Goal: Task Accomplishment & Management: Manage account settings

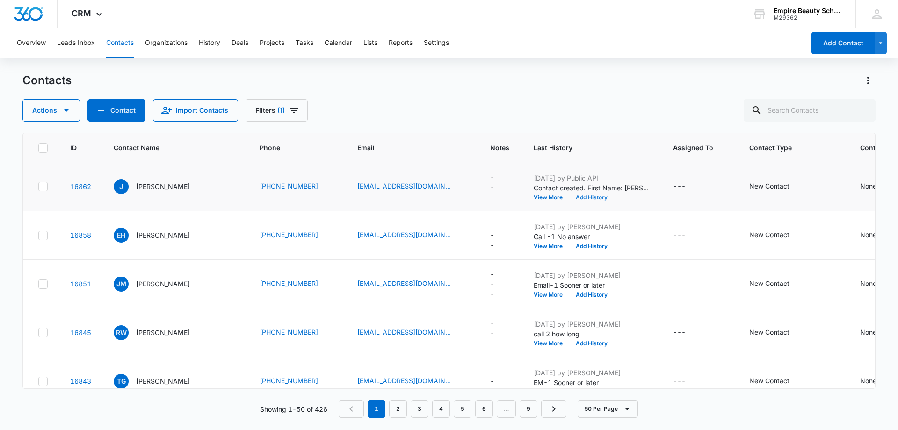
click at [587, 197] on button "Add History" at bounding box center [591, 198] width 45 height 6
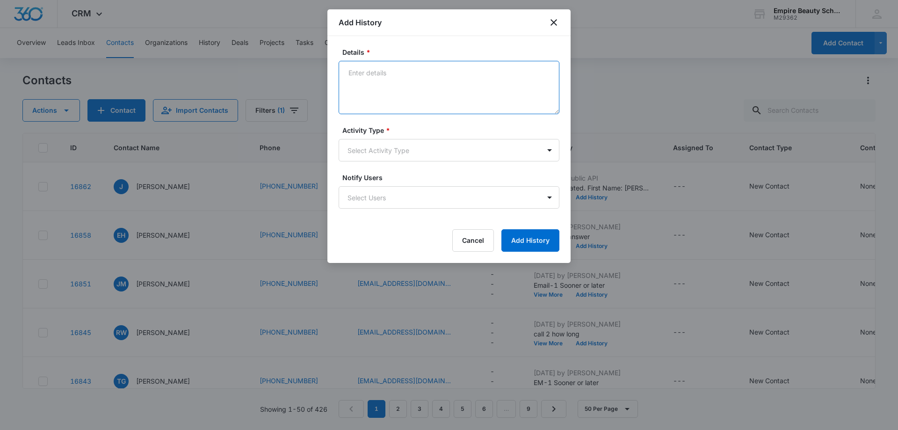
click at [366, 77] on textarea "Details *" at bounding box center [449, 87] width 221 height 53
click at [670, 35] on div at bounding box center [449, 215] width 898 height 430
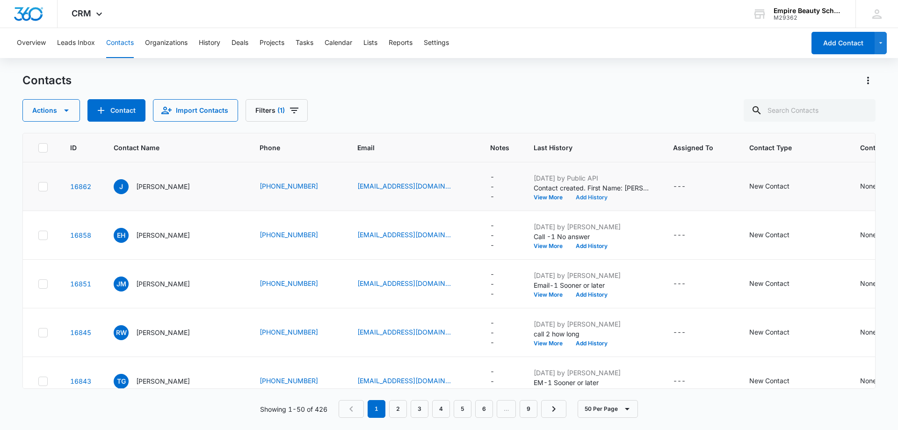
click at [579, 195] on button "Add History" at bounding box center [591, 198] width 45 height 6
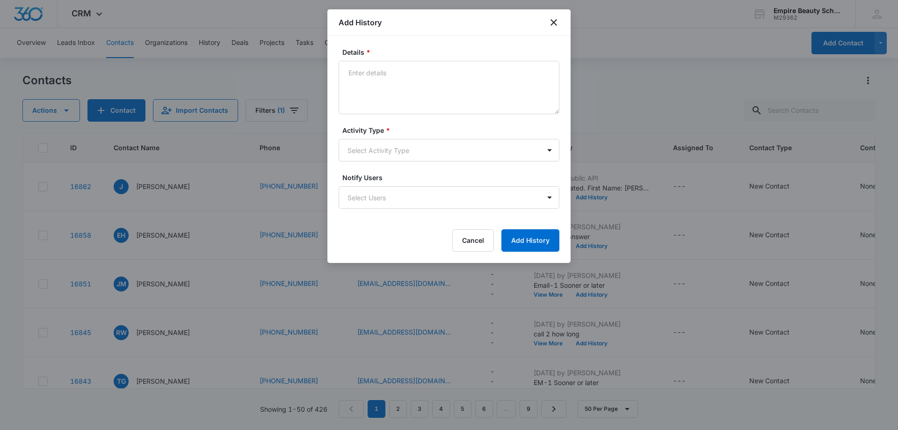
click at [606, 22] on div at bounding box center [449, 215] width 898 height 430
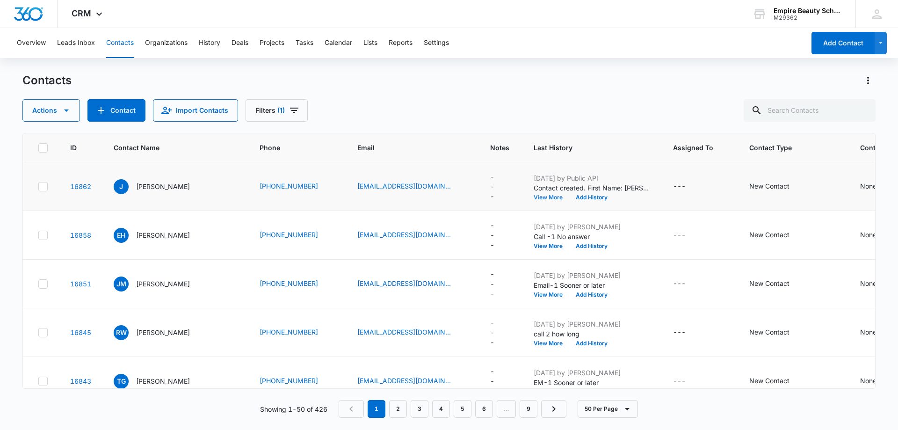
click at [535, 196] on button "View More" at bounding box center [552, 198] width 36 height 6
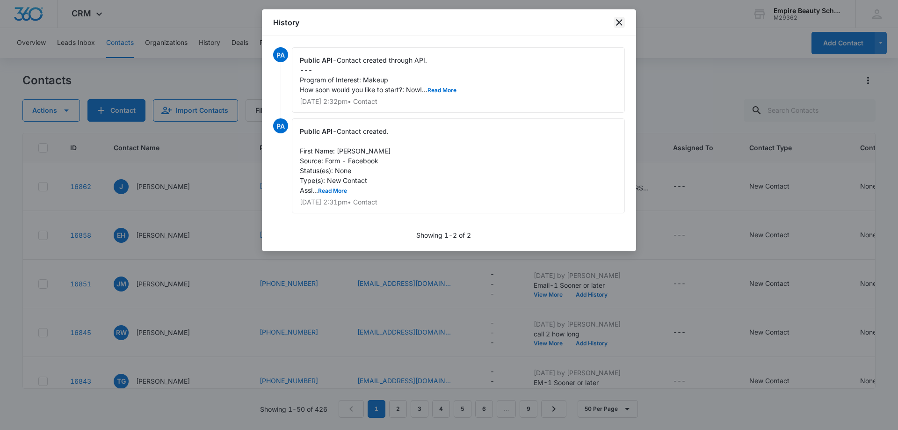
click at [619, 24] on icon "close" at bounding box center [619, 22] width 7 height 7
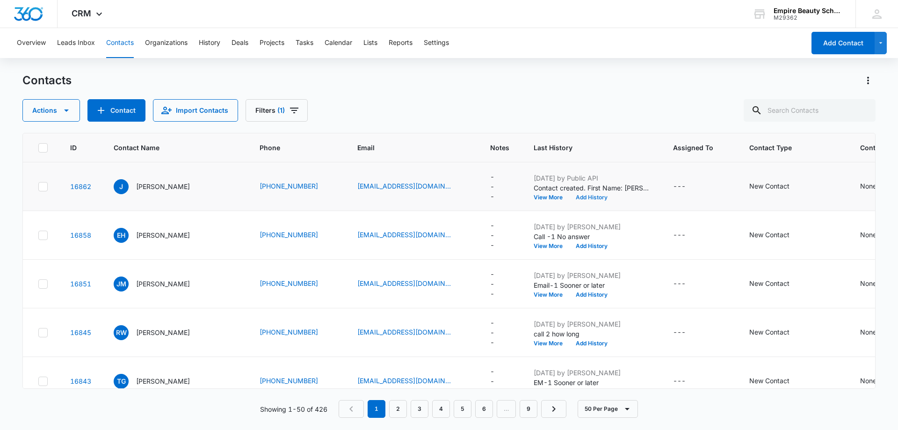
click at [571, 199] on button "Add History" at bounding box center [591, 198] width 45 height 6
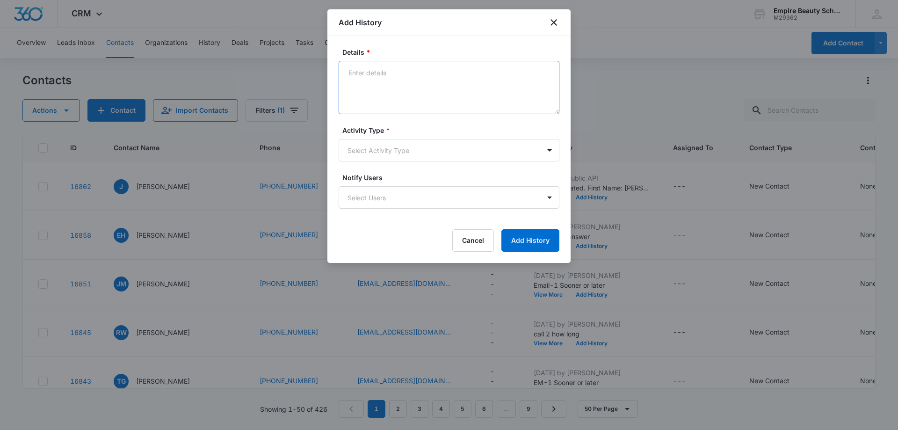
click at [359, 73] on textarea "Details *" at bounding box center [449, 87] width 221 height 53
click at [373, 72] on textarea "call-1 &2 busy signal" at bounding box center [449, 87] width 221 height 53
type textarea "call-1 busy signal"
click at [551, 151] on body "CRM Apps Forms CRM Email Shop Payments POS Files Brand Settings Empire Beauty S…" at bounding box center [449, 215] width 898 height 430
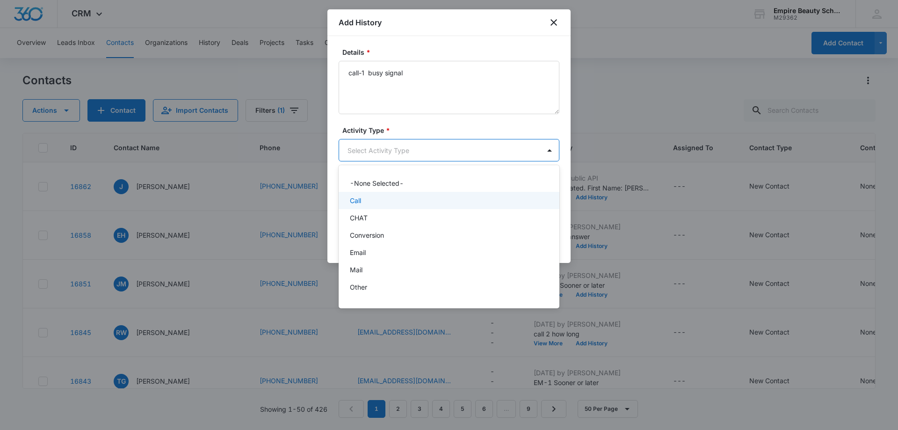
click at [446, 200] on div "Call" at bounding box center [448, 201] width 197 height 10
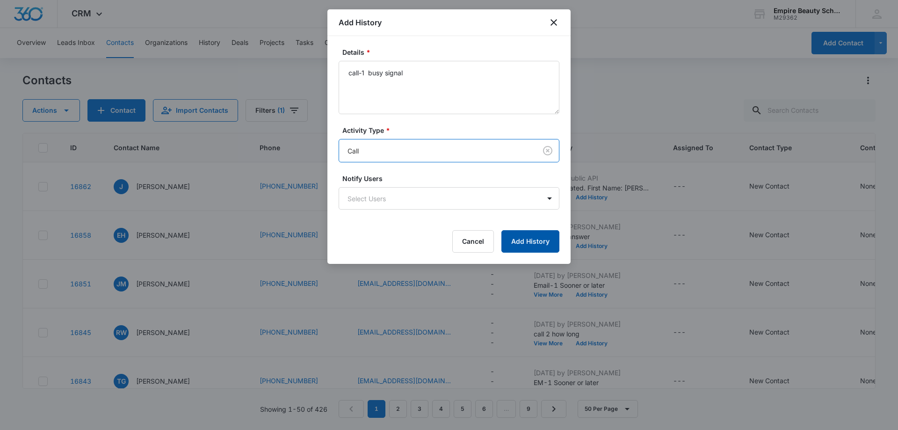
click at [534, 243] on button "Add History" at bounding box center [531, 241] width 58 height 22
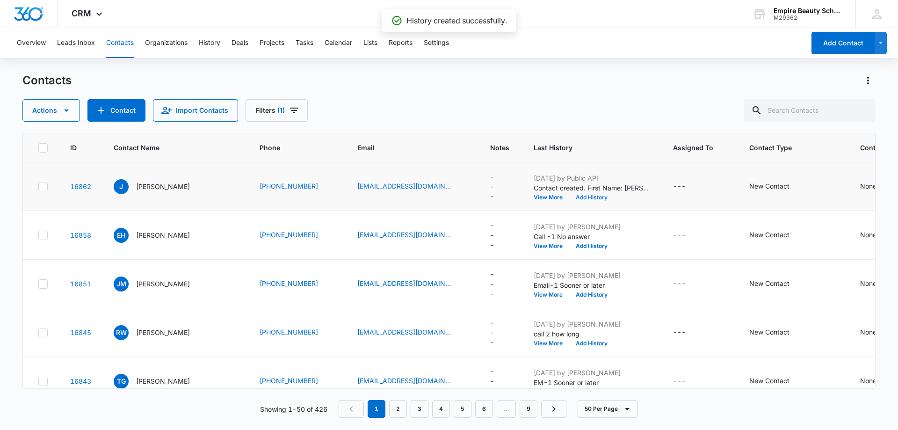
click at [583, 198] on button "Add History" at bounding box center [591, 198] width 45 height 6
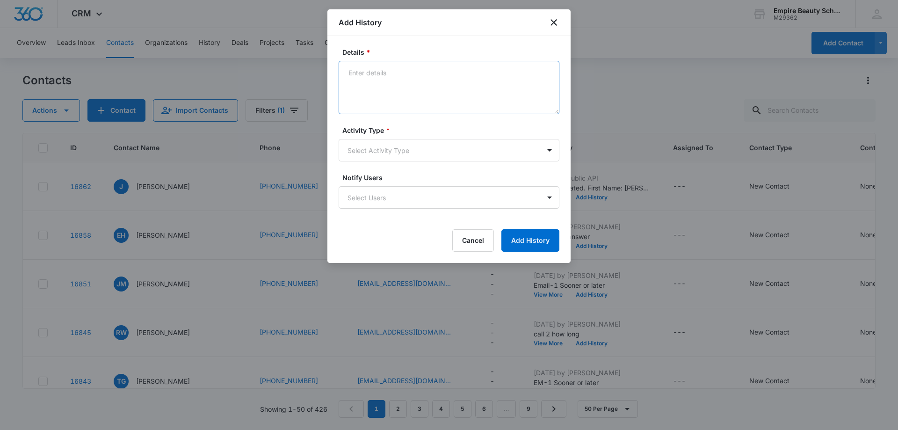
click at [359, 76] on textarea "Details *" at bounding box center [449, 87] width 221 height 53
type textarea "email 1 got sent back as invalid email"
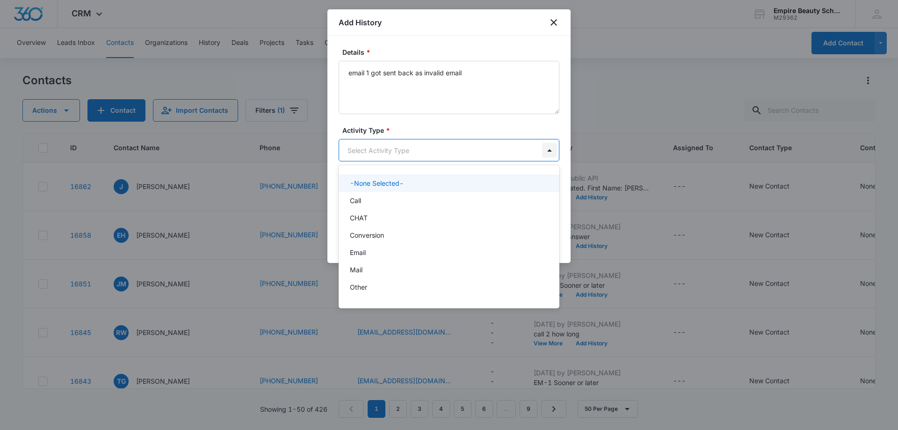
click at [550, 147] on body "CRM Apps Forms CRM Email Shop Payments POS Files Brand Settings Empire Beauty S…" at bounding box center [449, 215] width 898 height 430
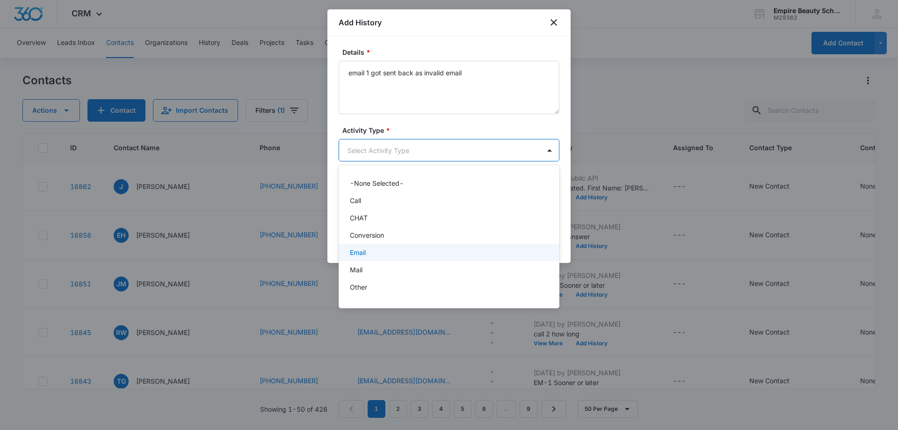
click at [440, 255] on div "Email" at bounding box center [448, 253] width 197 height 10
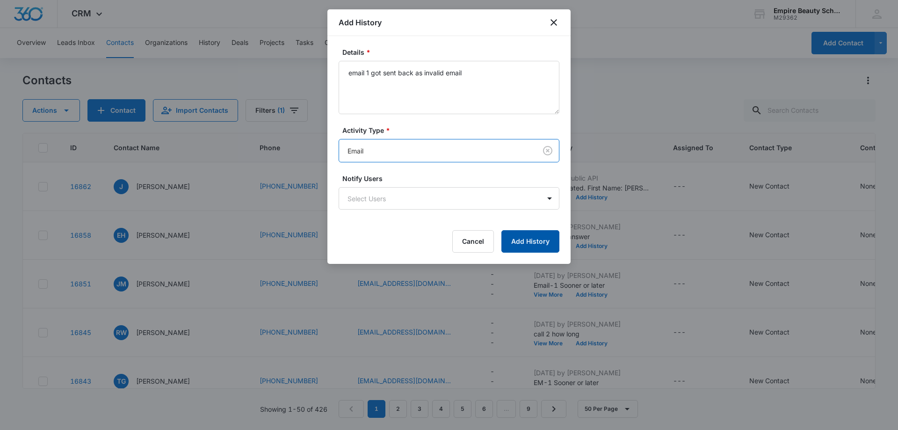
click at [539, 237] on button "Add History" at bounding box center [531, 241] width 58 height 22
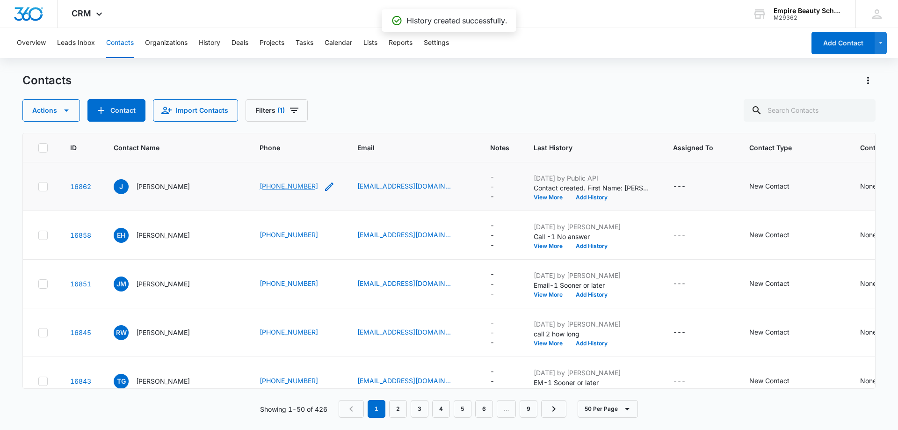
click at [299, 188] on link "(303) 896-5234" at bounding box center [289, 186] width 58 height 10
click at [534, 198] on button "View More" at bounding box center [552, 198] width 36 height 6
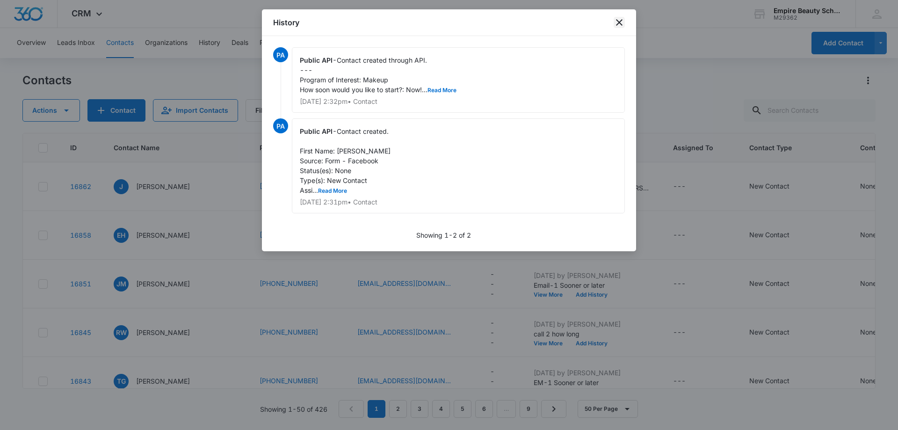
click at [616, 22] on icon "close" at bounding box center [619, 22] width 11 height 11
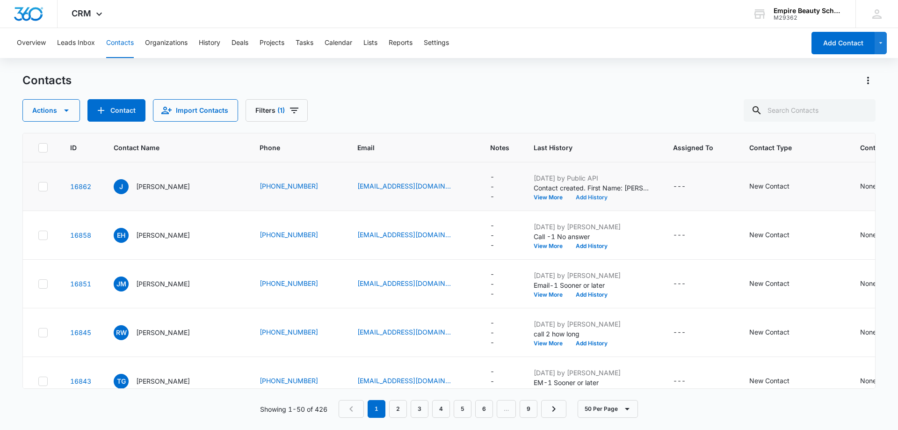
click at [580, 195] on button "Add History" at bounding box center [591, 198] width 45 height 6
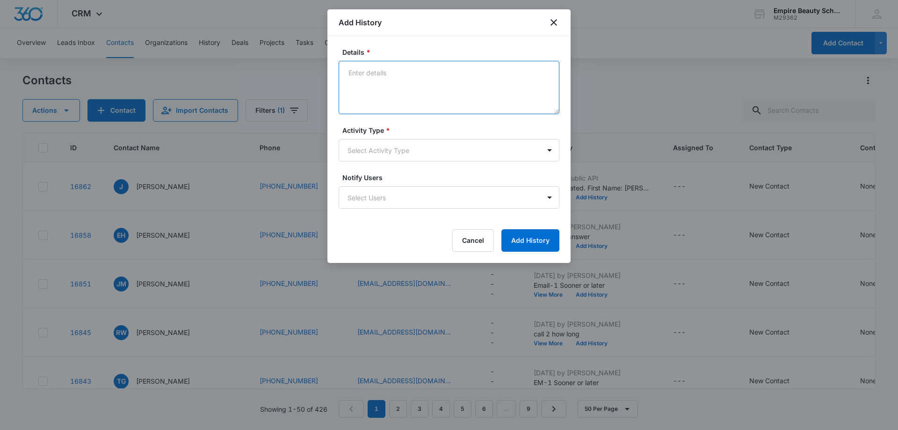
click at [375, 69] on textarea "Details *" at bounding box center [449, 87] width 221 height 53
type textarea "text-1"
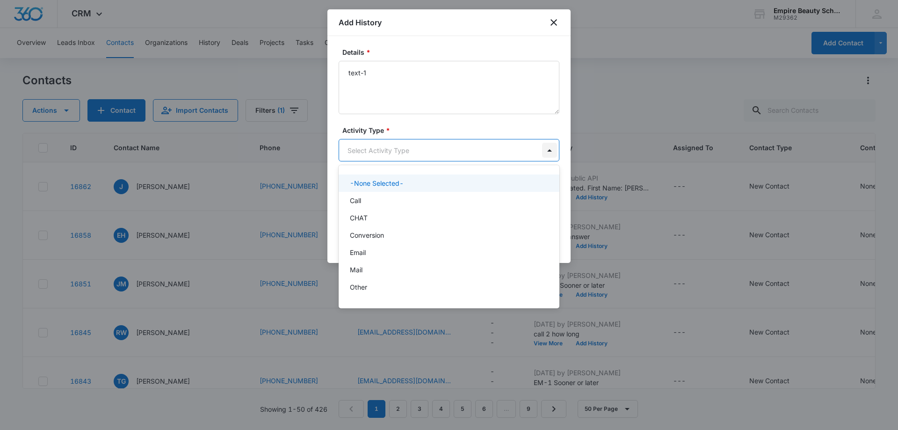
click at [547, 151] on body "CRM Apps Forms CRM Email Shop Payments POS Files Brand Settings Empire Beauty S…" at bounding box center [449, 215] width 898 height 430
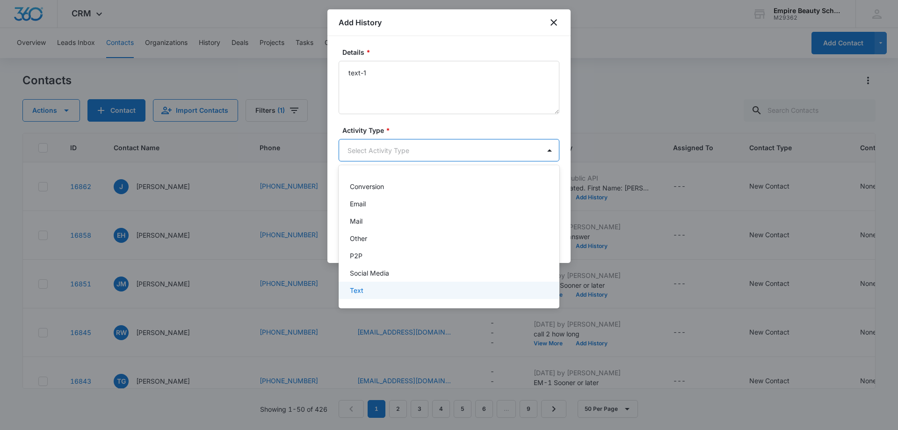
click at [407, 284] on div "Text" at bounding box center [449, 290] width 221 height 17
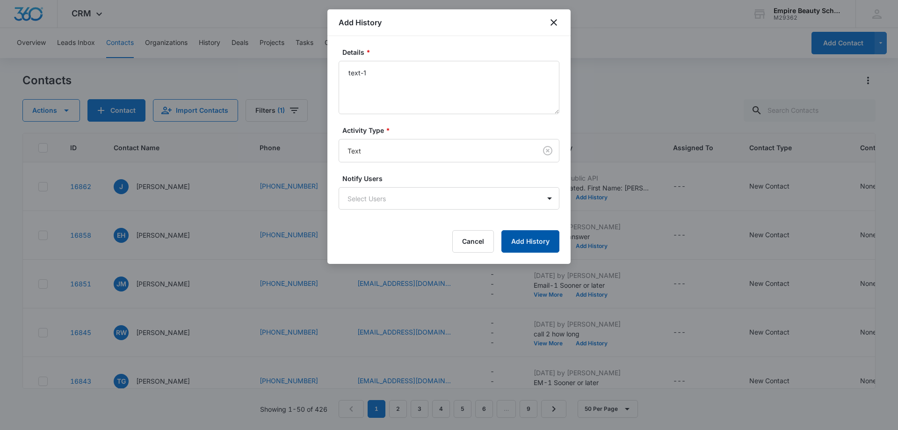
click at [539, 241] on button "Add History" at bounding box center [531, 241] width 58 height 22
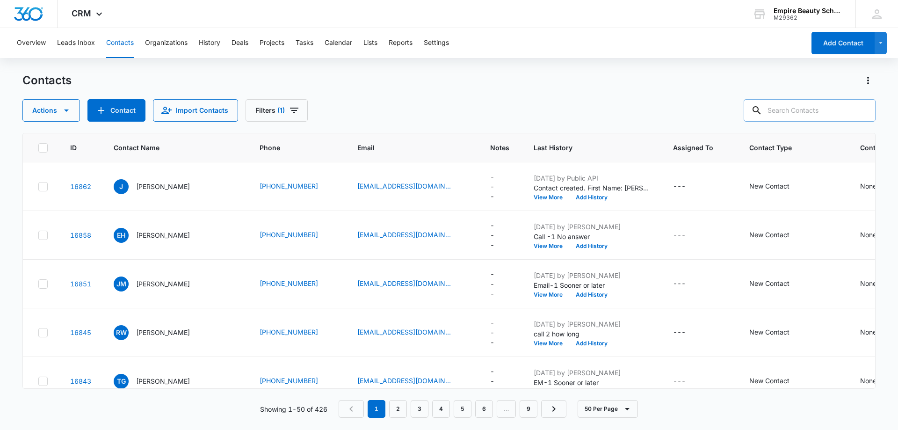
click at [783, 110] on input "text" at bounding box center [810, 110] width 132 height 22
type input "6677"
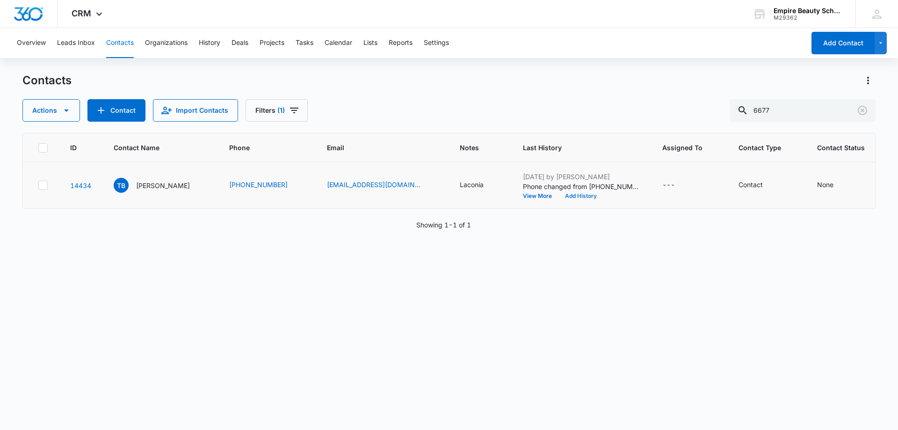
click at [559, 193] on button "Add History" at bounding box center [581, 196] width 45 height 6
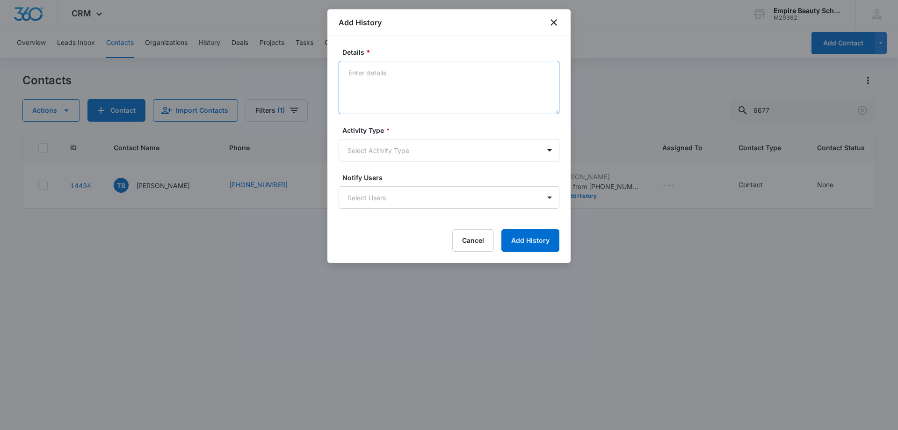
click at [363, 80] on textarea "Details *" at bounding box center [449, 87] width 221 height 53
click at [413, 73] on textarea "text-financial info" at bounding box center [449, 87] width 221 height 53
type textarea "text-financial info & asked if she would be available sometime next week for a …"
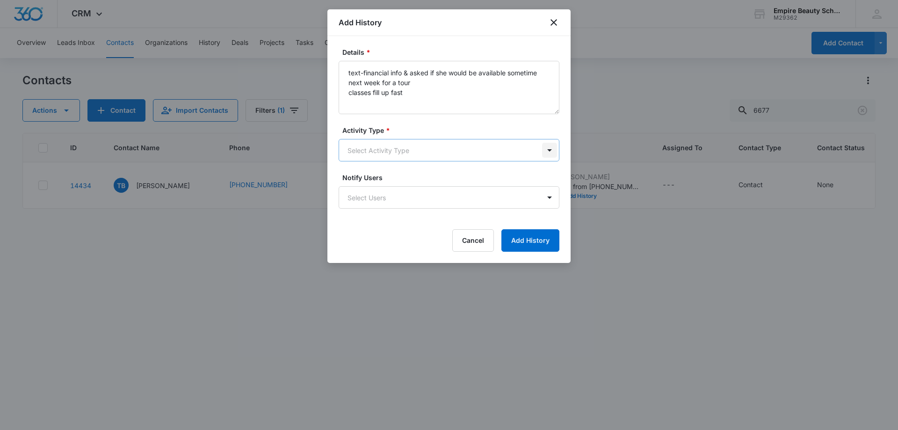
click at [549, 150] on body "CRM Apps Forms CRM Email Shop Payments POS Files Brand Settings Empire Beauty S…" at bounding box center [449, 215] width 898 height 430
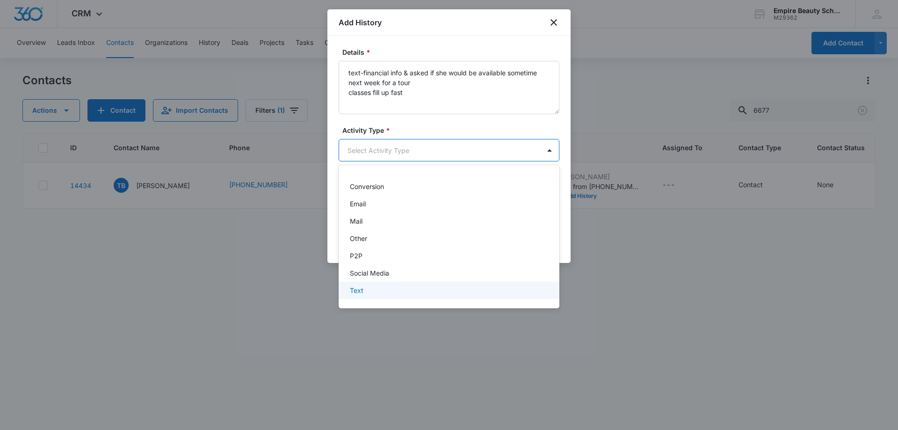
click at [372, 292] on div "Text" at bounding box center [448, 290] width 197 height 10
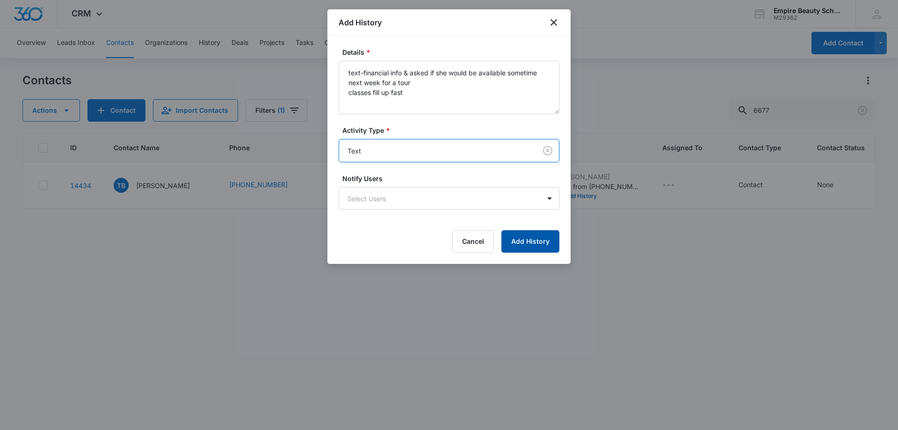
click at [532, 244] on button "Add History" at bounding box center [531, 241] width 58 height 22
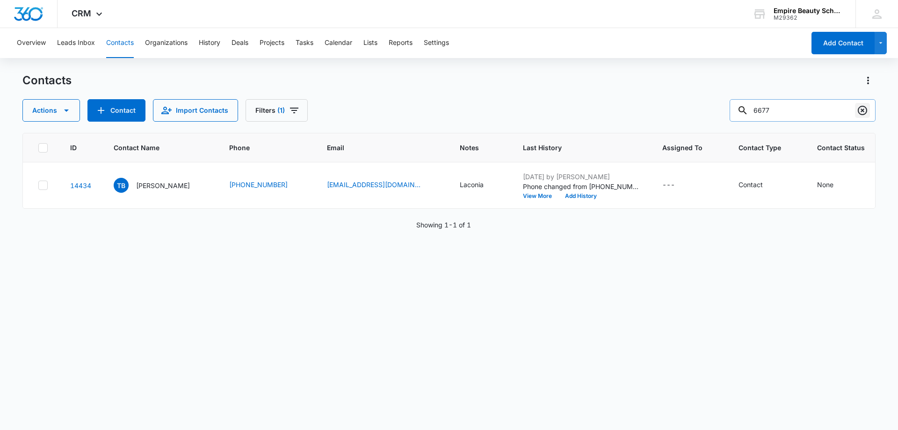
click at [863, 110] on icon "Clear" at bounding box center [862, 110] width 9 height 9
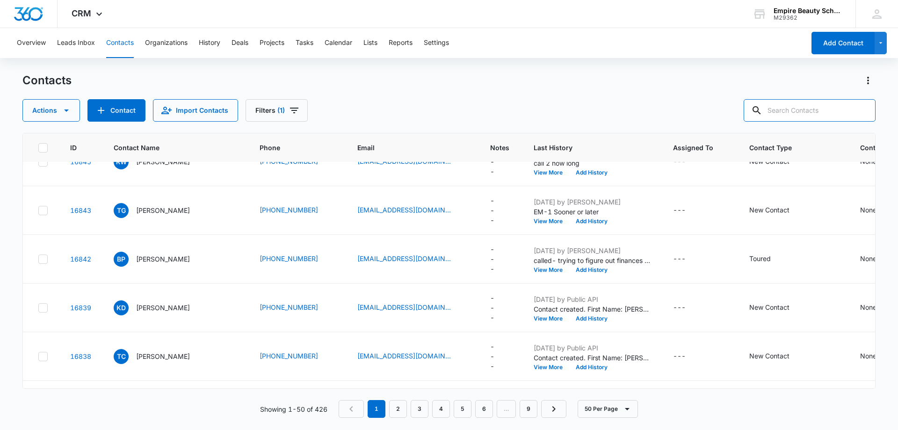
scroll to position [187, 0]
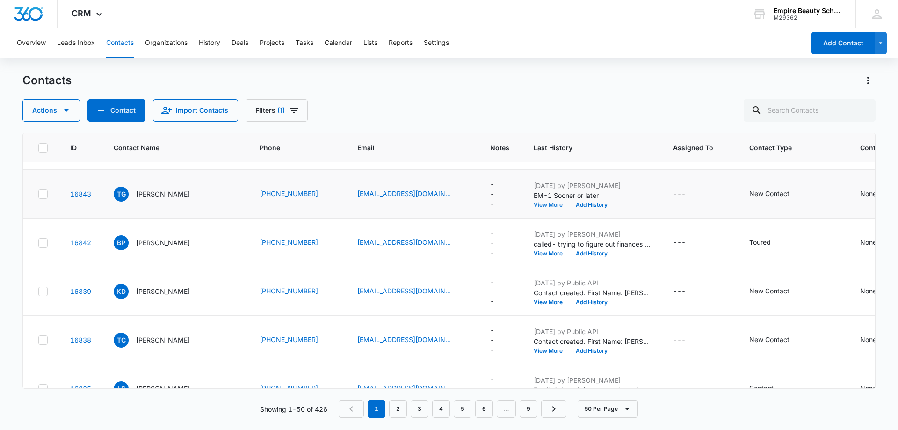
click at [536, 204] on button "View More" at bounding box center [552, 205] width 36 height 6
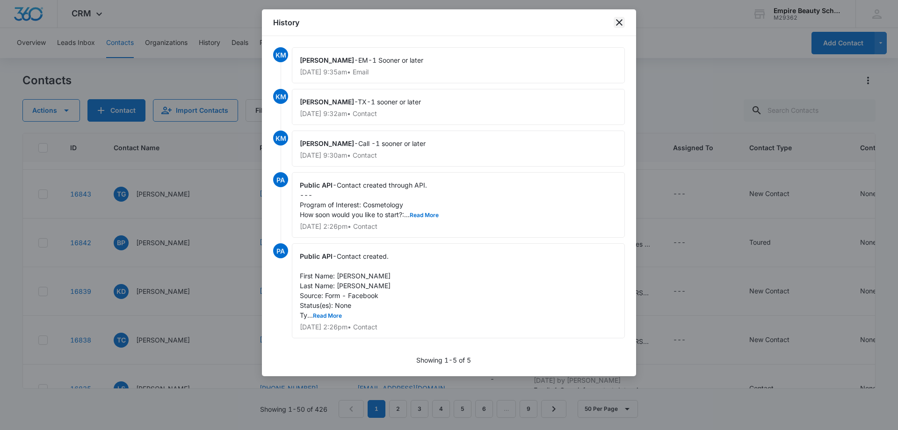
click at [622, 21] on icon "close" at bounding box center [619, 22] width 11 height 11
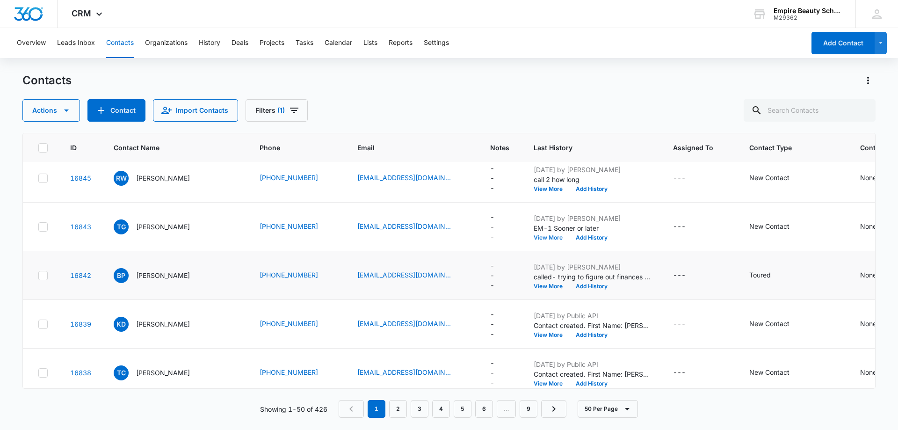
scroll to position [140, 0]
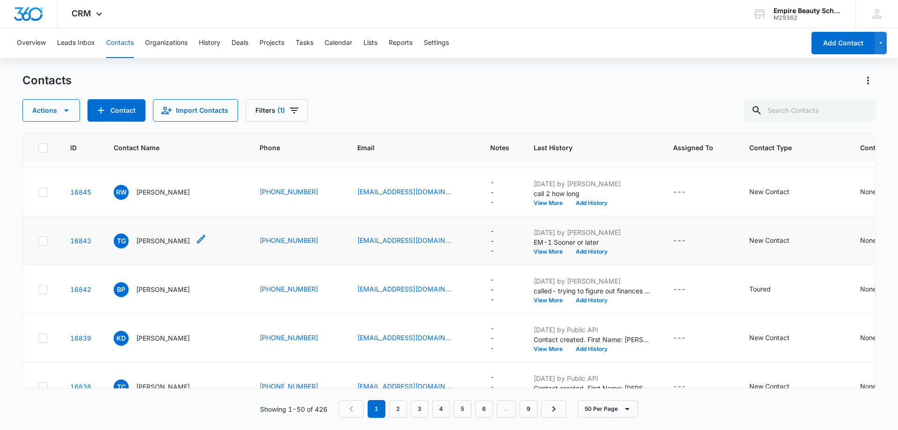
click at [167, 240] on p "Taylor Garrison" at bounding box center [163, 241] width 54 height 10
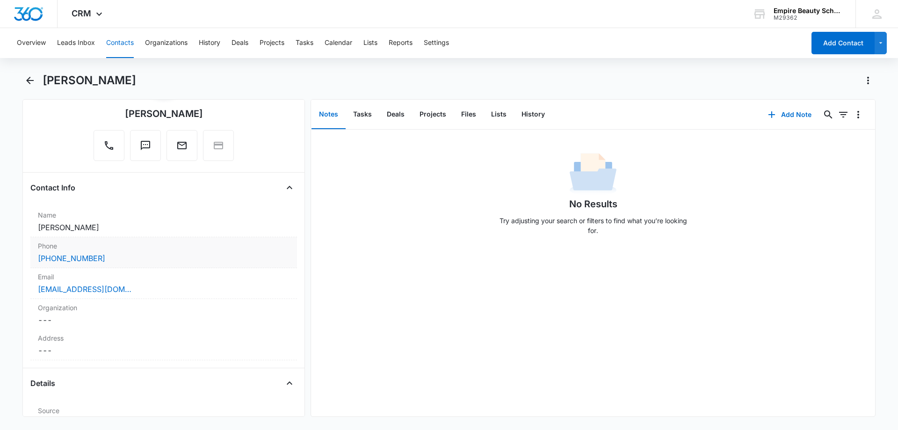
scroll to position [94, 0]
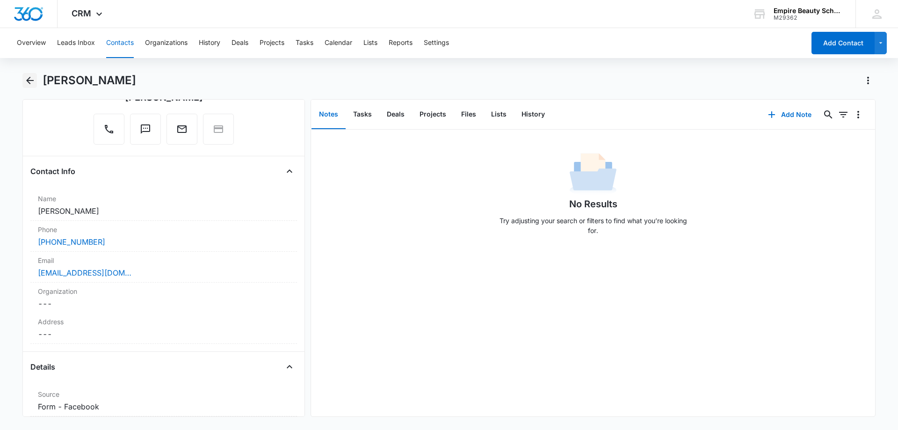
click at [27, 77] on icon "Back" at bounding box center [29, 80] width 11 height 11
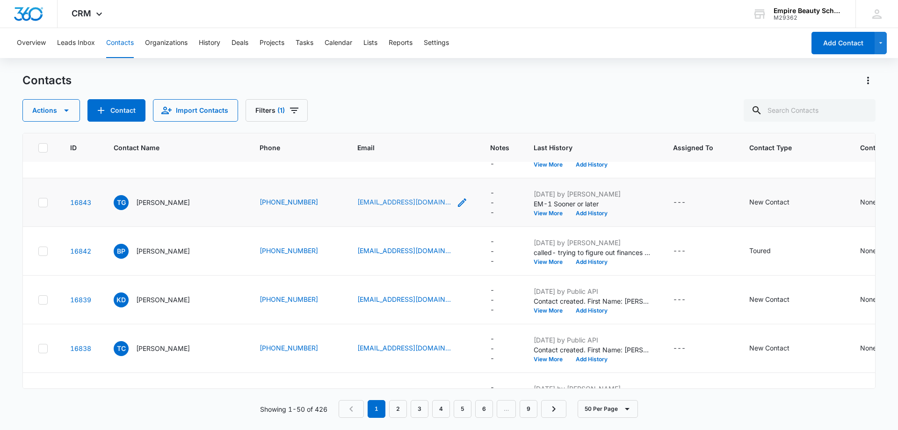
scroll to position [187, 0]
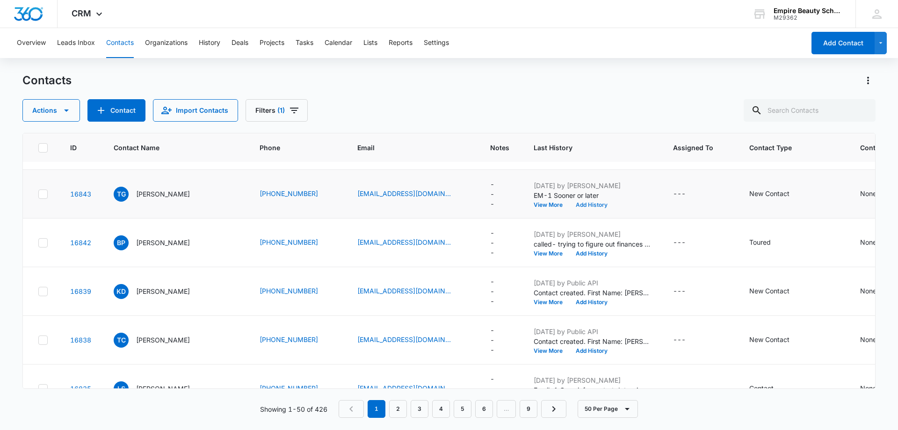
click at [584, 202] on button "Add History" at bounding box center [591, 205] width 45 height 6
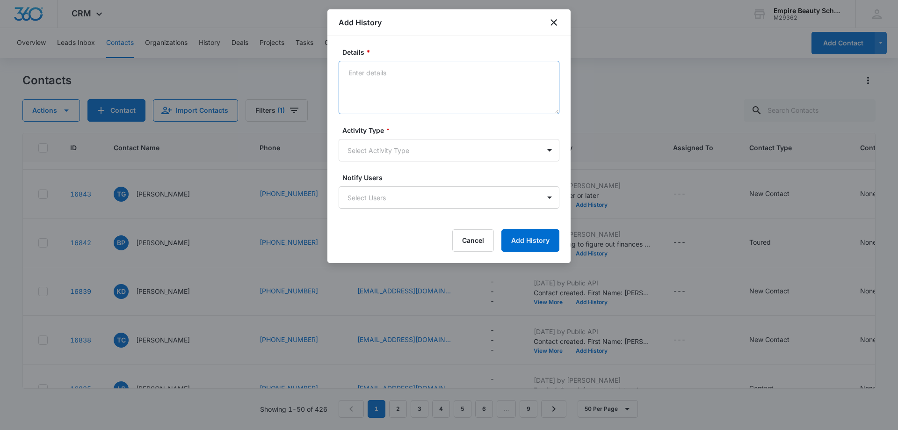
click at [350, 77] on textarea "Details *" at bounding box center [449, 87] width 221 height 53
click at [552, 153] on body "CRM Apps Forms CRM Email Shop Payments POS Files Brand Settings Empire Beauty S…" at bounding box center [449, 215] width 898 height 430
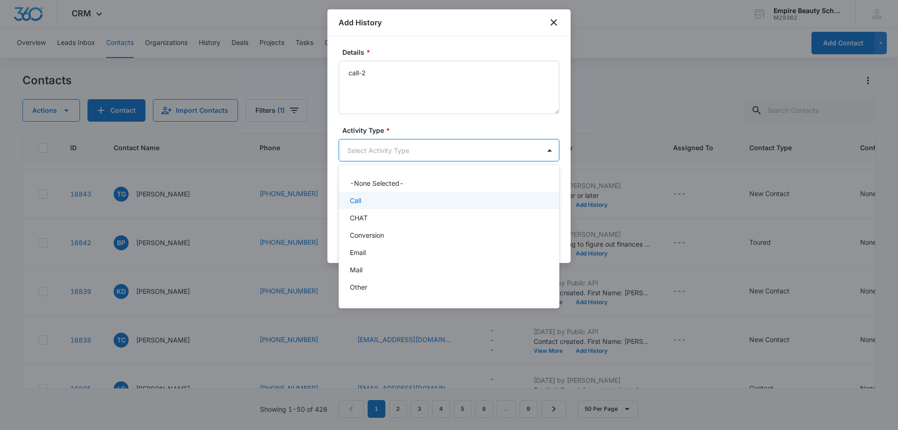
click at [476, 195] on div "Call" at bounding box center [449, 200] width 221 height 17
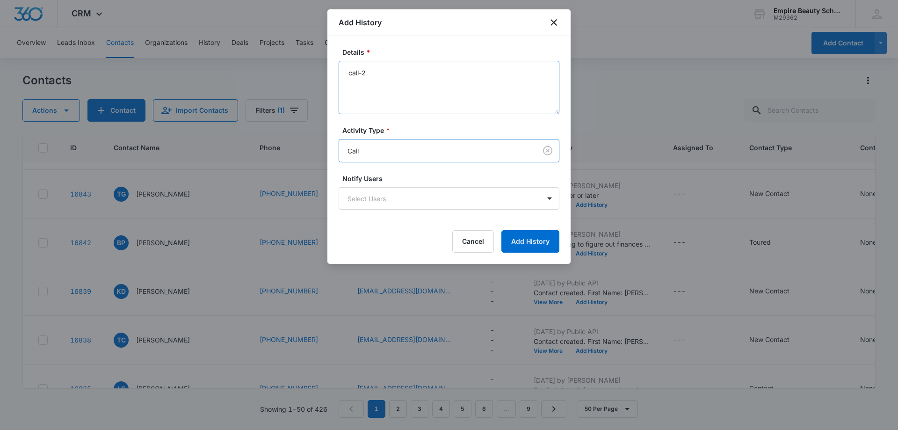
click at [378, 75] on textarea "call-2" at bounding box center [449, 87] width 221 height 53
type textarea "call-2 how long"
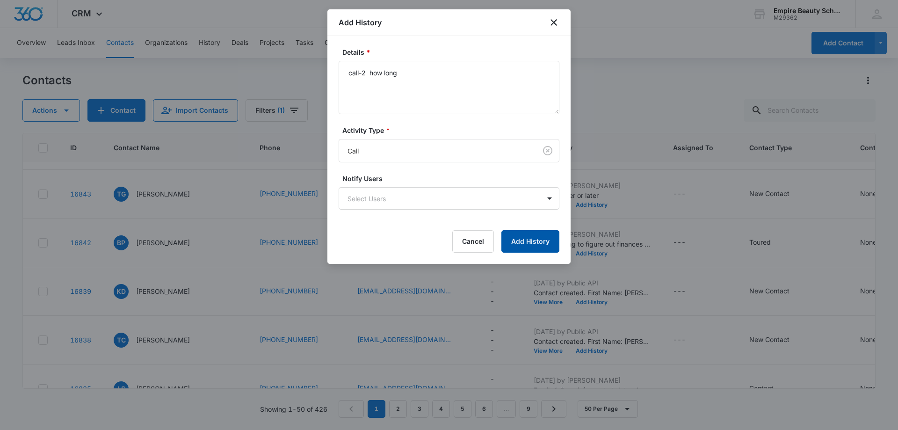
click at [533, 238] on button "Add History" at bounding box center [531, 241] width 58 height 22
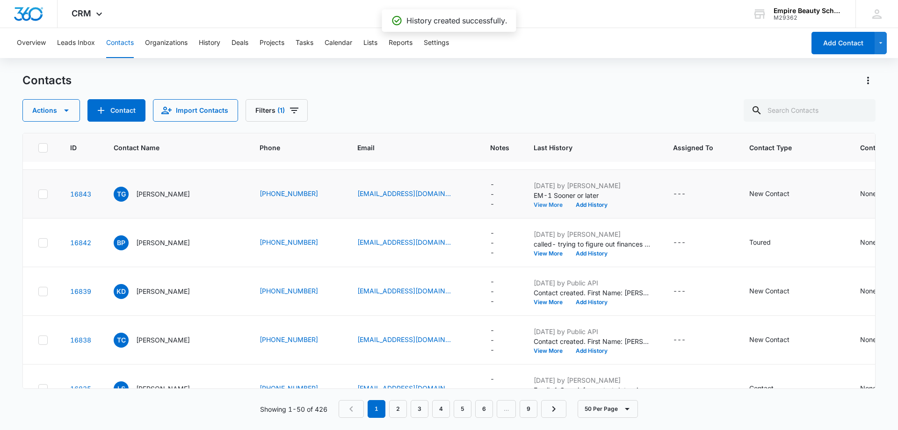
click at [534, 205] on button "View More" at bounding box center [552, 205] width 36 height 6
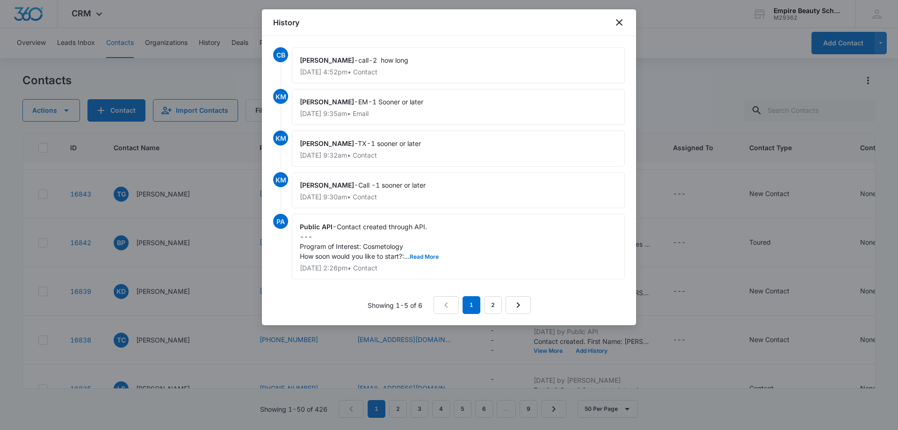
click at [680, 158] on div at bounding box center [449, 215] width 898 height 430
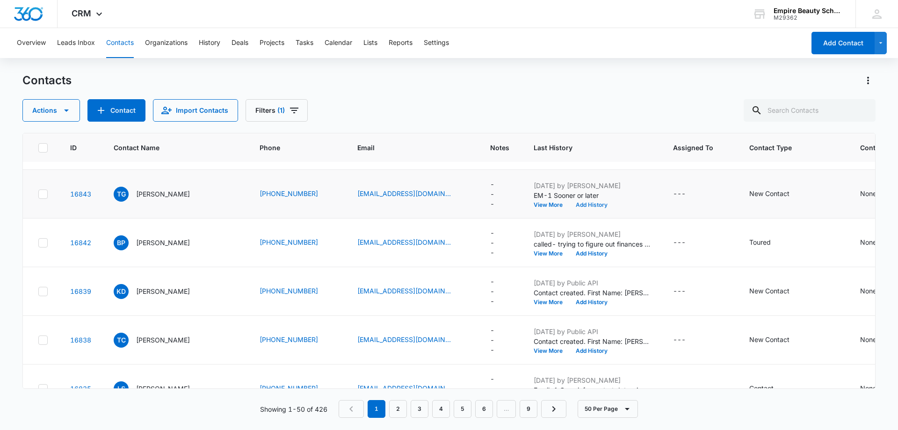
click at [575, 205] on button "Add History" at bounding box center [591, 205] width 45 height 6
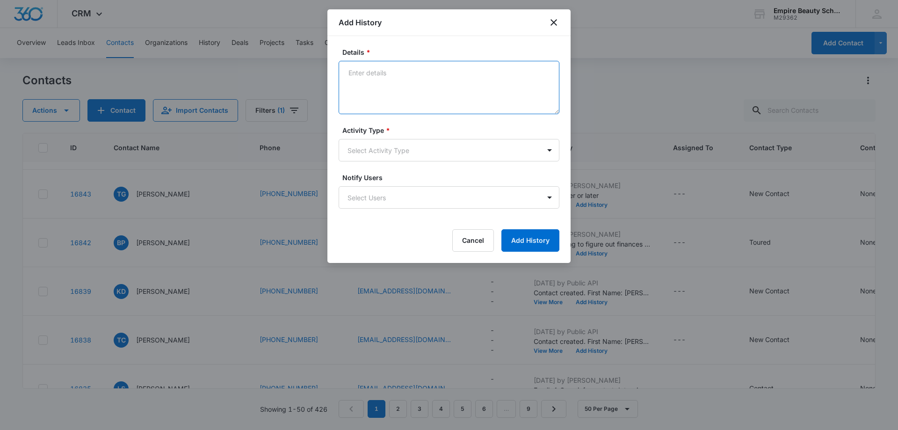
click at [365, 74] on textarea "Details *" at bounding box center [449, 87] width 221 height 53
type textarea "text-2 how long"
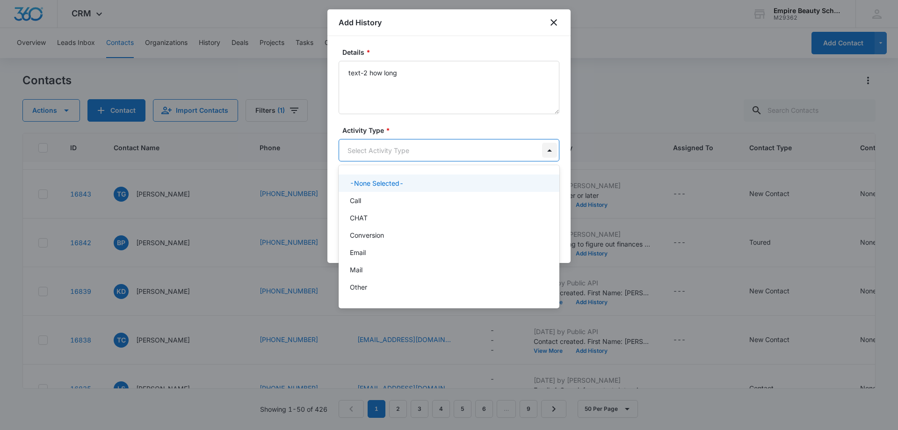
click at [550, 152] on body "CRM Apps Forms CRM Email Shop Payments POS Files Brand Settings Empire Beauty S…" at bounding box center [449, 215] width 898 height 430
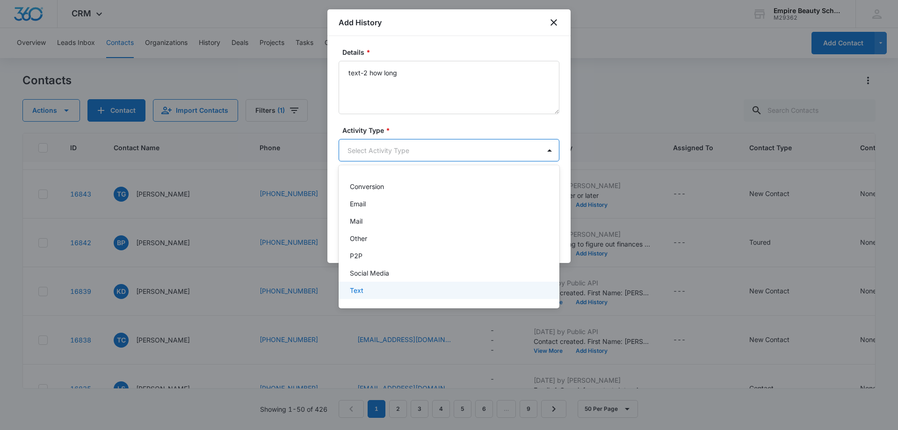
click at [371, 292] on div "Text" at bounding box center [448, 290] width 197 height 10
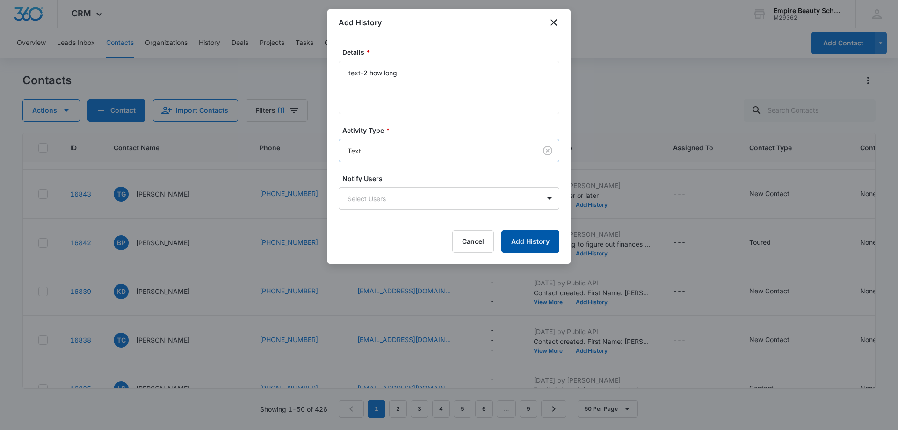
click at [540, 244] on button "Add History" at bounding box center [531, 241] width 58 height 22
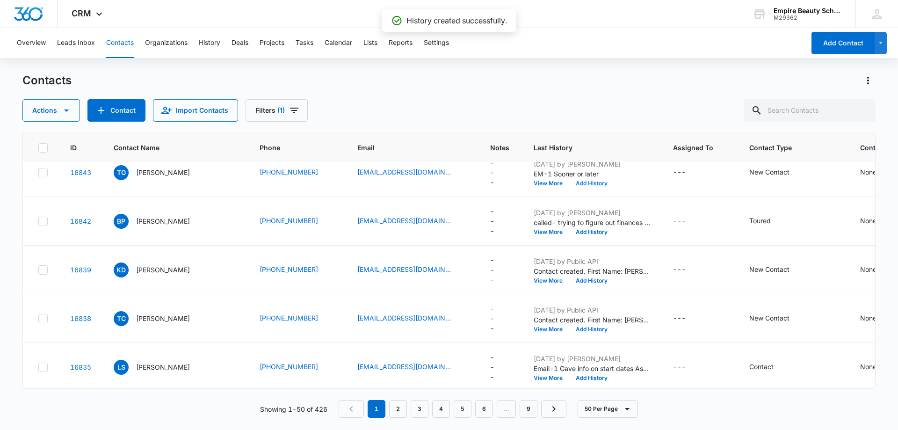
scroll to position [187, 0]
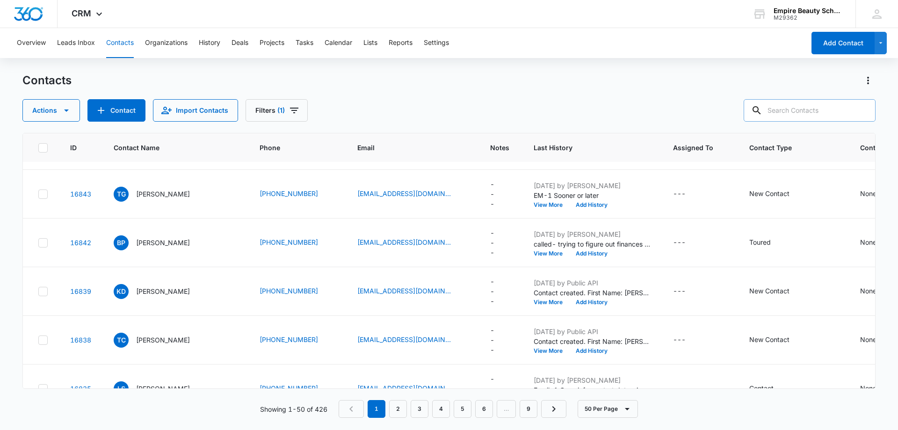
click at [797, 106] on input "text" at bounding box center [810, 110] width 132 height 22
type input "5234"
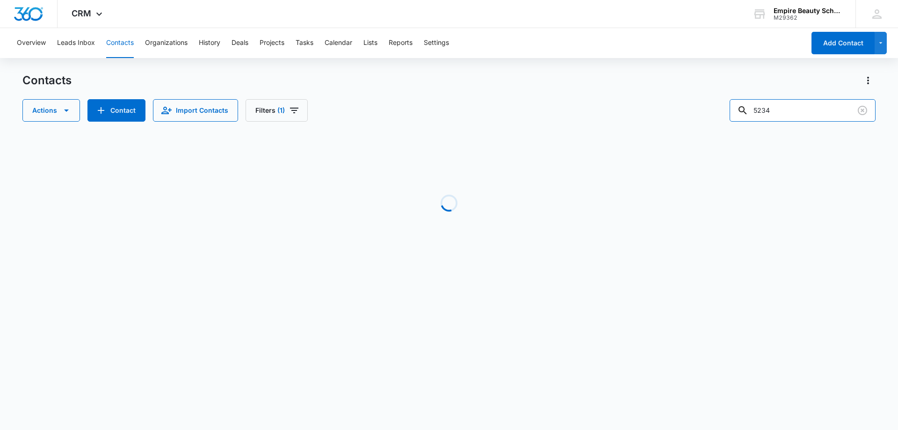
scroll to position [0, 0]
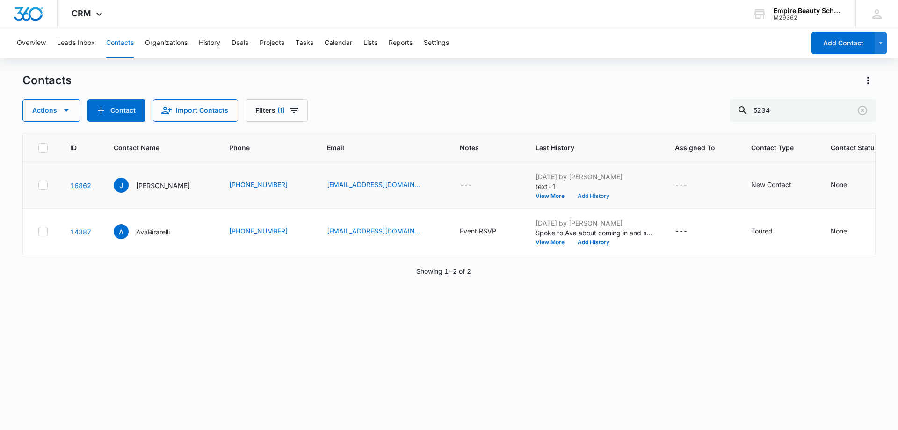
click at [571, 196] on button "Add History" at bounding box center [593, 196] width 45 height 6
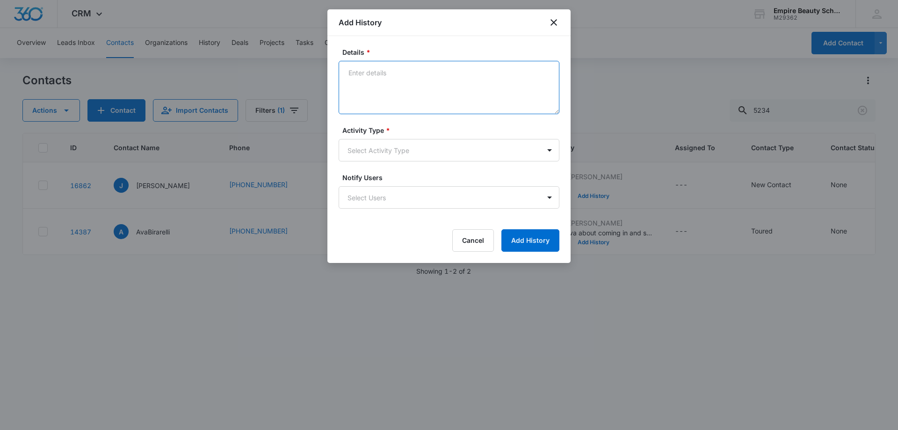
click at [356, 78] on textarea "Details *" at bounding box center [449, 87] width 221 height 53
type textarea "Email returned not good"
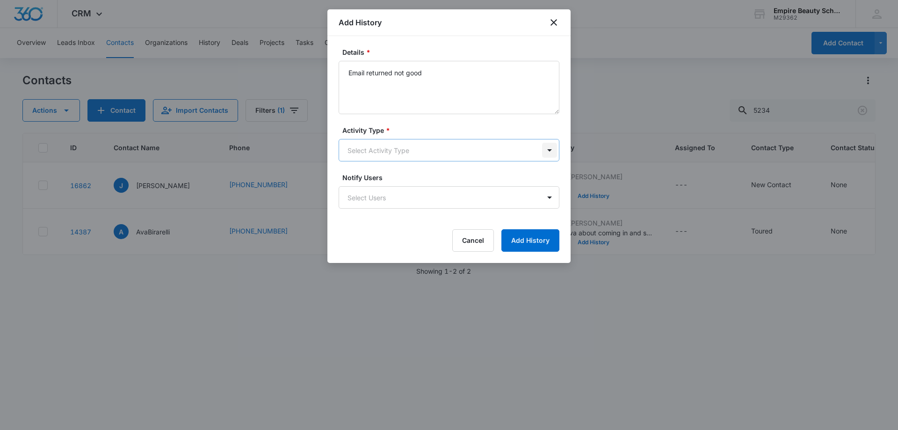
click at [550, 151] on body "CRM Apps Forms CRM Email Shop Payments POS Files Brand Settings Empire Beauty S…" at bounding box center [449, 215] width 898 height 430
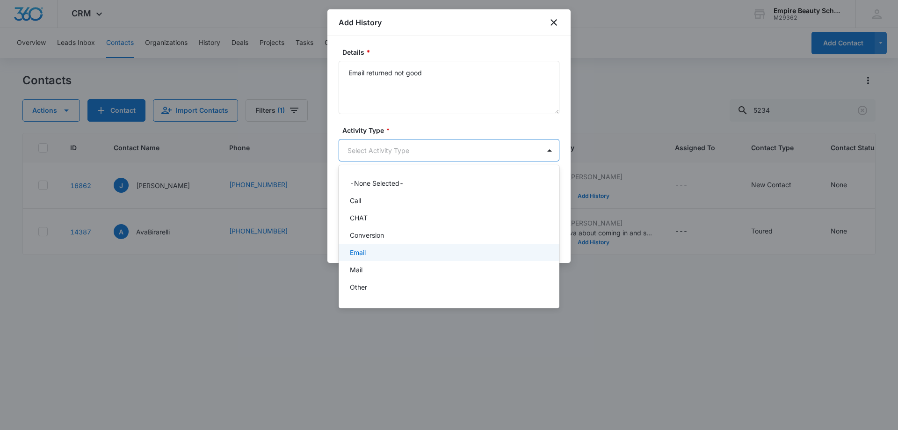
click at [448, 248] on div "Email" at bounding box center [448, 253] width 197 height 10
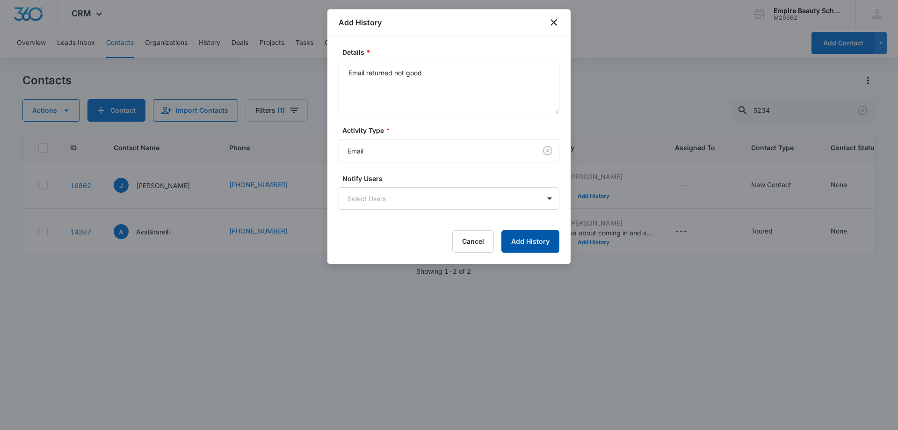
click at [542, 245] on button "Add History" at bounding box center [531, 241] width 58 height 22
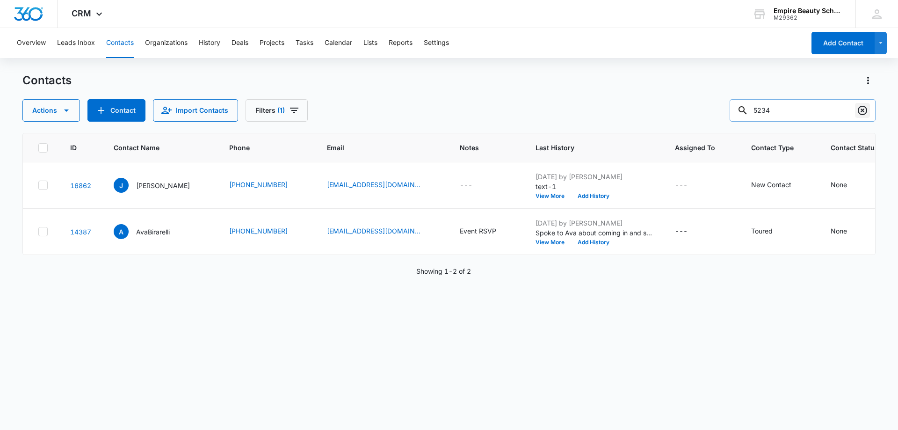
click at [867, 109] on icon "Clear" at bounding box center [862, 110] width 9 height 9
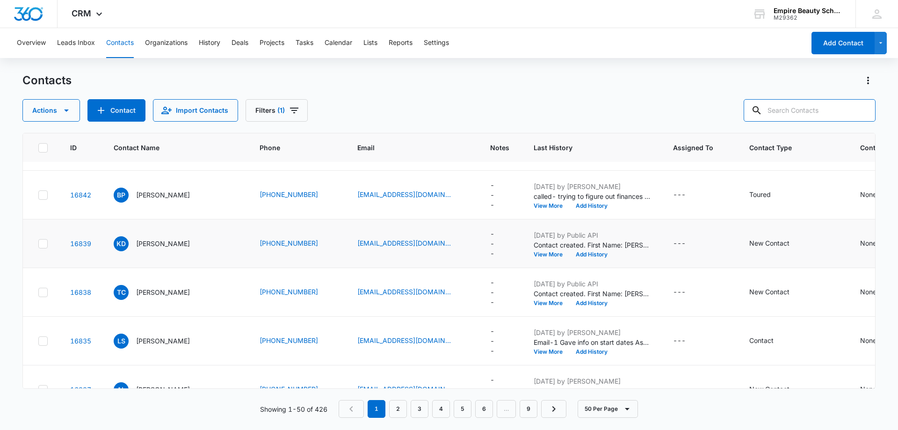
scroll to position [234, 0]
click at [534, 253] on button "View More" at bounding box center [552, 256] width 36 height 6
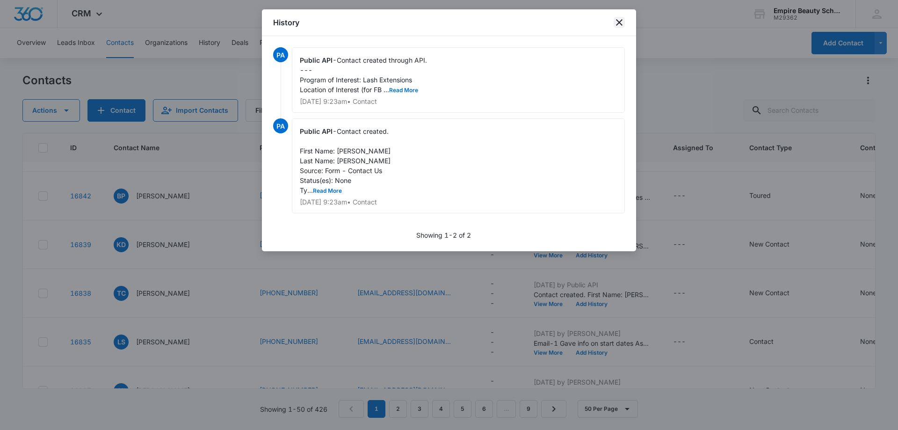
click at [615, 23] on icon "close" at bounding box center [619, 22] width 11 height 11
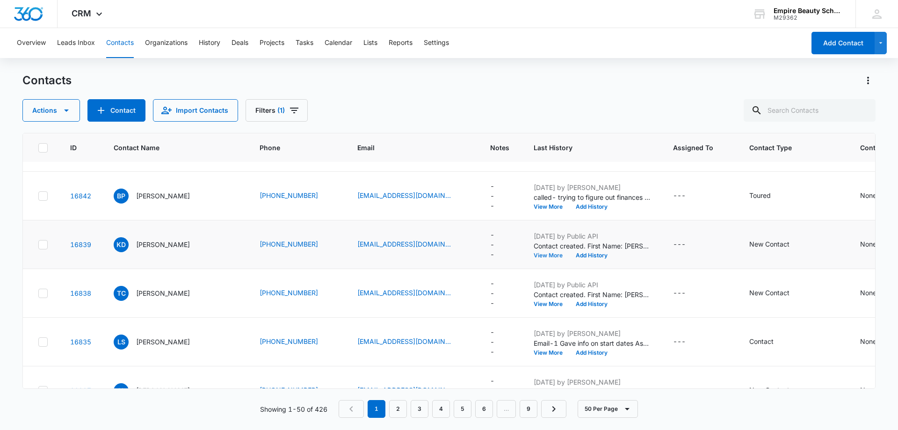
click at [536, 254] on button "View More" at bounding box center [552, 256] width 36 height 6
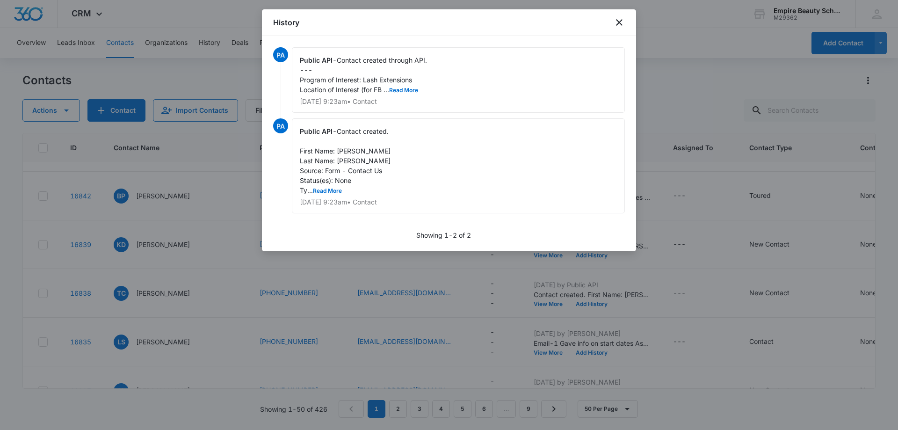
click at [567, 188] on div "Public API - Contact created. First Name: Katie Last Name: Donovan Source: Form…" at bounding box center [458, 165] width 333 height 95
click at [634, 197] on div "PA Public API - Contact created through API. --- Program of Interest: Lash Exte…" at bounding box center [449, 143] width 374 height 215
click at [663, 197] on div at bounding box center [449, 215] width 898 height 430
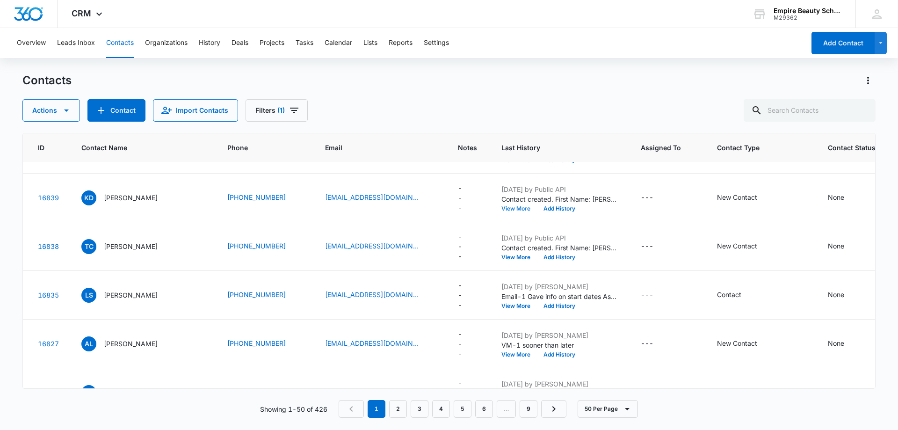
scroll to position [281, 0]
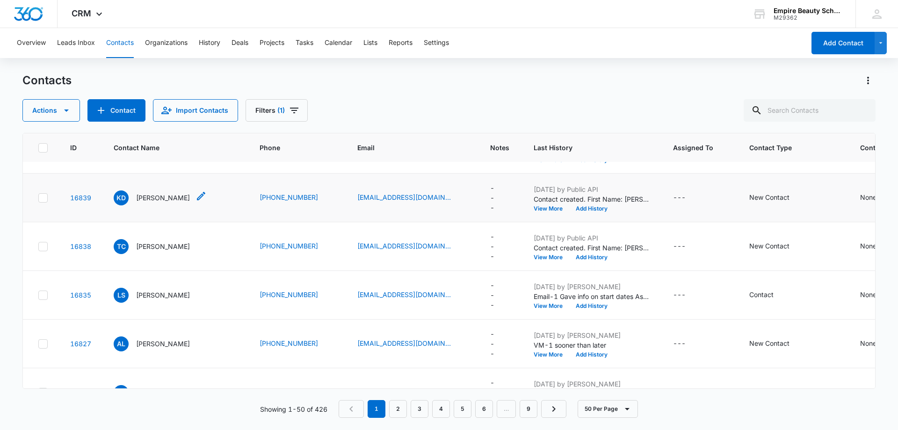
click at [169, 197] on p "[PERSON_NAME]" at bounding box center [163, 198] width 54 height 10
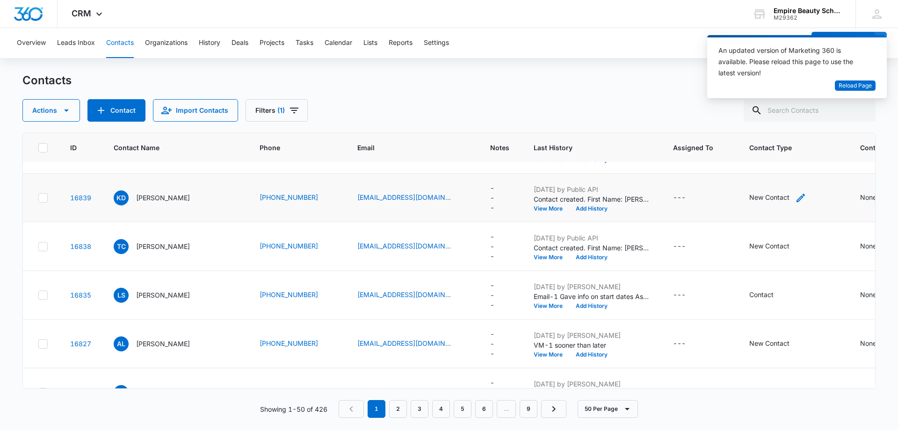
click at [755, 198] on div "New Contact" at bounding box center [770, 197] width 40 height 10
click at [770, 139] on icon "Remove New Contact" at bounding box center [772, 138] width 6 height 6
click at [789, 139] on div at bounding box center [788, 138] width 15 height 15
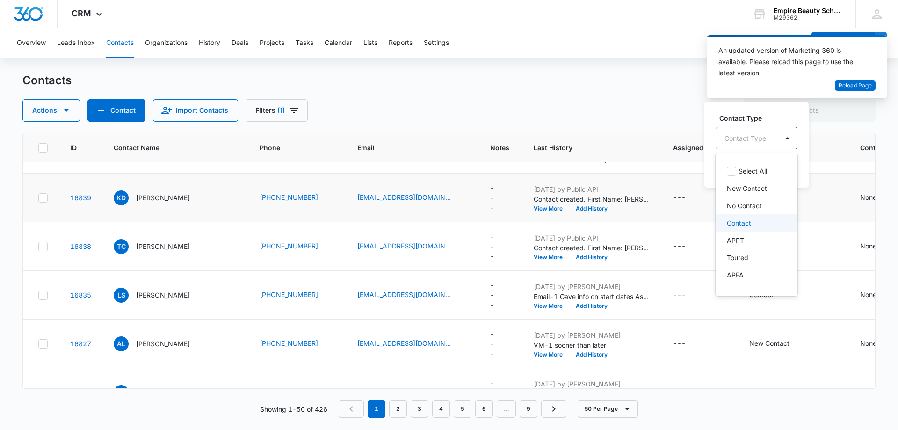
click at [748, 222] on p "Contact" at bounding box center [739, 223] width 24 height 10
click at [798, 219] on div "Select All New Contact No Contact Contact APPT Toured APFA Enrolled NOT FROM TH…" at bounding box center [757, 225] width 82 height 128
click at [811, 209] on td "New Contact Contact Type option Contact, selected. 16 results available. Use Up…" at bounding box center [793, 198] width 111 height 49
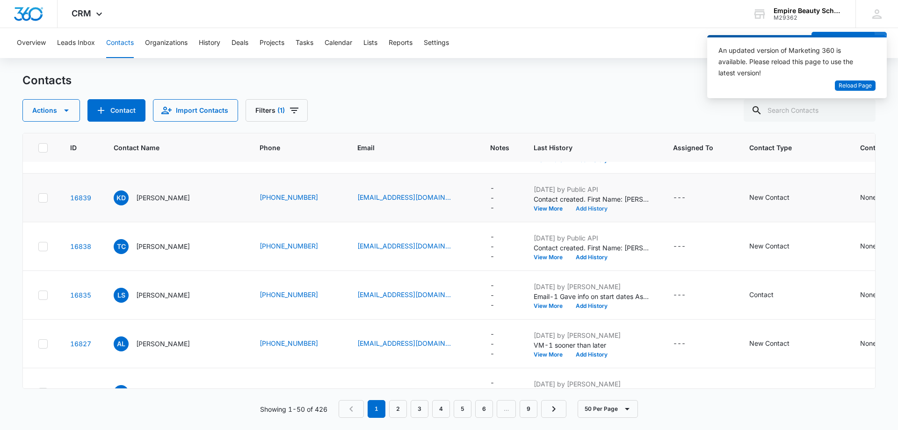
click at [569, 208] on button "Add History" at bounding box center [591, 209] width 45 height 6
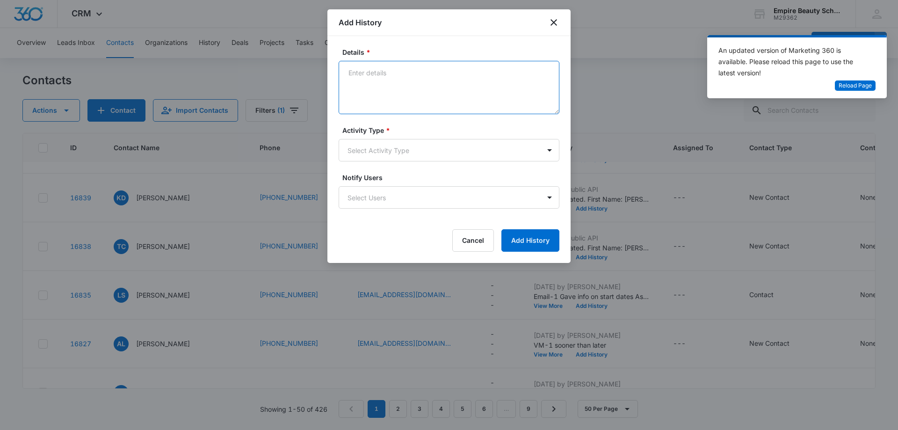
click at [367, 82] on textarea "Details *" at bounding box center [449, 87] width 221 height 53
click at [497, 76] on textarea "call-2 spoke with her she decided to go a differnt" at bounding box center [449, 87] width 221 height 53
type textarea "call-2 spoke with her she decided to go a different program"
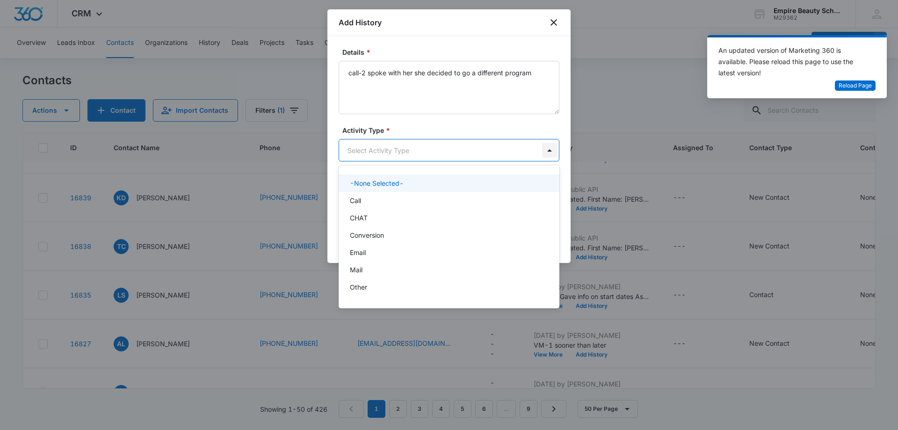
click at [548, 151] on body "CRM Apps Forms CRM Email Shop Payments POS Files Brand Settings Empire Beauty S…" at bounding box center [449, 215] width 898 height 430
click at [460, 199] on div "Call" at bounding box center [448, 201] width 197 height 10
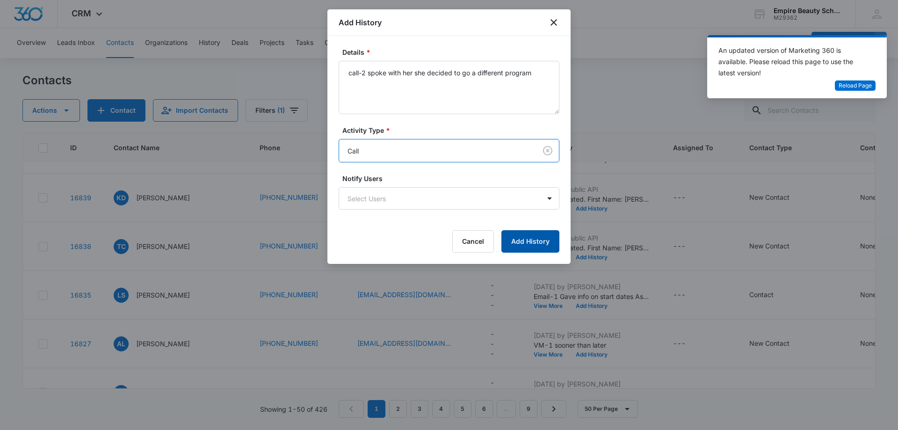
click at [527, 240] on button "Add History" at bounding box center [531, 241] width 58 height 22
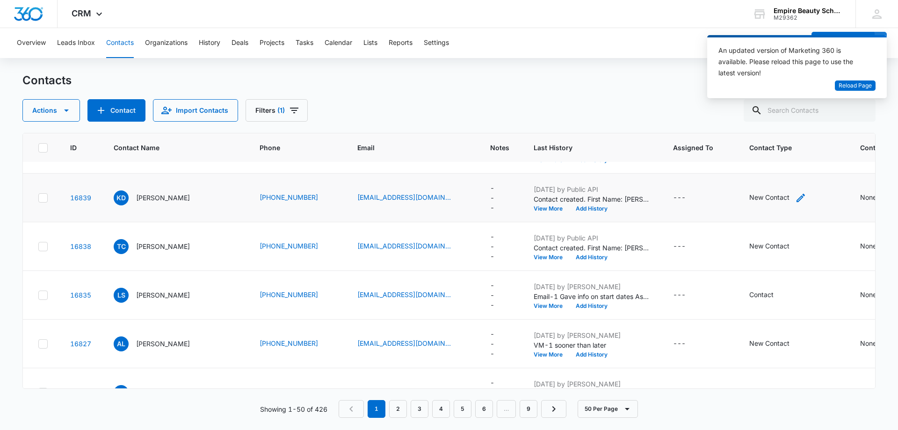
click at [757, 197] on div "New Contact" at bounding box center [770, 197] width 40 height 10
click at [787, 166] on button "Save" at bounding box center [792, 168] width 28 height 18
click at [750, 198] on div "Contact" at bounding box center [762, 197] width 24 height 10
click at [756, 138] on icon "Remove Contact" at bounding box center [755, 137] width 7 height 7
click at [787, 138] on div at bounding box center [787, 138] width 15 height 15
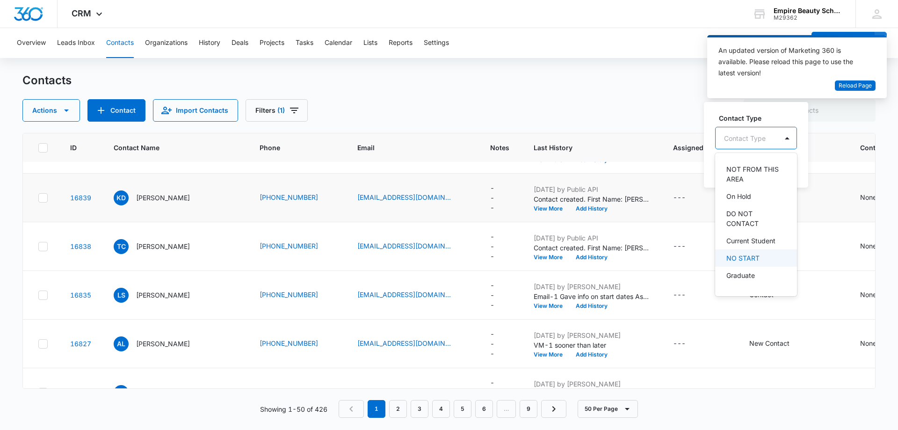
scroll to position [125, 0]
click at [759, 226] on p "DO NOT CONTACT" at bounding box center [756, 234] width 58 height 20
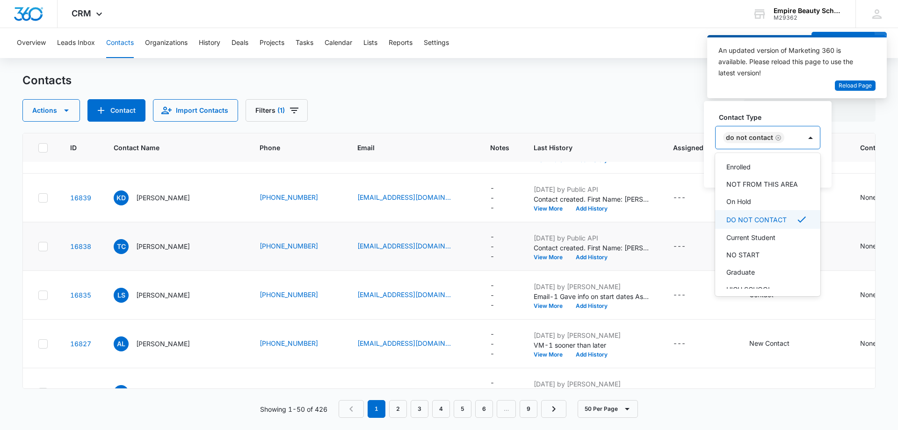
click at [677, 227] on td "---" at bounding box center [700, 246] width 76 height 49
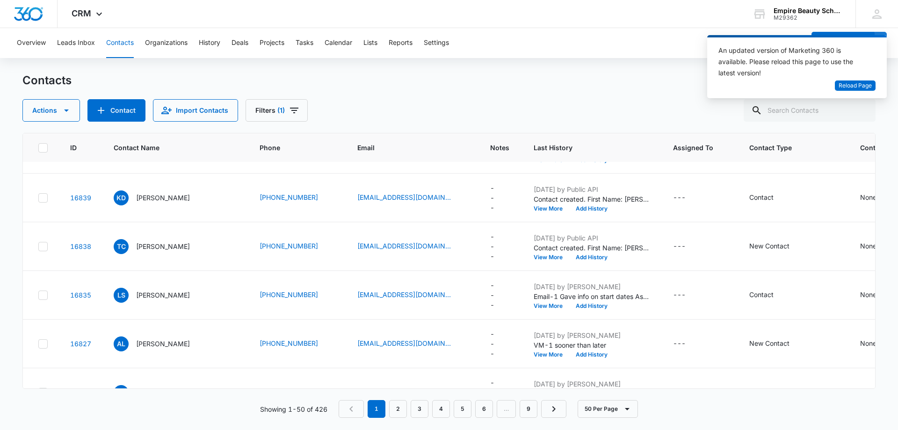
click at [697, 93] on div "Contacts Actions Contact Import Contacts Filters (1)" at bounding box center [449, 97] width 854 height 49
click at [854, 85] on span "Reload Page" at bounding box center [855, 85] width 33 height 9
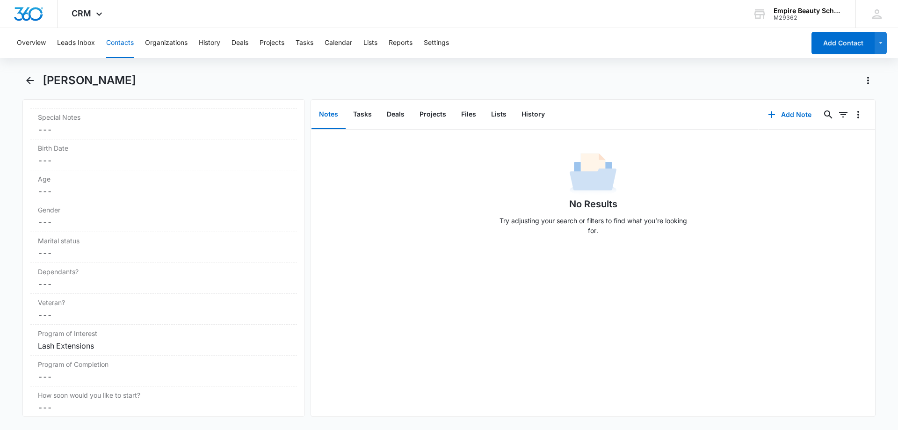
scroll to position [1091, 0]
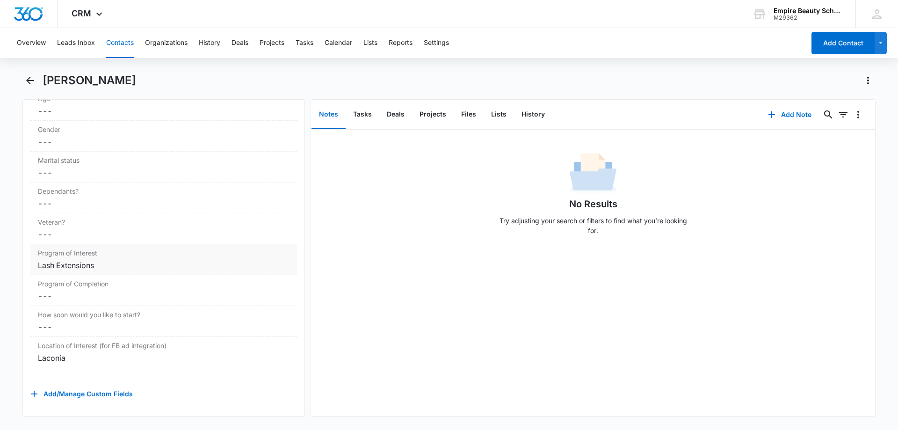
click at [102, 260] on div "Lash Extensions" at bounding box center [164, 265] width 252 height 11
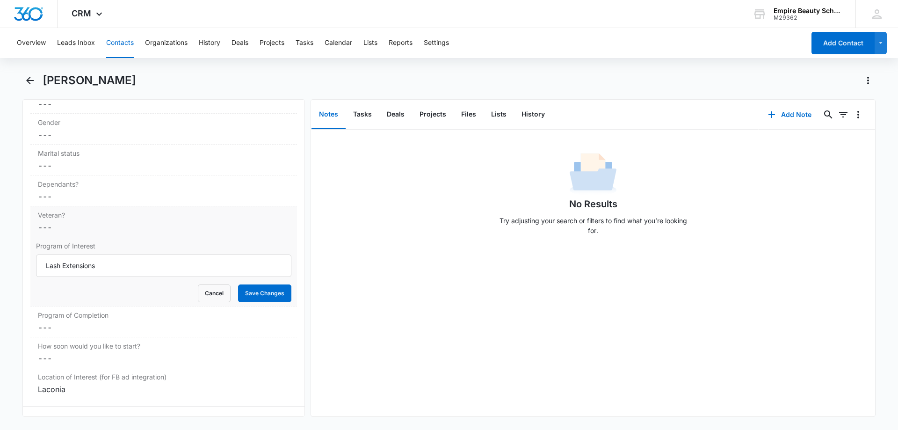
click at [270, 234] on div "Veteran? Cancel Save Changes ---" at bounding box center [163, 221] width 267 height 31
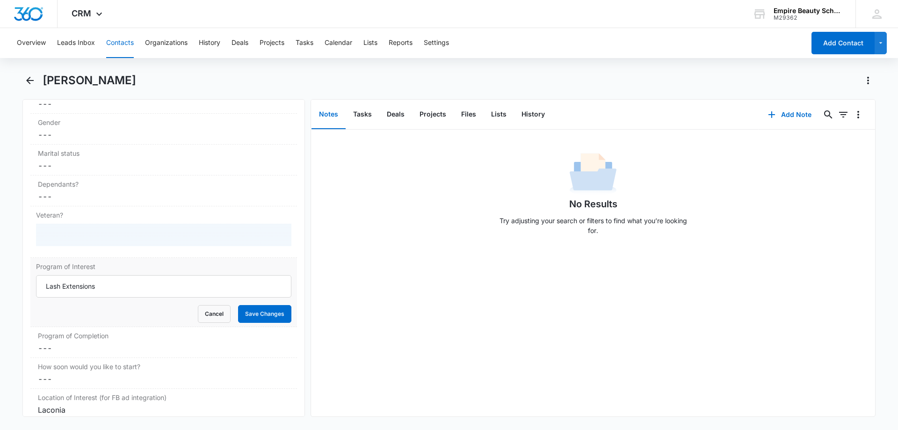
click at [313, 223] on div "No Results Try adjusting your search or filters to find what you’re looking for." at bounding box center [593, 196] width 564 height 93
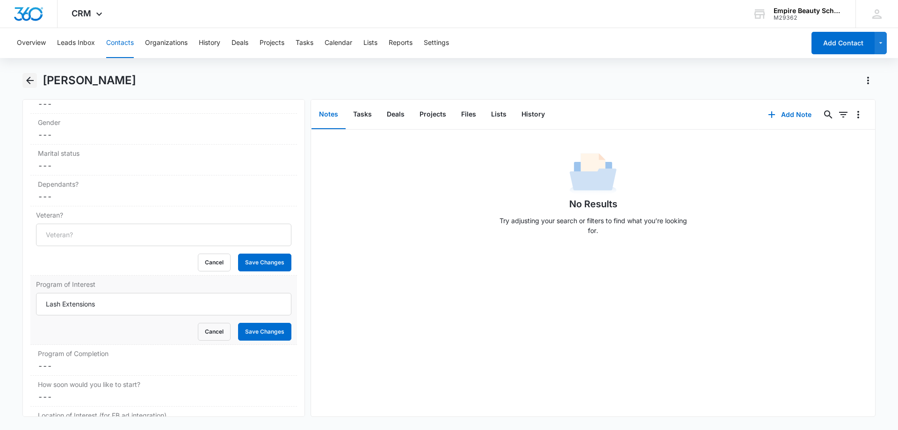
click at [29, 82] on icon "Back" at bounding box center [29, 80] width 11 height 11
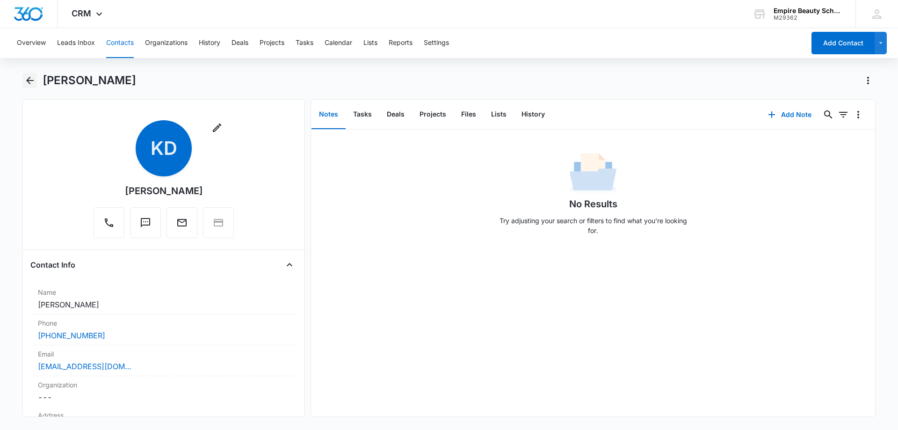
click at [29, 81] on icon "Back" at bounding box center [29, 80] width 11 height 11
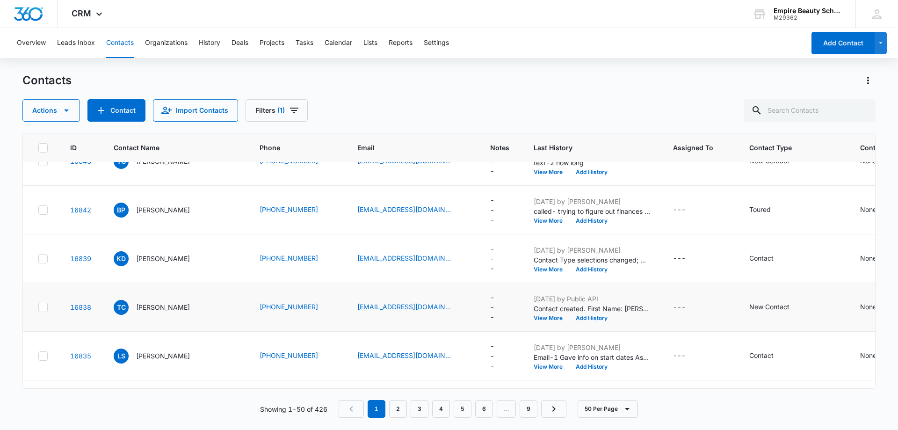
scroll to position [234, 0]
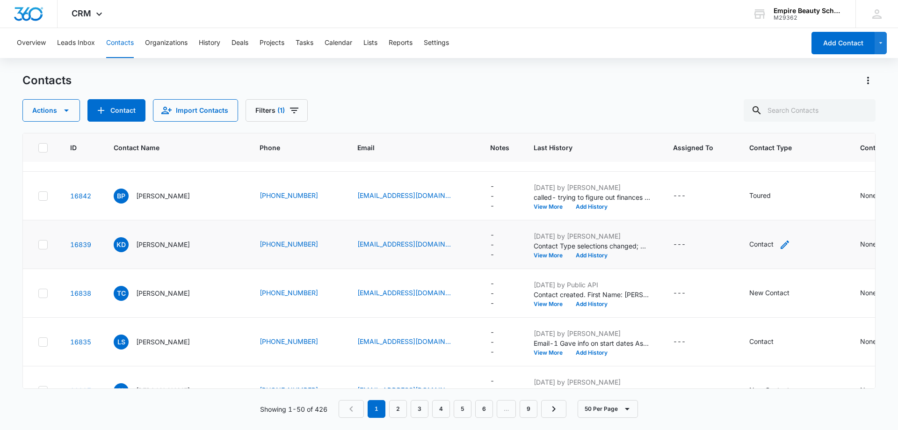
click at [750, 241] on div "Contact" at bounding box center [762, 244] width 24 height 10
click at [755, 182] on icon "Remove Contact" at bounding box center [755, 184] width 7 height 7
click at [790, 185] on div at bounding box center [787, 184] width 15 height 15
click at [787, 183] on div at bounding box center [787, 184] width 15 height 15
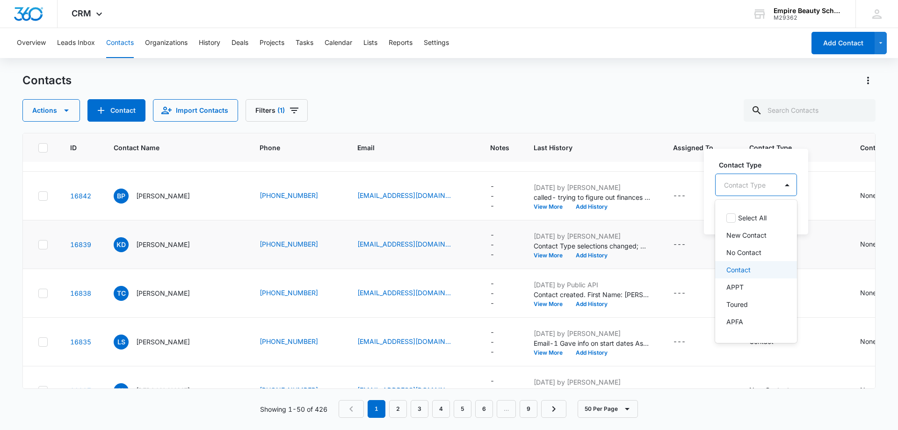
click at [736, 268] on p "Contact" at bounding box center [739, 270] width 24 height 10
click at [804, 194] on div "Contact Type option Contact, selected. 16 results available. Use Up and Down to…" at bounding box center [756, 191] width 105 height 87
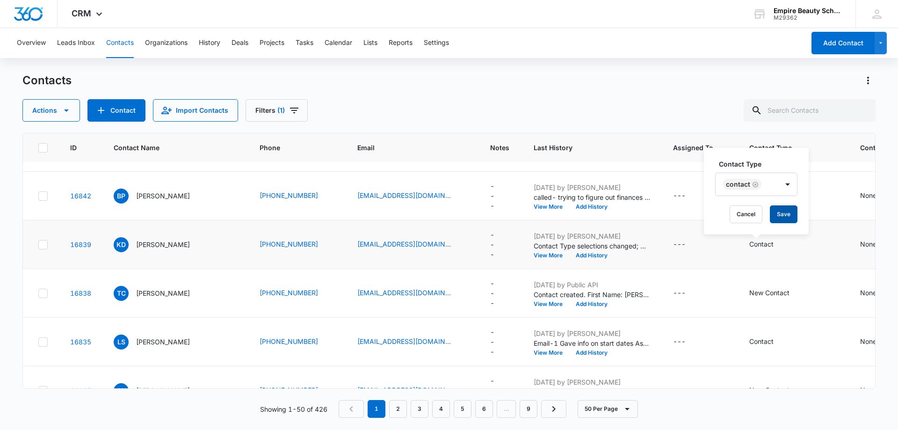
click at [784, 212] on button "Save" at bounding box center [784, 214] width 28 height 18
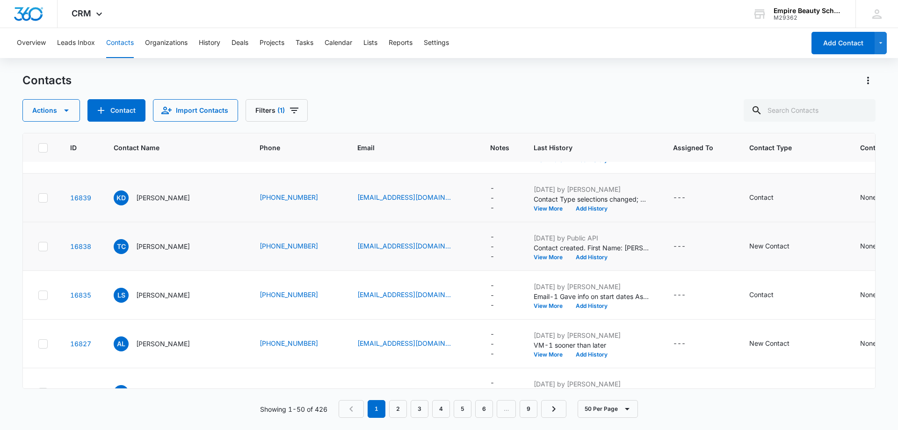
scroll to position [328, 0]
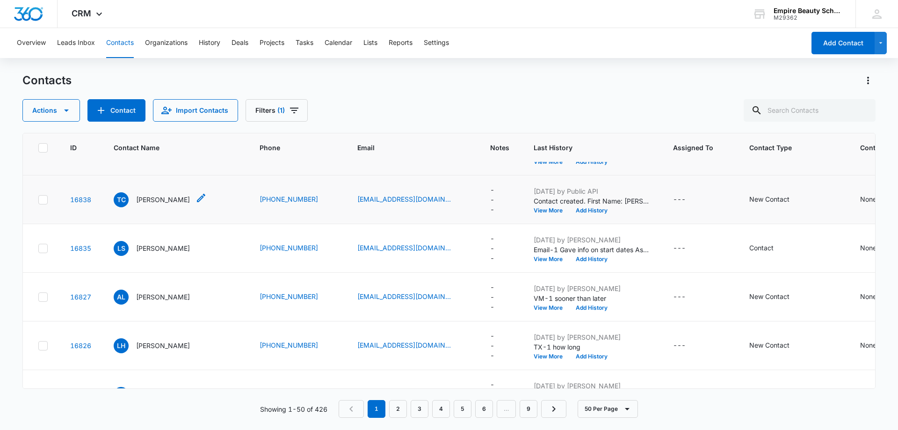
click at [167, 199] on p "Timothy Cote" at bounding box center [163, 200] width 54 height 10
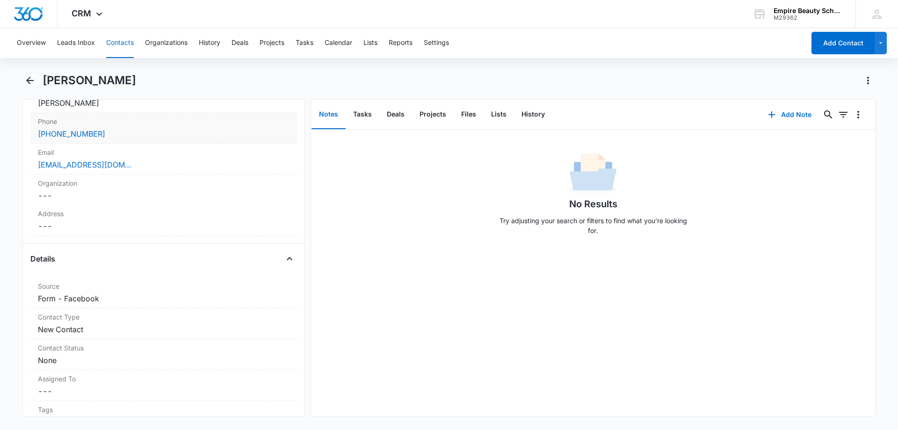
scroll to position [15, 0]
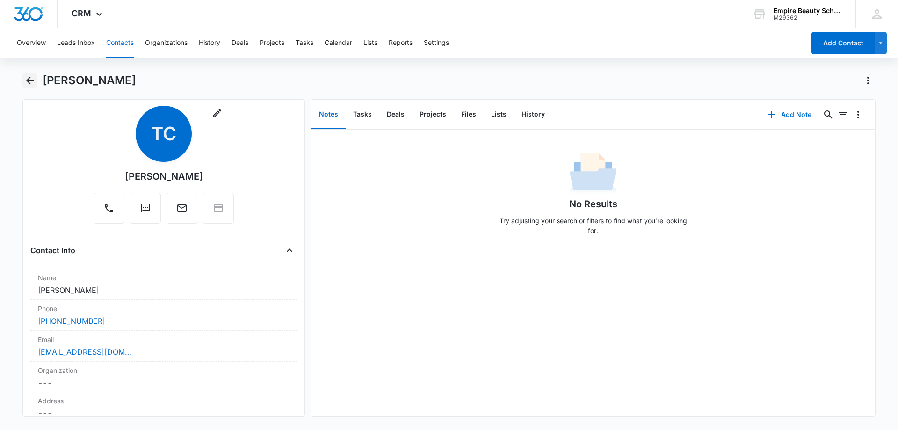
click at [27, 80] on icon "Back" at bounding box center [29, 80] width 7 height 7
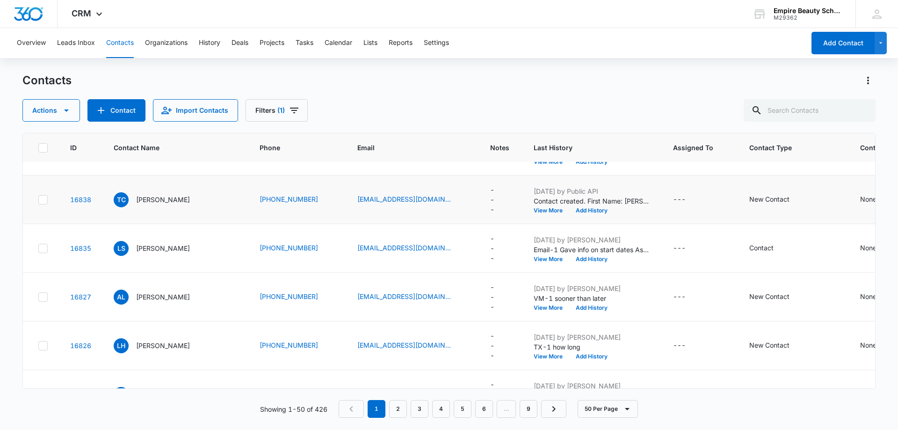
scroll to position [234, 0]
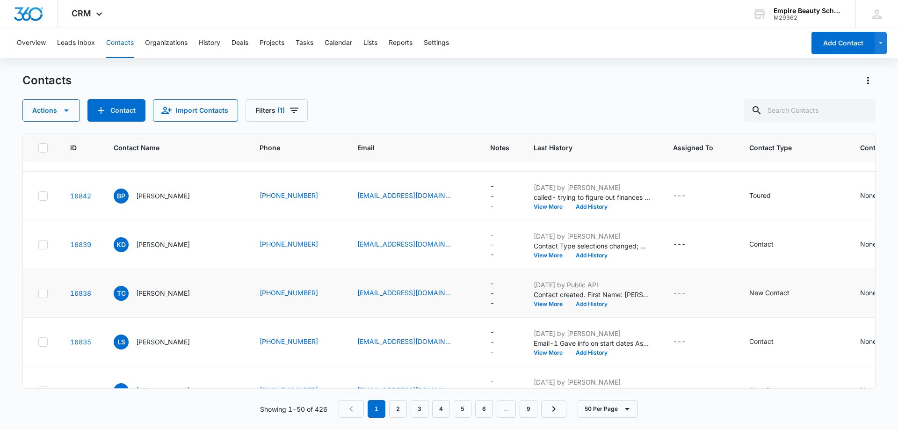
click at [588, 304] on button "Add History" at bounding box center [591, 304] width 45 height 6
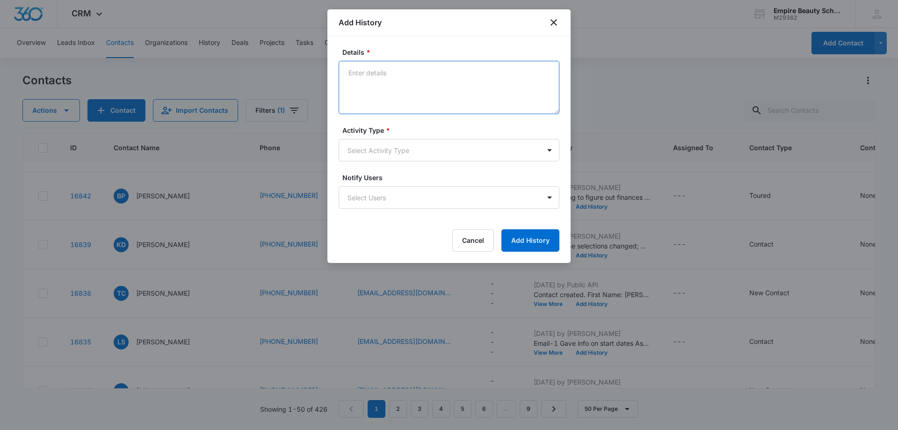
click at [373, 74] on textarea "Details *" at bounding box center [449, 87] width 221 height 53
type textarea "call 1 sooner or later"
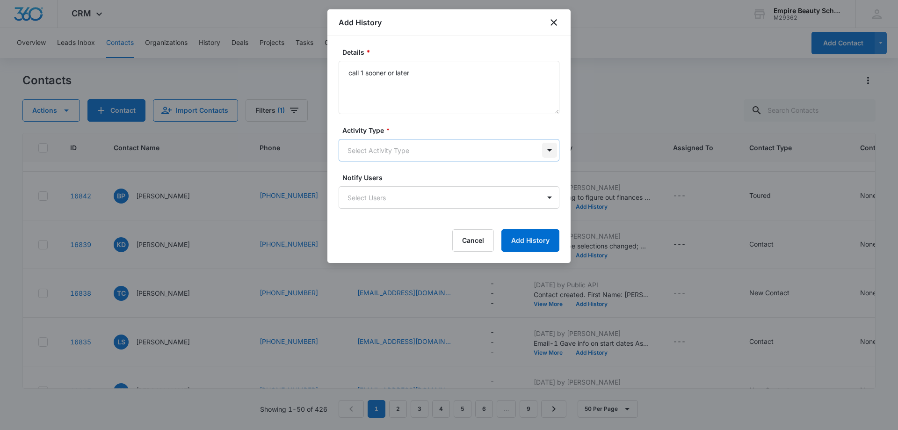
click at [551, 152] on body "CRM Apps Forms CRM Email Shop Payments POS Files Brand Settings Empire Beauty S…" at bounding box center [449, 215] width 898 height 430
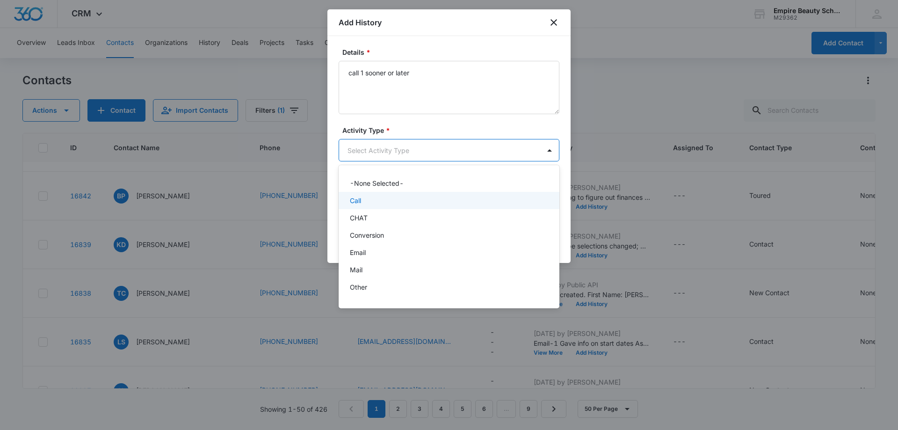
click at [448, 199] on div "Call" at bounding box center [448, 201] width 197 height 10
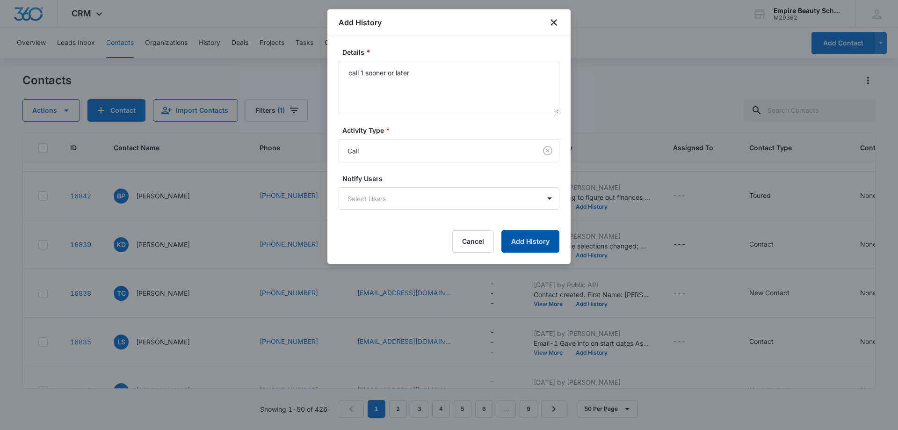
click at [536, 242] on button "Add History" at bounding box center [531, 241] width 58 height 22
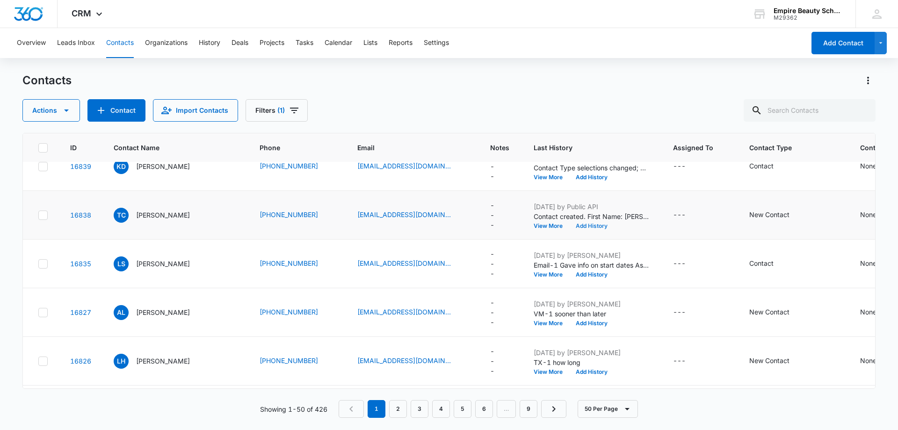
scroll to position [328, 0]
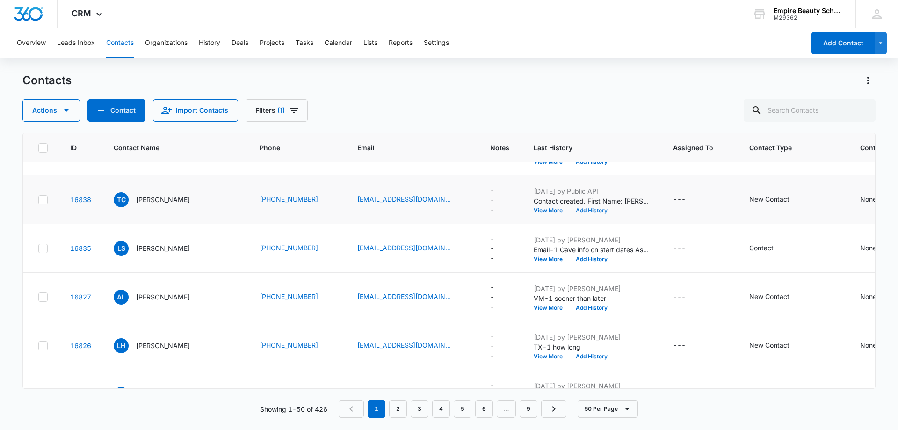
click at [578, 208] on button "Add History" at bounding box center [591, 211] width 45 height 6
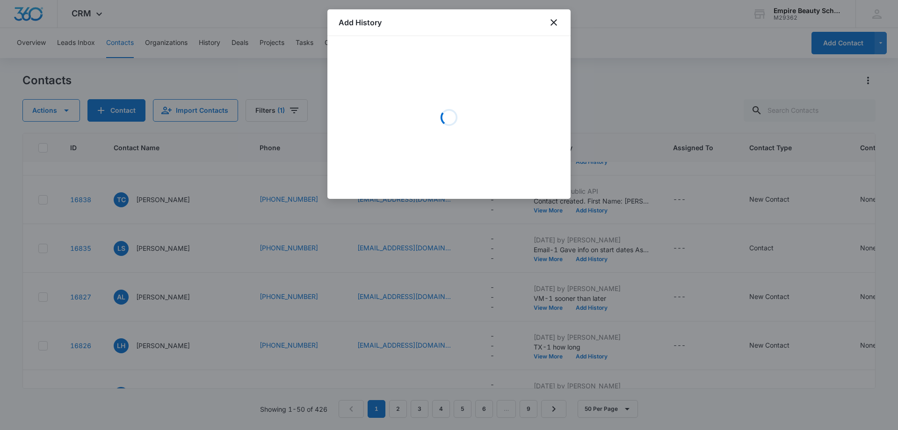
click at [584, 47] on div at bounding box center [449, 215] width 898 height 430
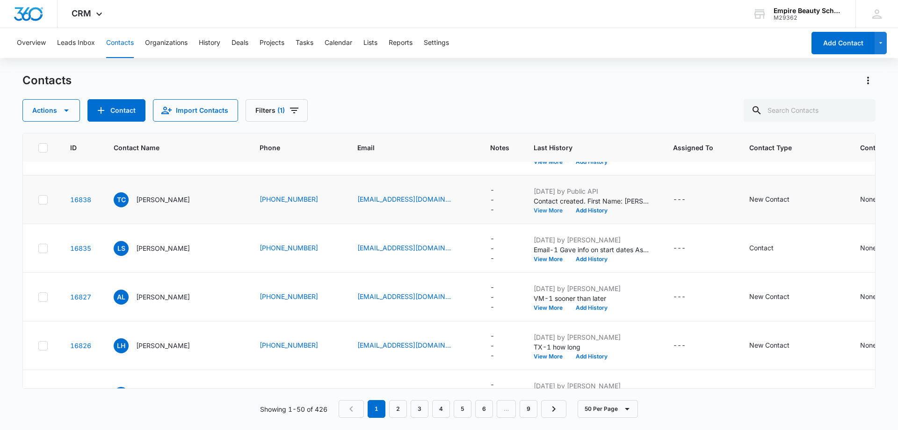
click at [534, 208] on button "View More" at bounding box center [552, 211] width 36 height 6
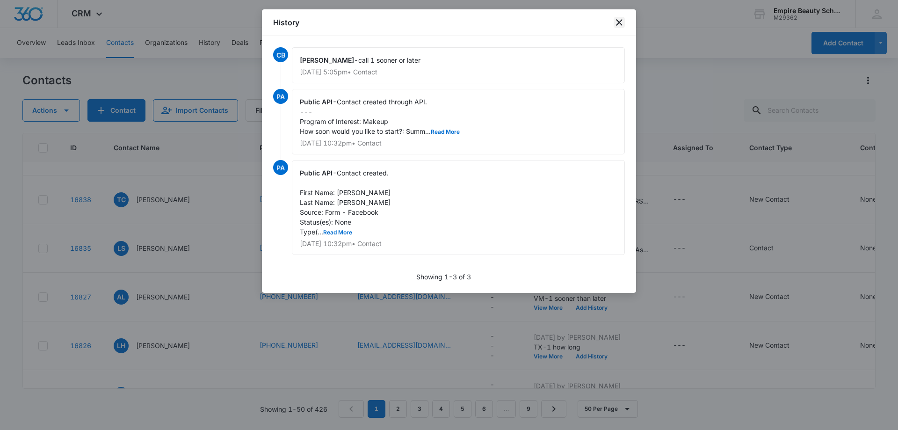
click at [624, 22] on icon "close" at bounding box center [619, 22] width 11 height 11
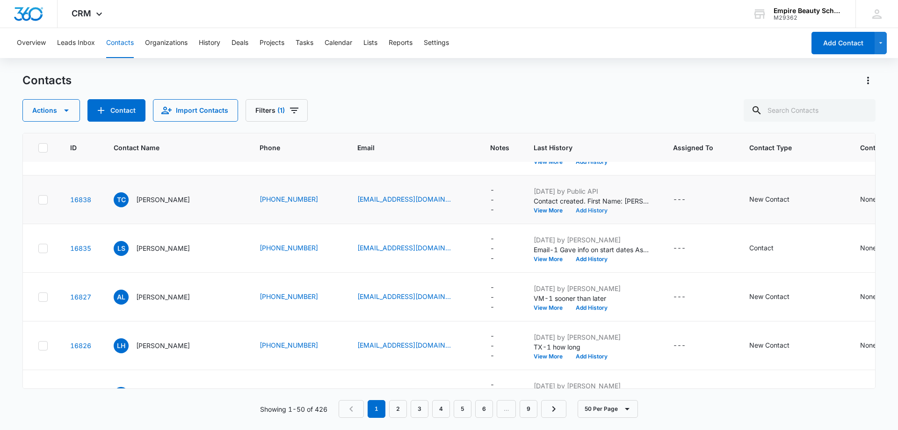
click at [577, 212] on button "Add History" at bounding box center [591, 211] width 45 height 6
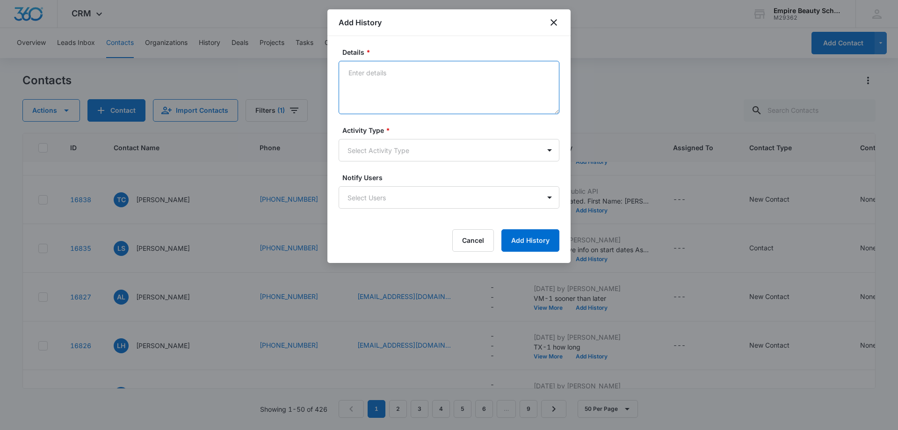
click at [355, 76] on textarea "Details *" at bounding box center [449, 87] width 221 height 53
type textarea "text-1 sooner or later"
click at [547, 150] on body "CRM Apps Forms CRM Email Shop Payments POS Files Brand Settings Empire Beauty S…" at bounding box center [449, 215] width 898 height 430
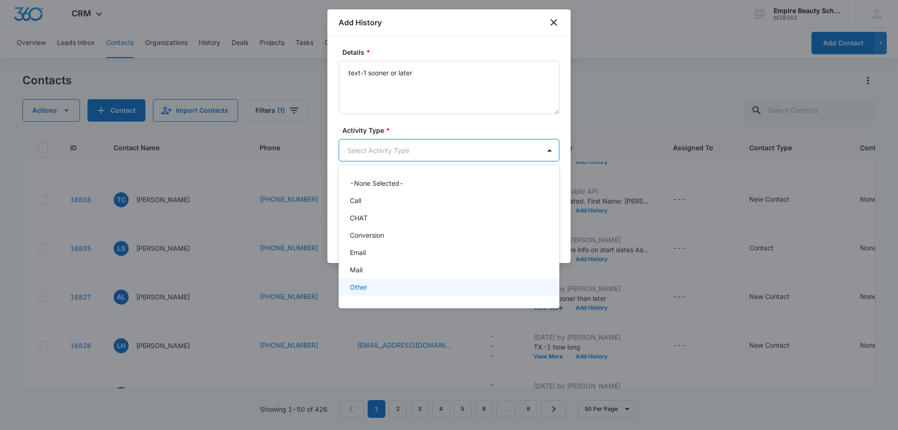
scroll to position [49, 0]
click at [380, 294] on div "Text" at bounding box center [448, 290] width 197 height 10
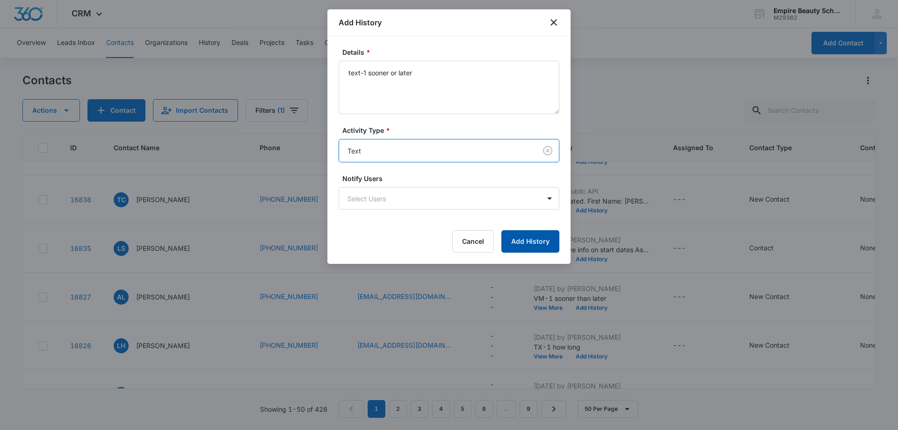
click at [522, 244] on button "Add History" at bounding box center [531, 241] width 58 height 22
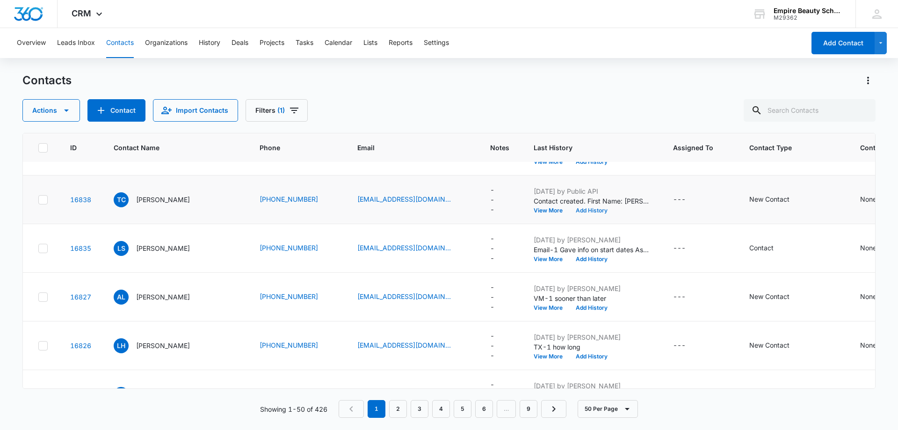
click at [570, 208] on button "Add History" at bounding box center [591, 211] width 45 height 6
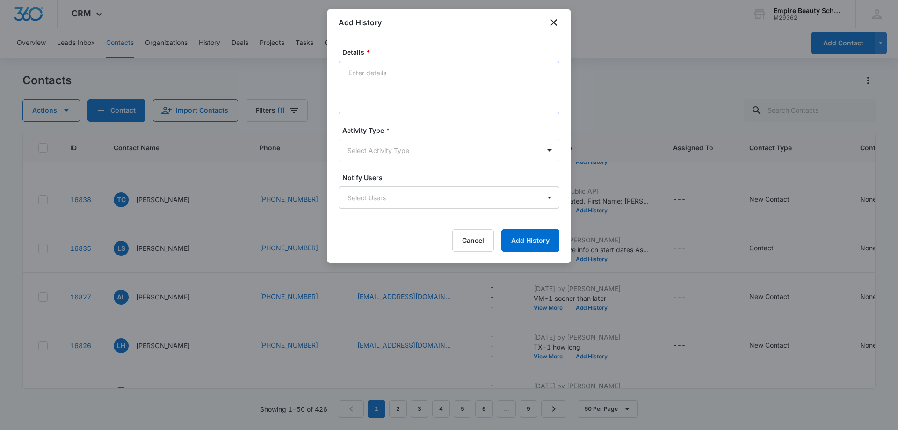
click at [357, 72] on textarea "Details *" at bounding box center [449, 87] width 221 height 53
type textarea "emailed-1 sooner or later"
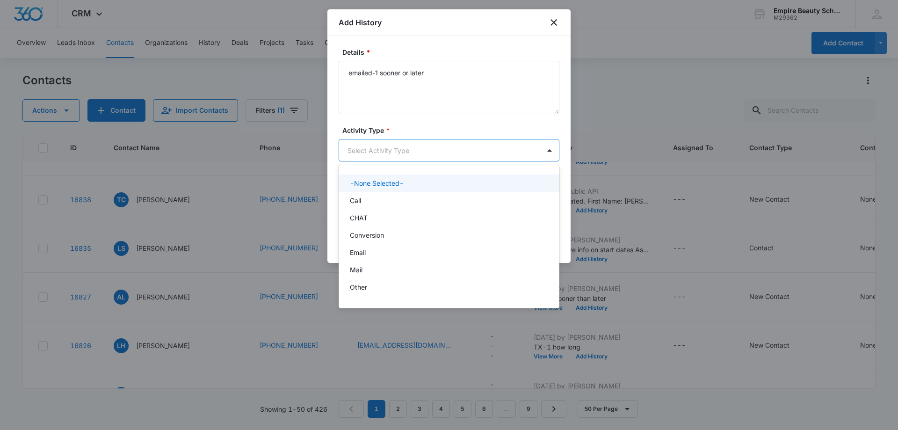
click at [548, 151] on body "CRM Apps Forms CRM Email Shop Payments POS Files Brand Settings Empire Beauty S…" at bounding box center [449, 215] width 898 height 430
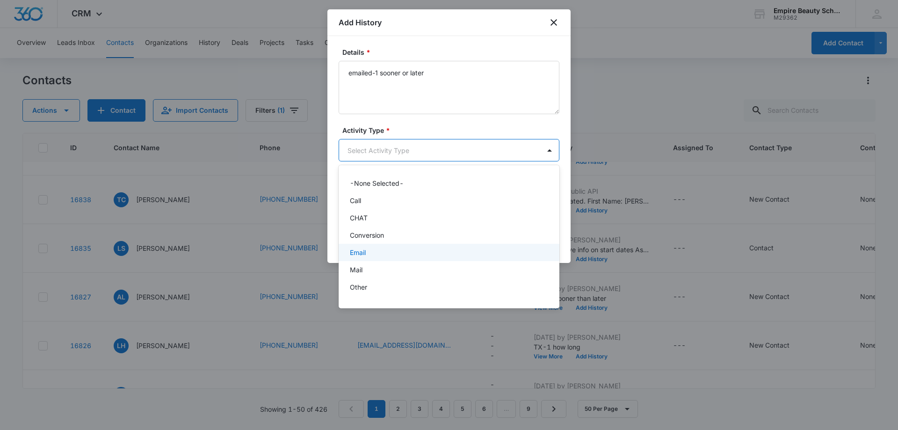
click at [430, 256] on div "Email" at bounding box center [448, 253] width 197 height 10
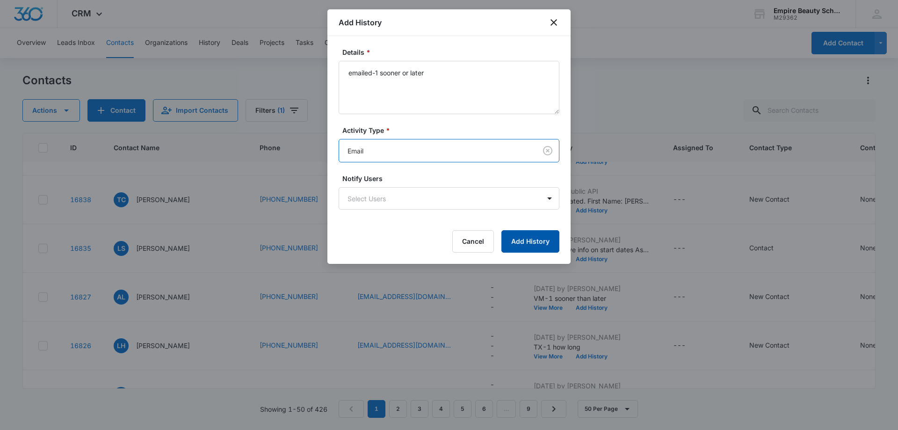
click at [533, 242] on button "Add History" at bounding box center [531, 241] width 58 height 22
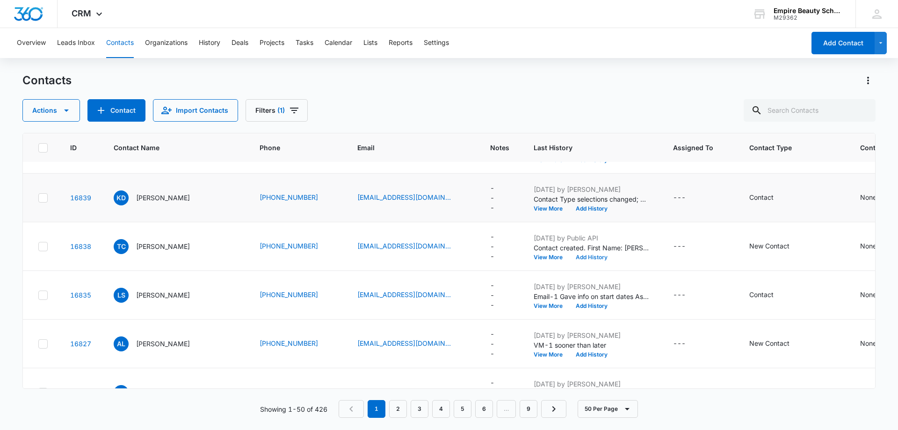
scroll to position [328, 0]
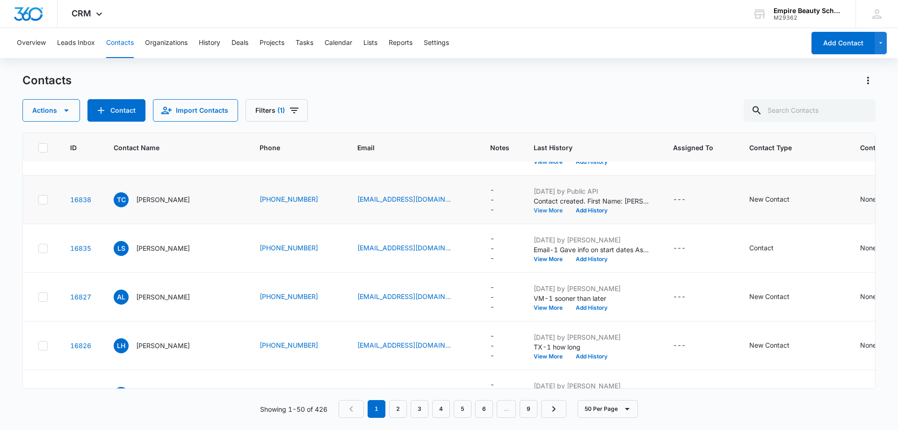
click at [541, 210] on button "View More" at bounding box center [552, 211] width 36 height 6
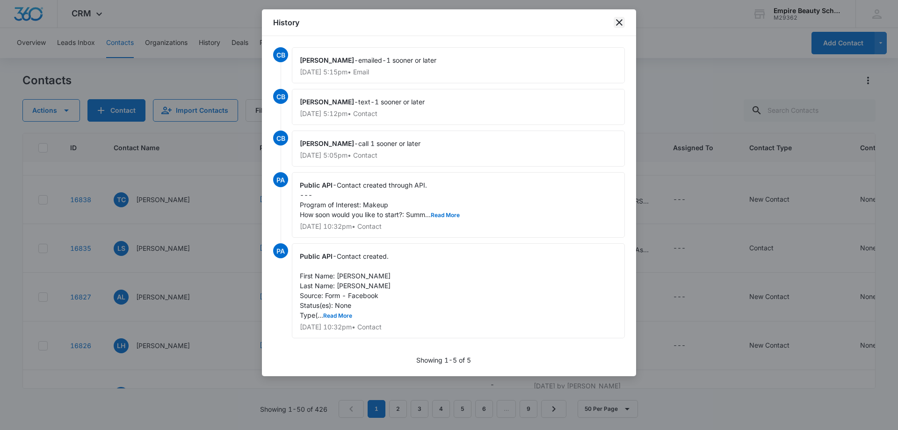
click at [619, 22] on icon "close" at bounding box center [619, 22] width 7 height 7
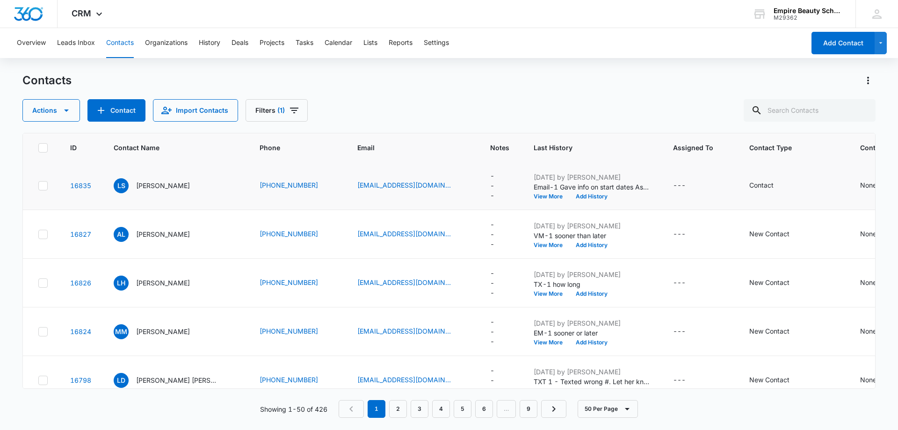
scroll to position [374, 0]
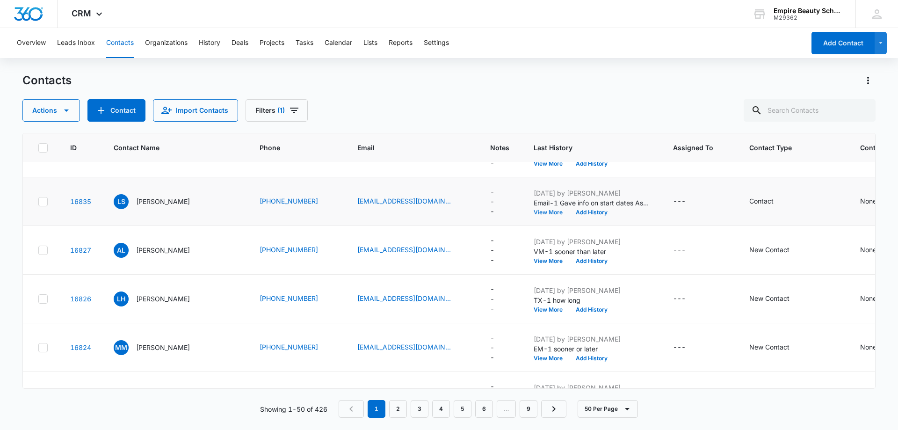
click at [539, 213] on button "View More" at bounding box center [552, 213] width 36 height 6
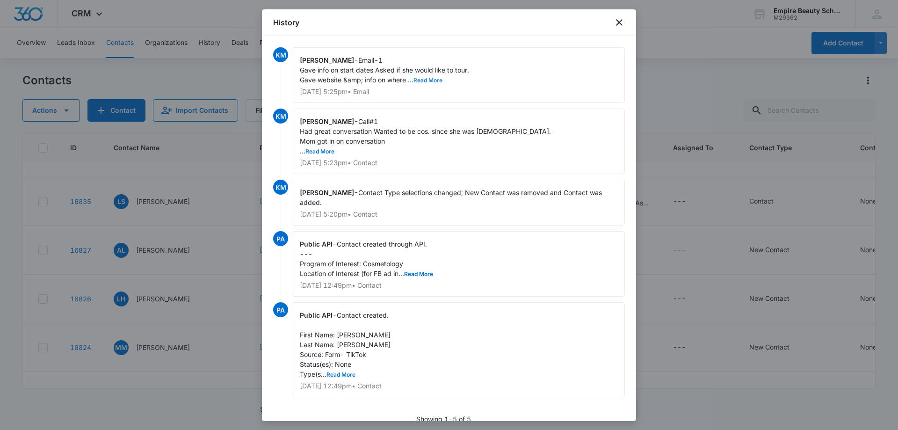
click at [435, 83] on button "Read More" at bounding box center [428, 81] width 29 height 6
drag, startPoint x: 488, startPoint y: 82, endPoint x: 522, endPoint y: 91, distance: 35.2
click at [521, 93] on div "Kate Maleski - Email-1 Gave info on start dates Asked if she would like to tour…" at bounding box center [458, 75] width 333 height 56
click at [525, 86] on div "Kate Maleski - Email-1 Gave info on start dates Asked if she would like to tour…" at bounding box center [458, 75] width 333 height 56
click at [618, 23] on icon "close" at bounding box center [619, 22] width 7 height 7
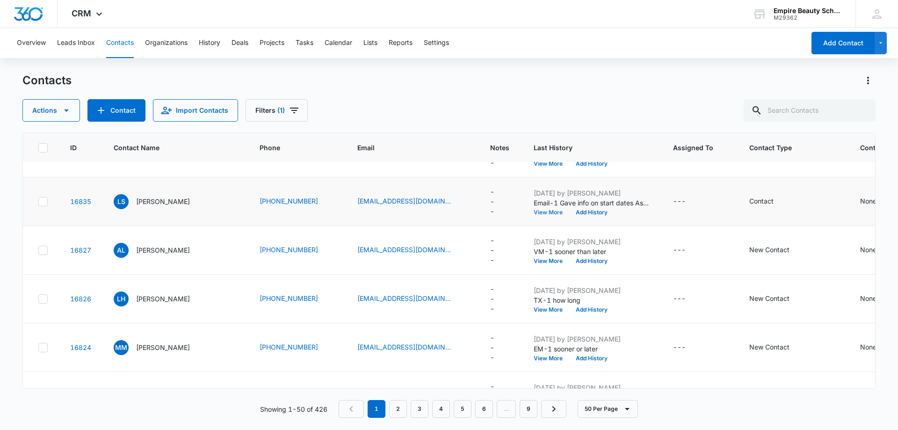
click at [534, 212] on button "View More" at bounding box center [552, 213] width 36 height 6
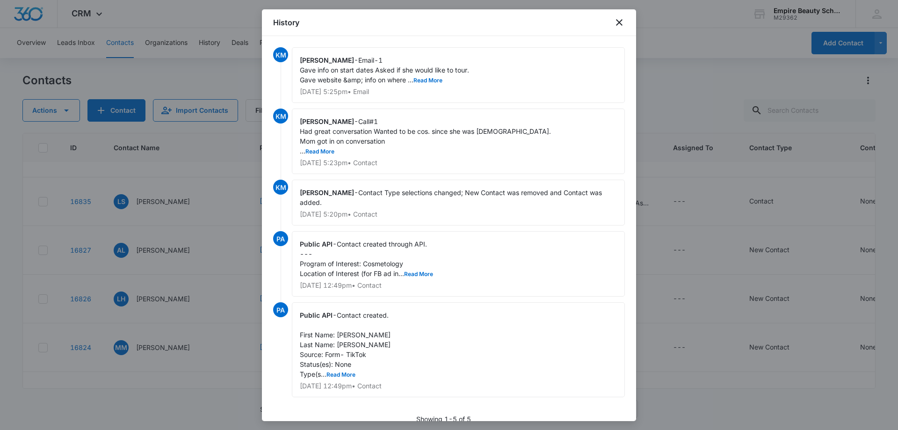
click at [646, 18] on div at bounding box center [449, 215] width 898 height 430
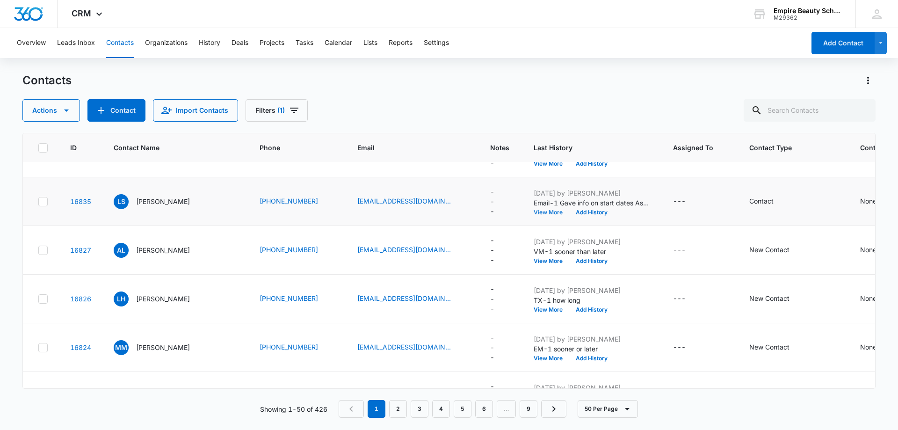
click at [538, 213] on button "View More" at bounding box center [552, 213] width 36 height 6
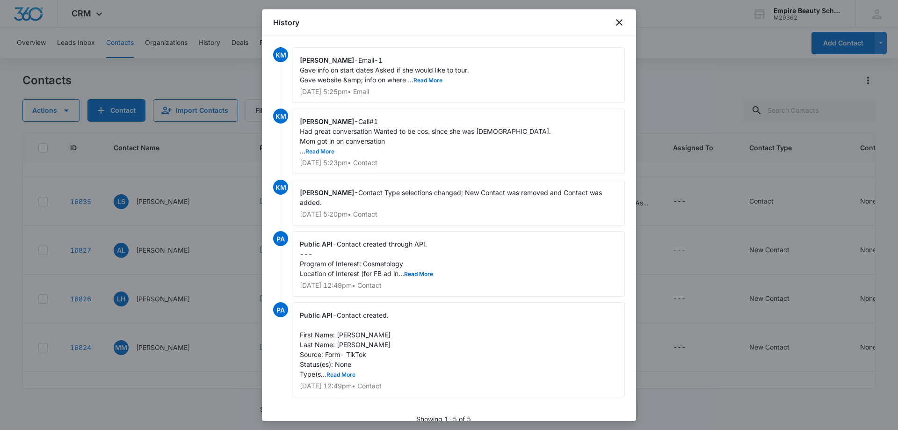
click at [673, 28] on div at bounding box center [449, 215] width 898 height 430
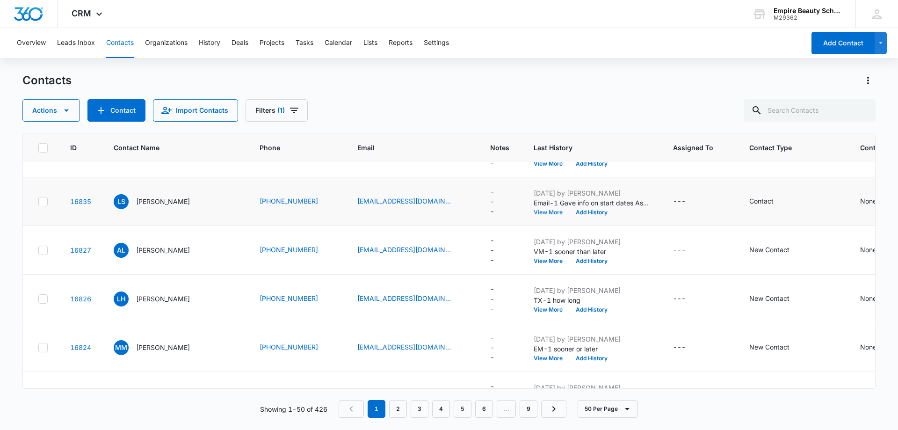
click at [537, 212] on button "View More" at bounding box center [552, 213] width 36 height 6
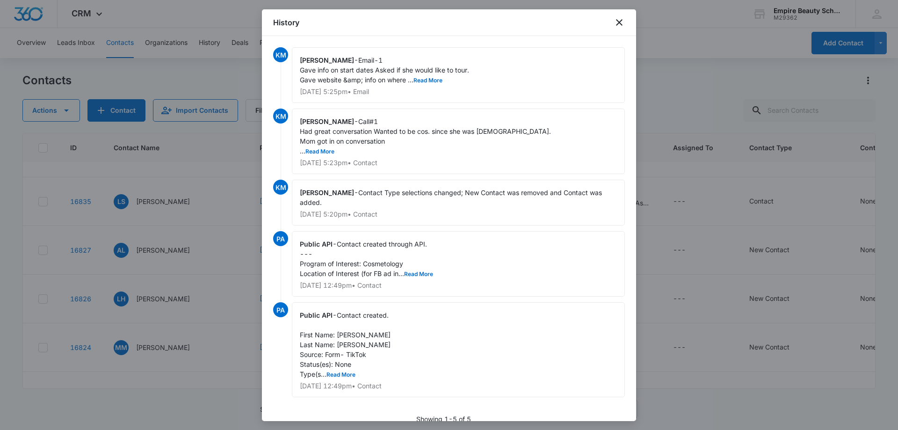
click at [613, 21] on div "History" at bounding box center [449, 22] width 374 height 27
click at [616, 24] on icon "close" at bounding box center [619, 22] width 11 height 11
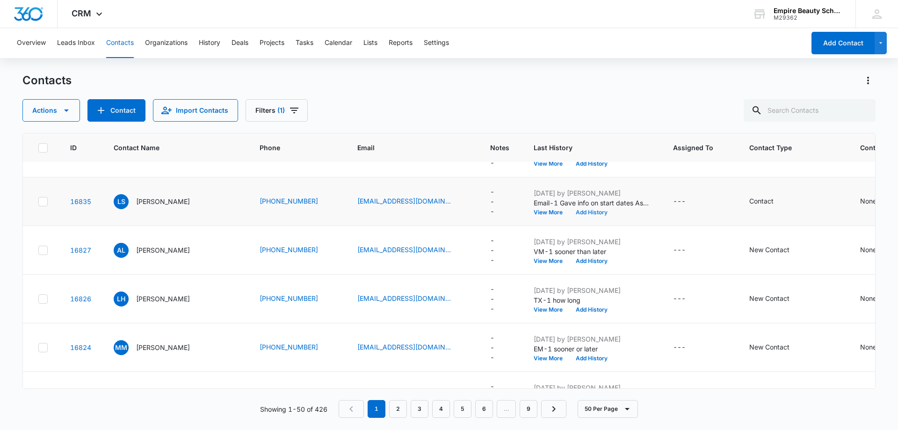
click at [589, 212] on button "Add History" at bounding box center [591, 213] width 45 height 6
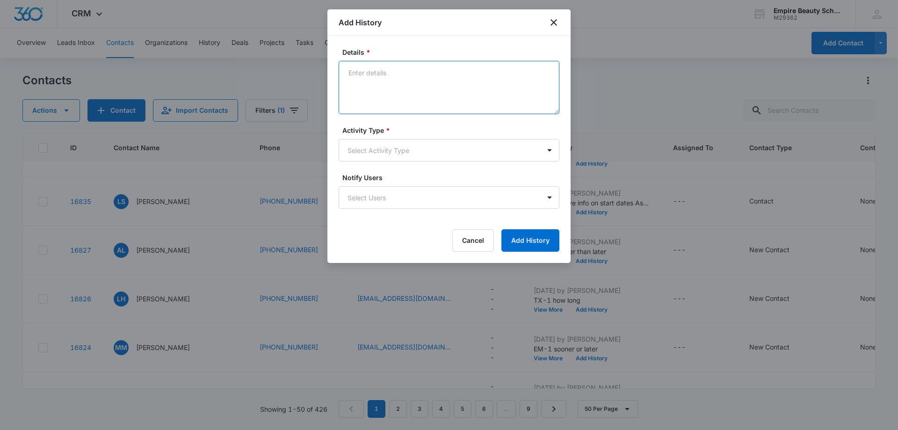
click at [356, 73] on textarea "Details *" at bounding box center [449, 87] width 221 height 53
type textarea "emailed asked if she would like to come in for tour"
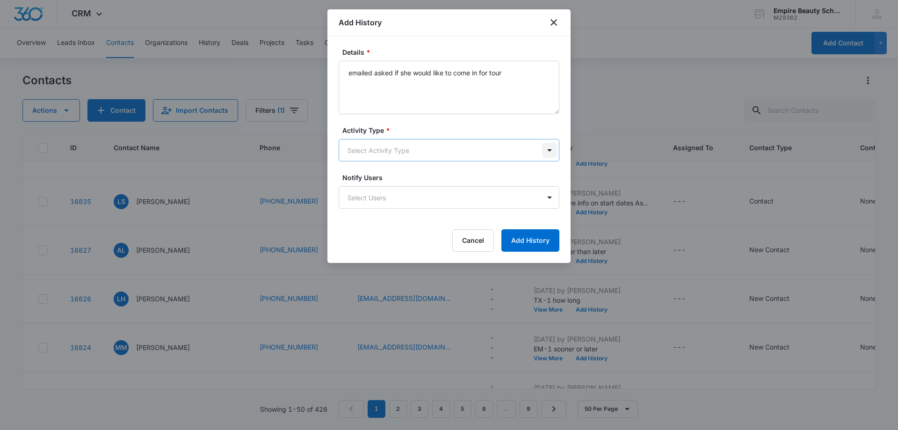
click at [549, 152] on body "CRM Apps Forms CRM Email Shop Payments POS Files Brand Settings Empire Beauty S…" at bounding box center [449, 215] width 898 height 430
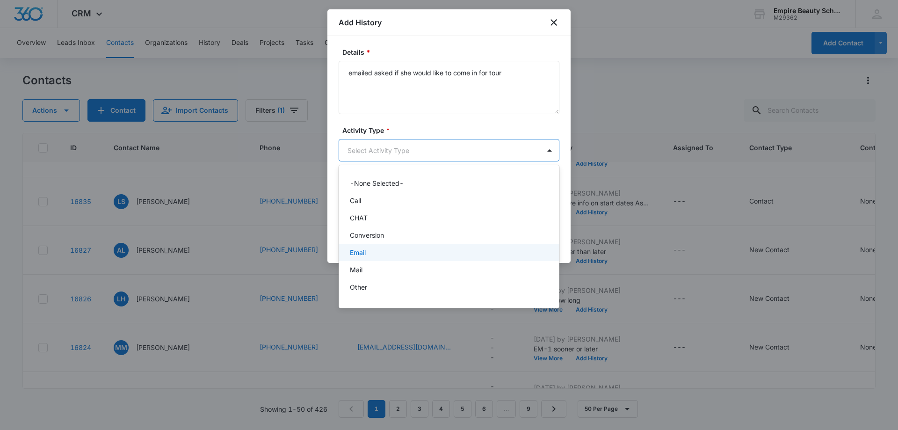
click at [453, 246] on div "Email" at bounding box center [449, 252] width 221 height 17
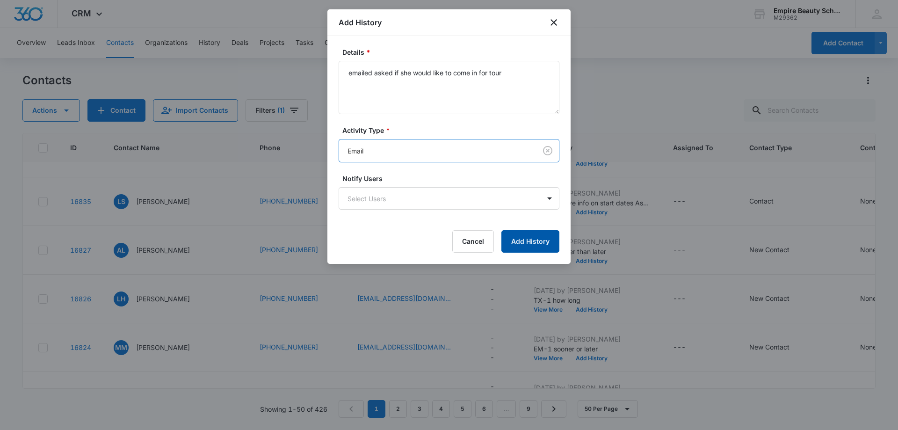
click at [535, 234] on button "Add History" at bounding box center [531, 241] width 58 height 22
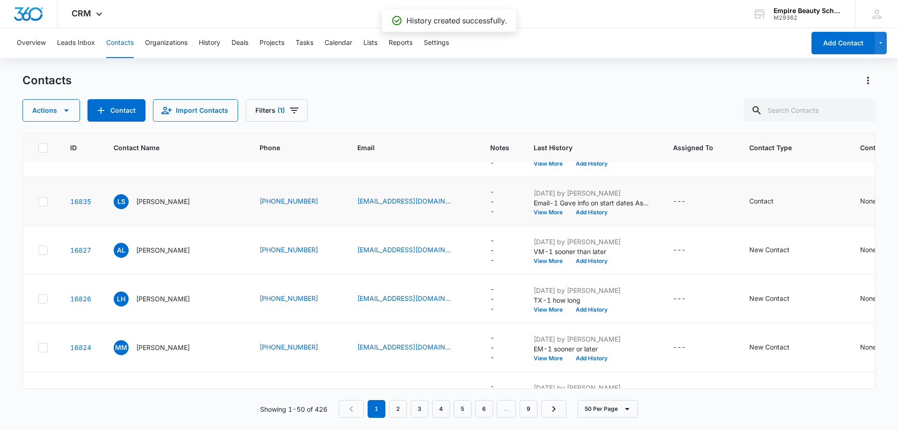
click at [584, 216] on td "Sep 15, 2025 by Kate Maleski Email-1 Gave info on start dates Asked if she woul…" at bounding box center [592, 201] width 139 height 49
click at [587, 211] on button "Add History" at bounding box center [591, 213] width 45 height 6
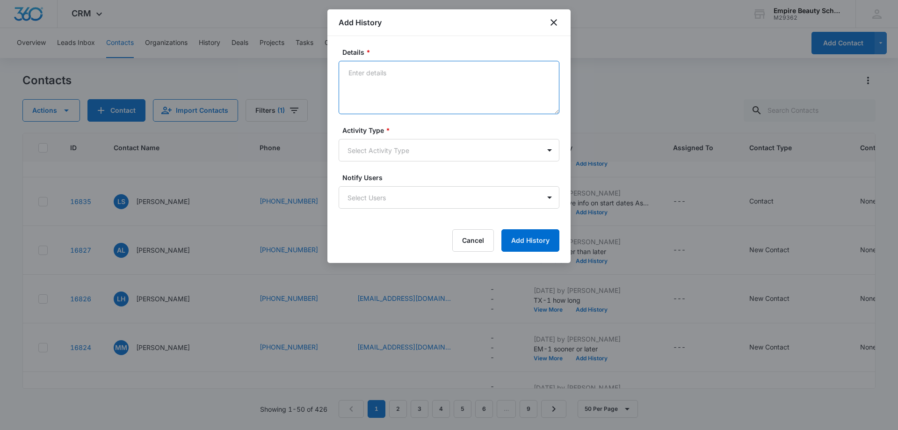
click at [369, 72] on textarea "Details *" at bounding box center [449, 87] width 221 height 53
click at [425, 74] on textarea "text great talk yesterday tour?" at bounding box center [449, 87] width 221 height 53
type textarea "text great talk yesterday / tour?"
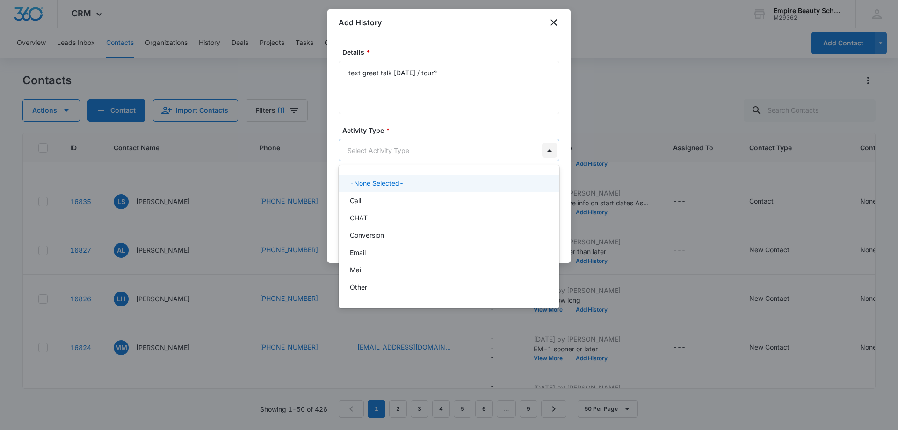
click at [551, 153] on body "CRM Apps Forms CRM Email Shop Payments POS Files Brand Settings Empire Beauty S…" at bounding box center [449, 215] width 898 height 430
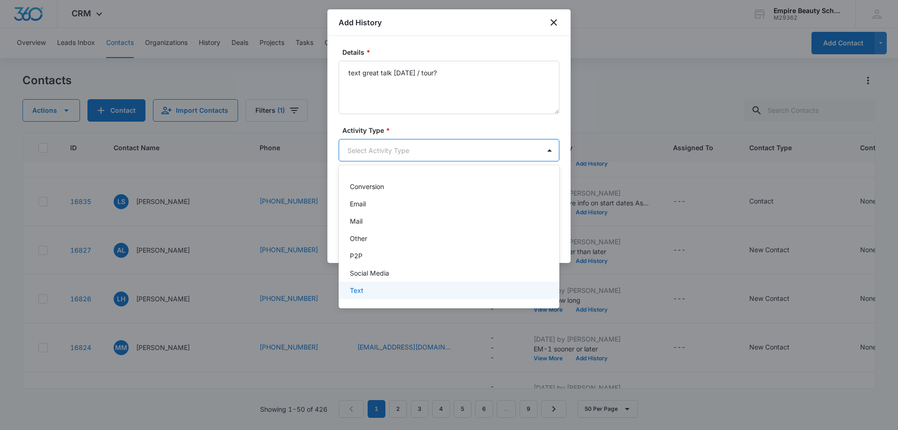
click at [395, 286] on div "Text" at bounding box center [448, 290] width 197 height 10
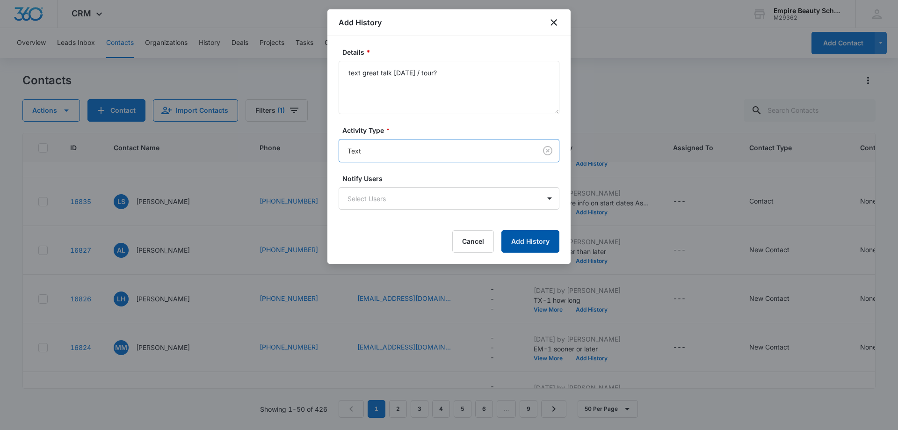
click at [540, 243] on button "Add History" at bounding box center [531, 241] width 58 height 22
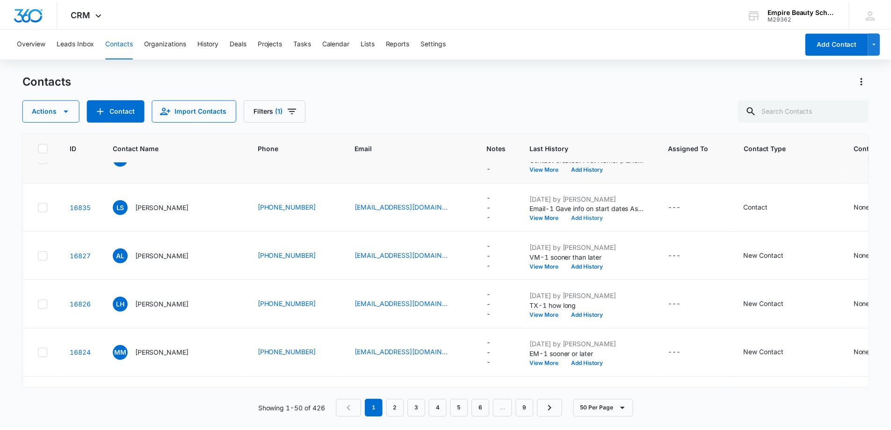
scroll to position [374, 0]
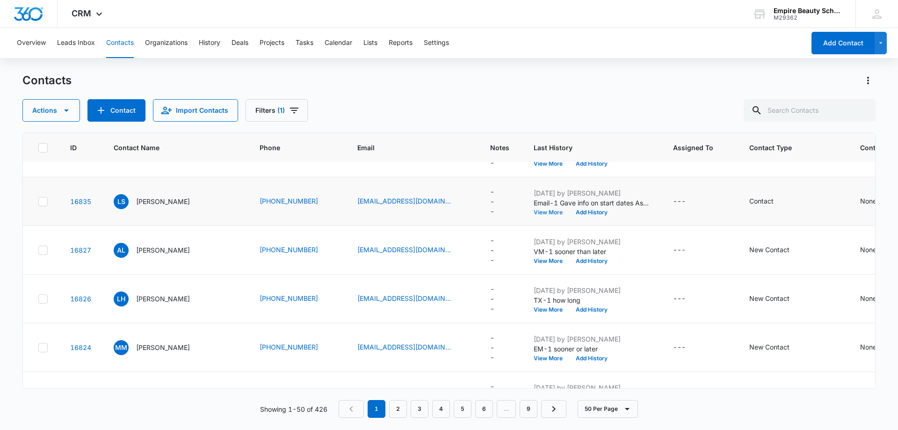
click at [538, 214] on button "View More" at bounding box center [552, 213] width 36 height 6
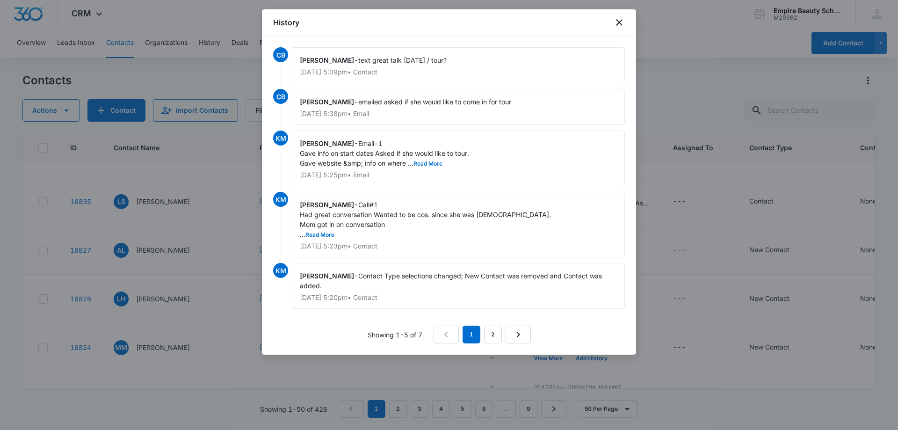
click at [655, 138] on div at bounding box center [449, 215] width 898 height 430
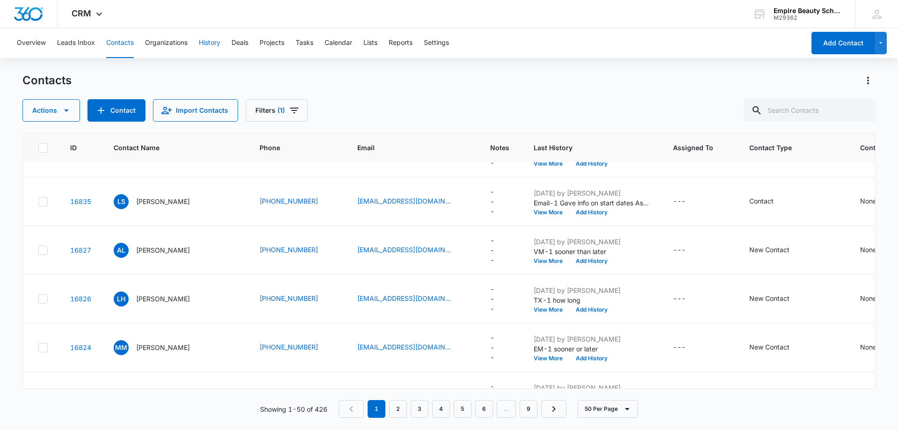
click at [215, 39] on button "History" at bounding box center [210, 43] width 22 height 30
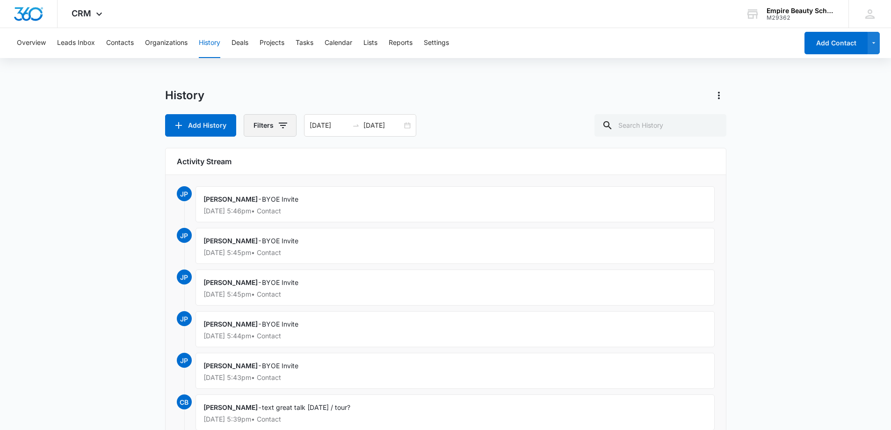
click at [284, 126] on icon "button" at bounding box center [283, 126] width 8 height 6
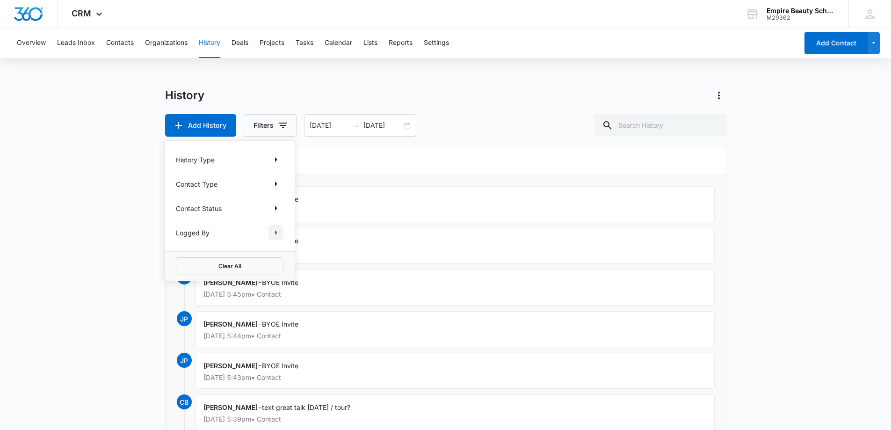
click at [276, 235] on icon "Show Logged By filters" at bounding box center [275, 232] width 11 height 11
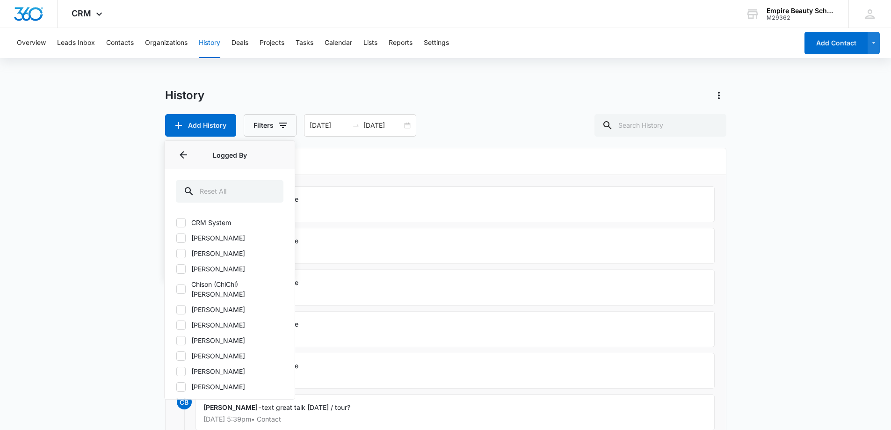
click at [180, 269] on icon at bounding box center [181, 269] width 8 height 8
click at [176, 269] on input "[PERSON_NAME]" at bounding box center [176, 269] width 0 height 0
checkbox input "true"
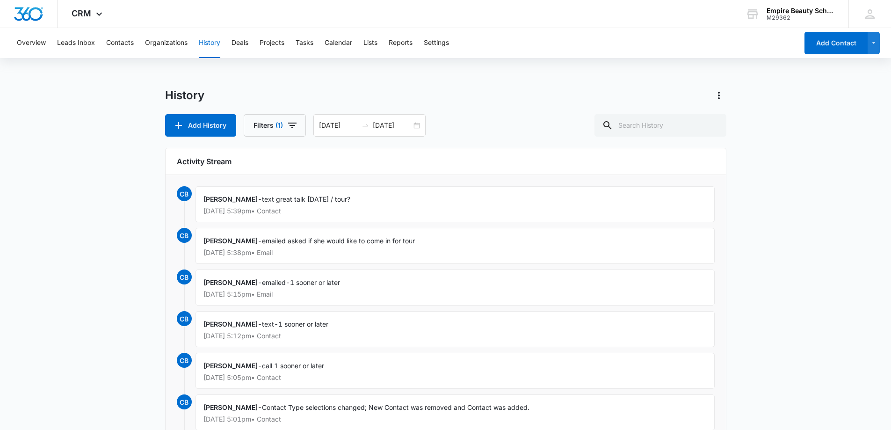
click at [460, 139] on div "History Add History Filters (1) 09/16/2025 09/16/2025 Activity Stream CB Chante…" at bounding box center [446, 364] width 562 height 553
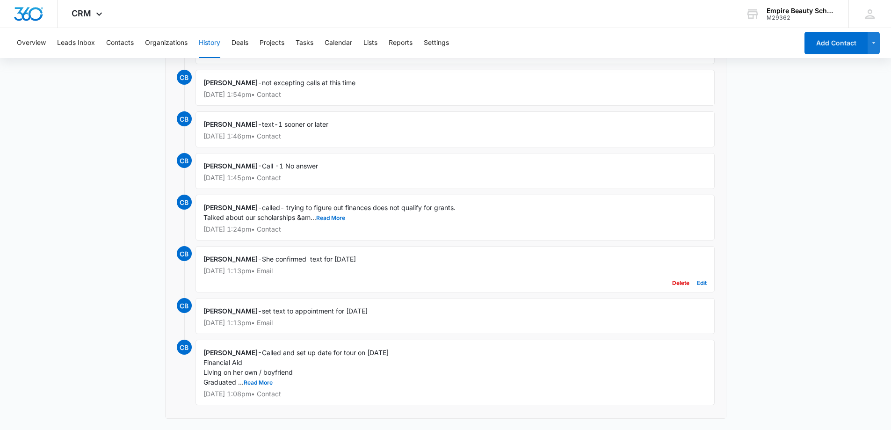
scroll to position [1113, 0]
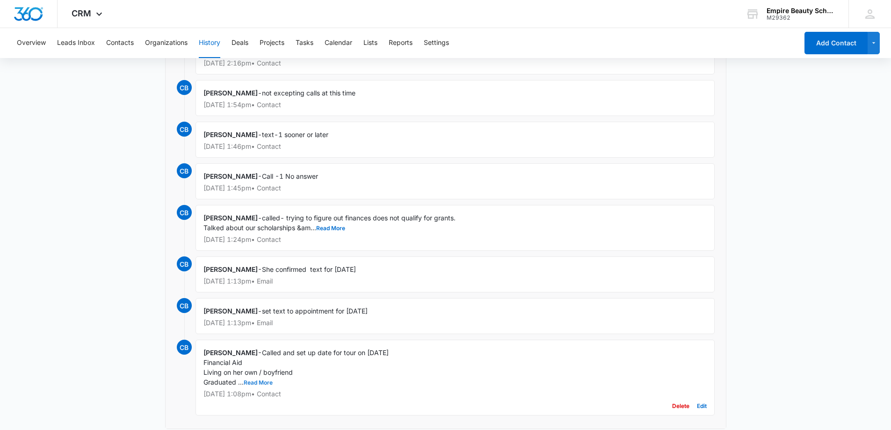
click at [258, 383] on button "Read More" at bounding box center [258, 383] width 29 height 6
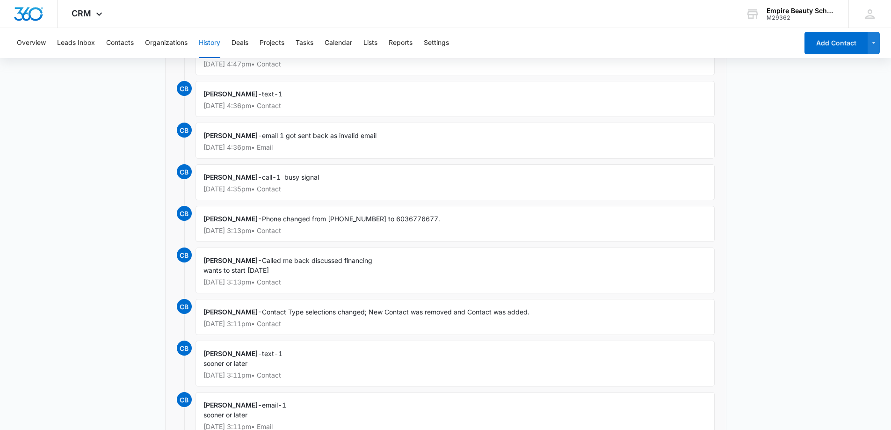
scroll to position [572, 0]
click at [31, 18] on img "Dashboard" at bounding box center [29, 14] width 30 height 14
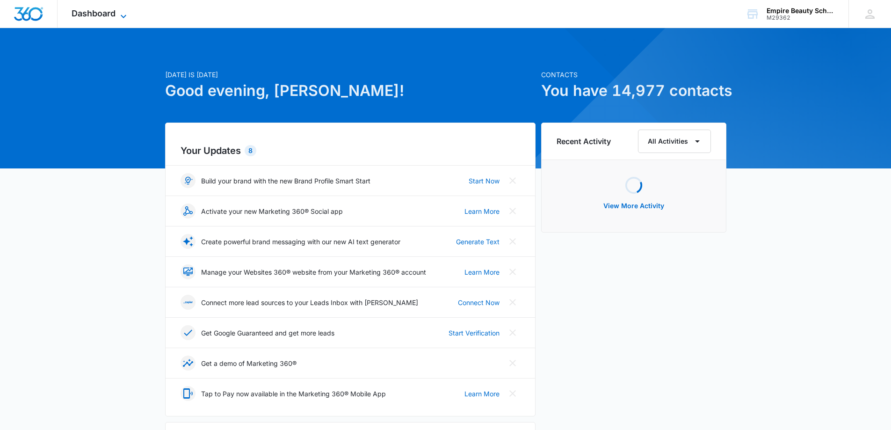
click at [113, 14] on span "Dashboard" at bounding box center [94, 13] width 44 height 10
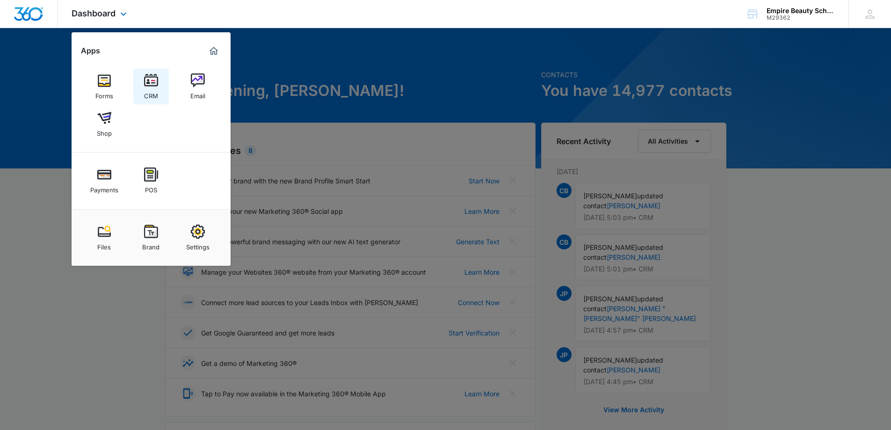
click at [152, 89] on div "CRM" at bounding box center [151, 94] width 14 height 12
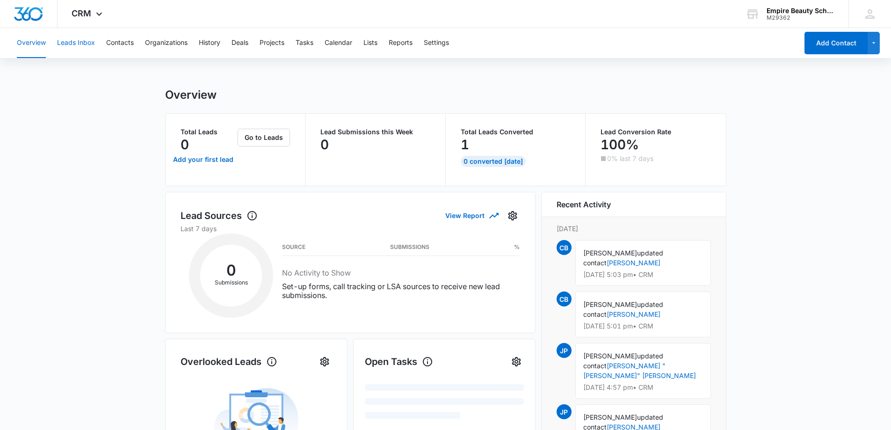
click at [88, 45] on button "Leads Inbox" at bounding box center [76, 43] width 38 height 30
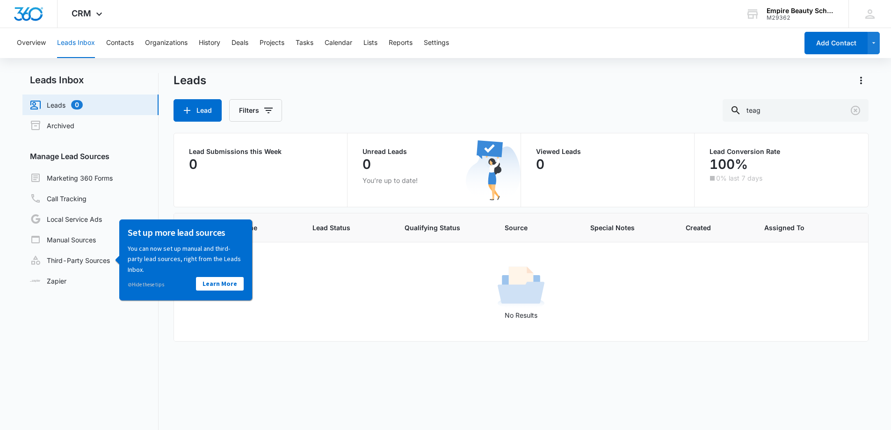
click at [55, 102] on link "Leads 0" at bounding box center [56, 104] width 53 height 11
click at [125, 42] on button "Contacts" at bounding box center [120, 43] width 28 height 30
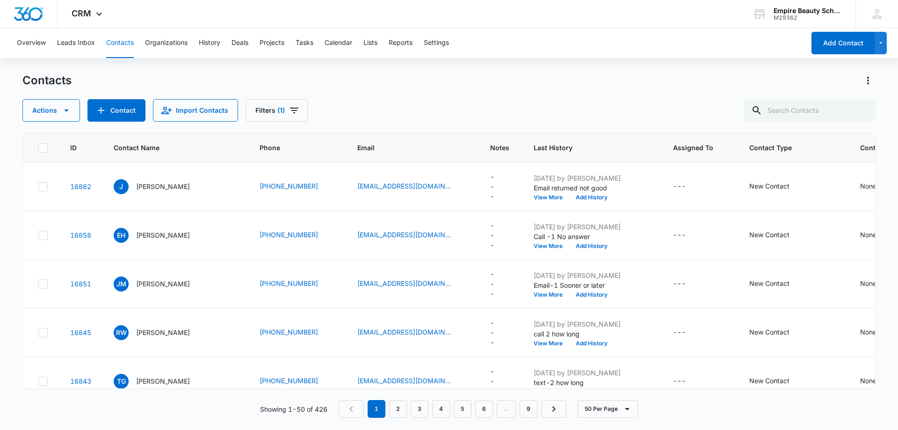
scroll to position [328, 0]
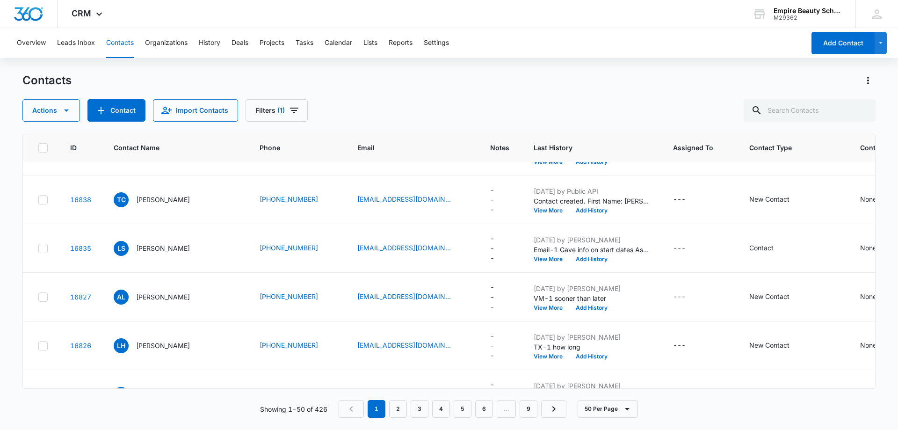
click at [435, 91] on div "Contacts Actions Contact Import Contacts Filters (1)" at bounding box center [449, 97] width 854 height 49
click at [167, 201] on p "Timothy Cote" at bounding box center [163, 200] width 54 height 10
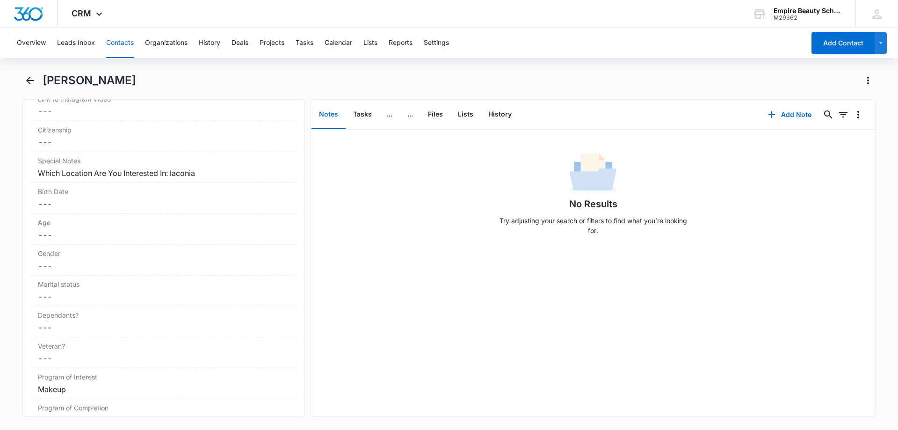
scroll to position [950, 0]
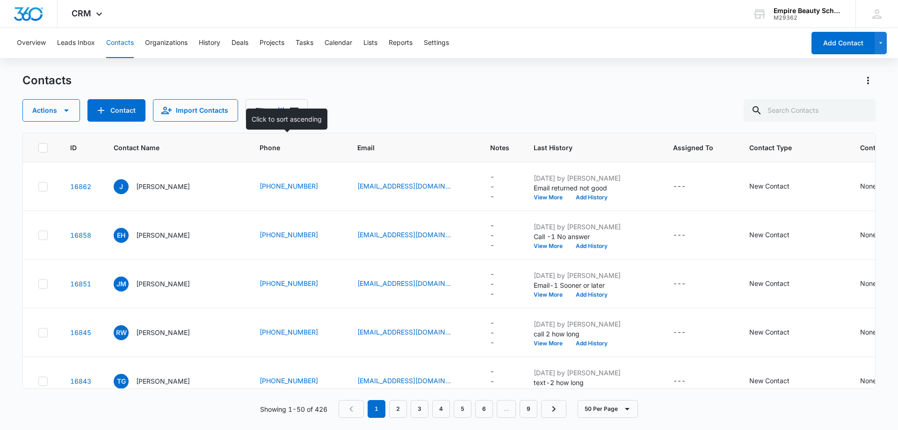
scroll to position [328, 0]
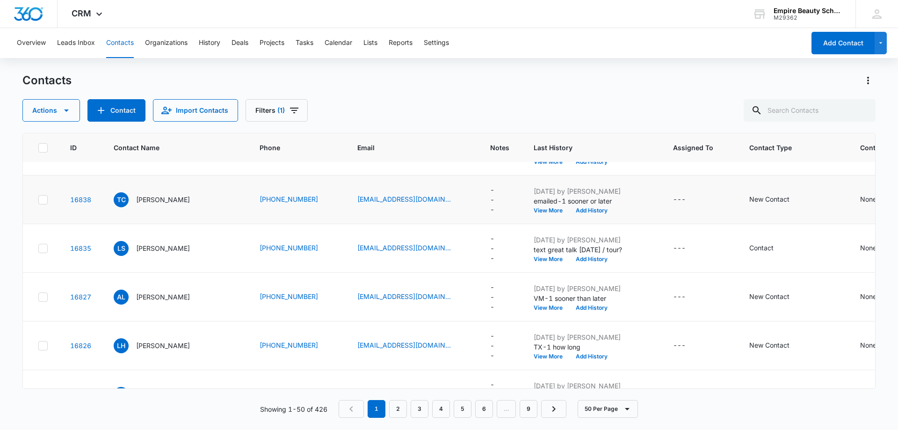
click at [162, 244] on p "Lillian Sumner" at bounding box center [163, 248] width 54 height 10
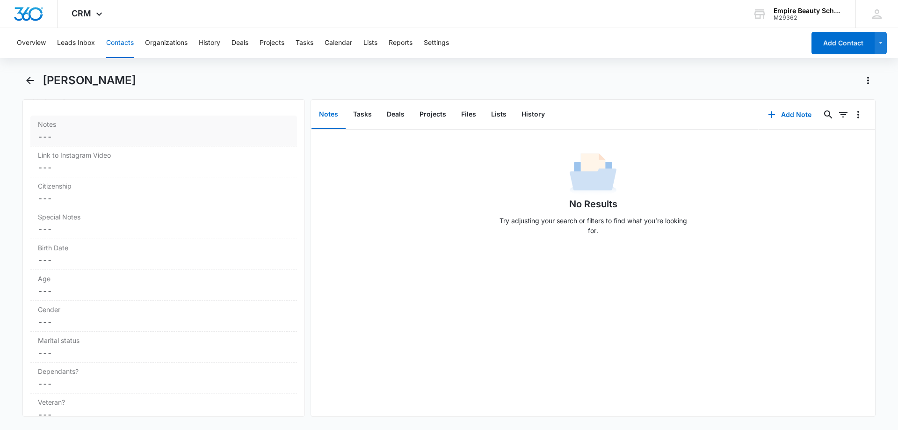
scroll to position [763, 0]
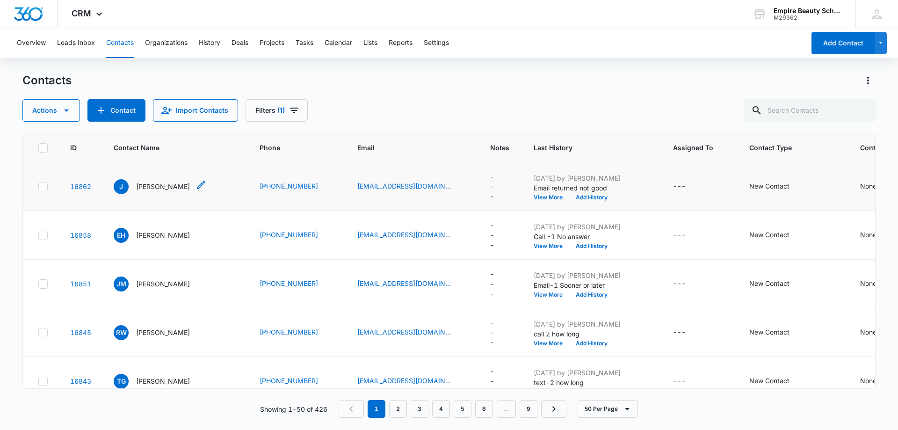
click at [144, 188] on p "Jha" at bounding box center [163, 187] width 54 height 10
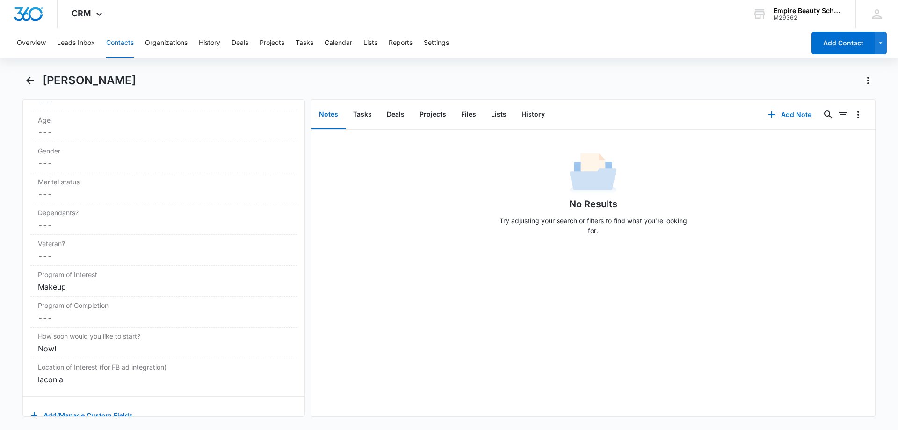
scroll to position [997, 0]
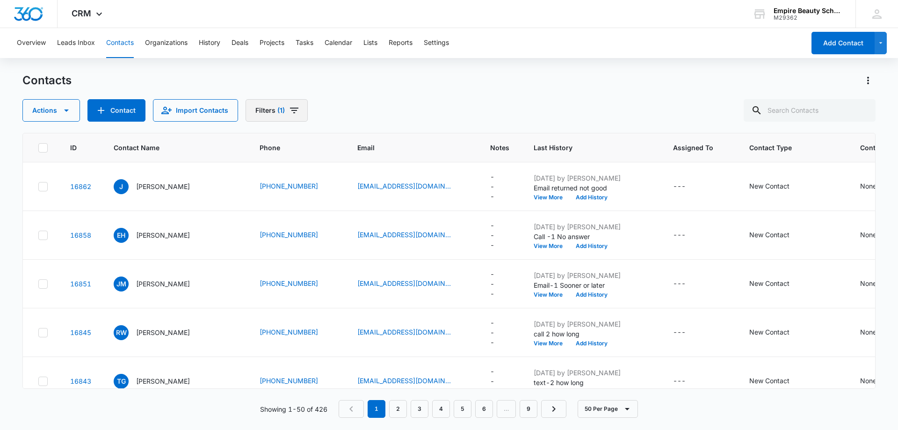
click at [296, 111] on icon "Filters" at bounding box center [294, 110] width 11 height 11
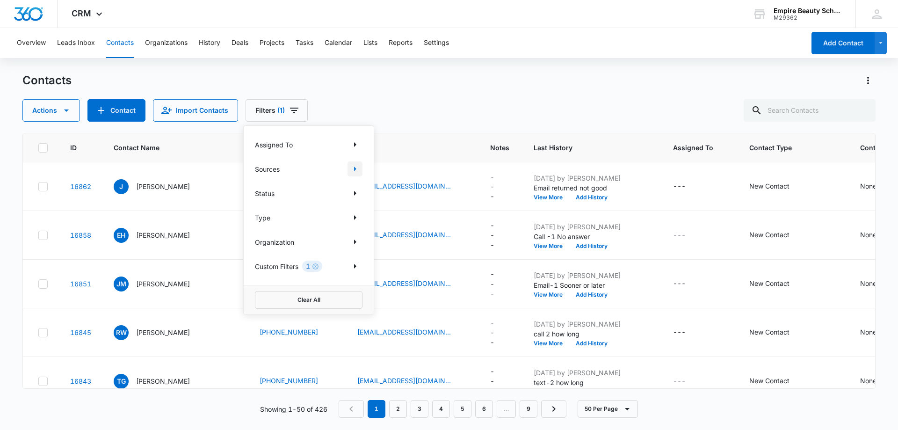
click at [360, 168] on icon "Show Sources filters" at bounding box center [355, 168] width 11 height 11
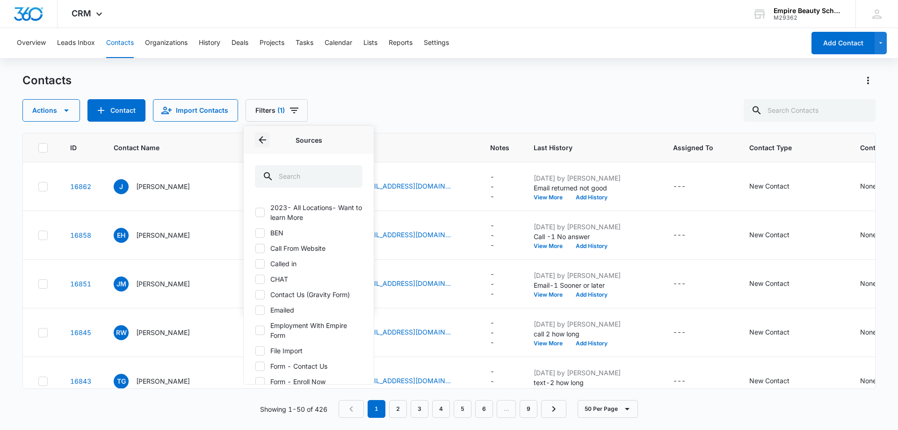
click at [263, 142] on icon "Back" at bounding box center [262, 139] width 11 height 11
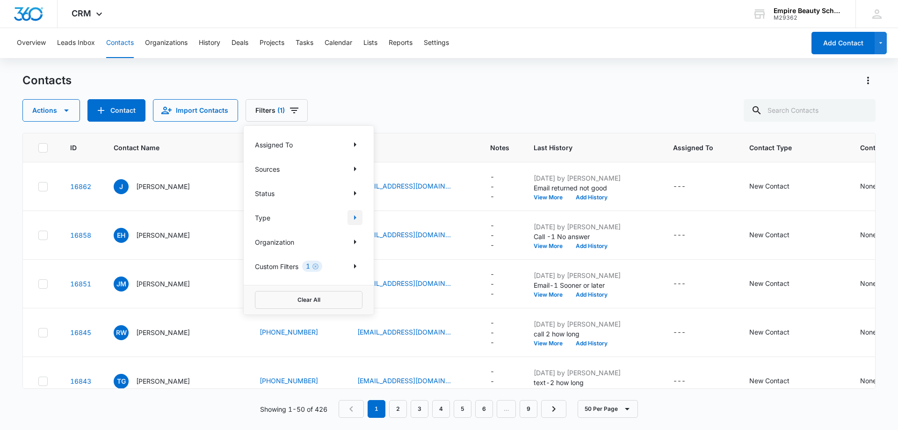
click at [358, 217] on icon "Show Type filters" at bounding box center [355, 217] width 11 height 11
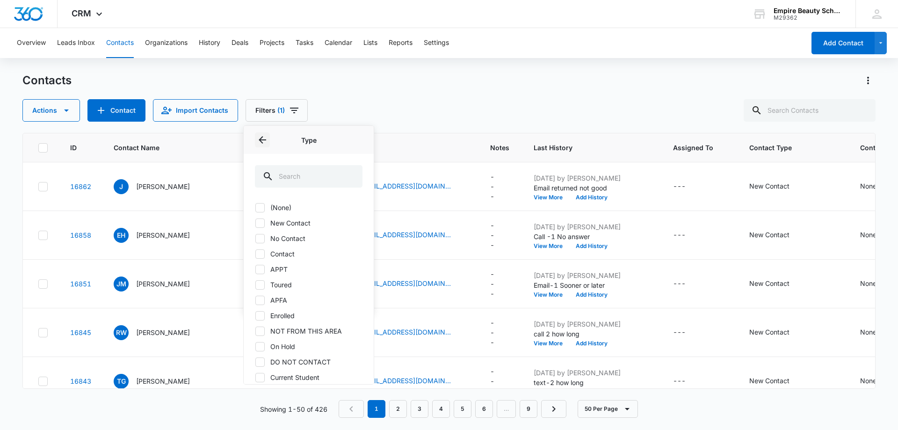
click at [260, 138] on icon "Back" at bounding box center [262, 139] width 11 height 11
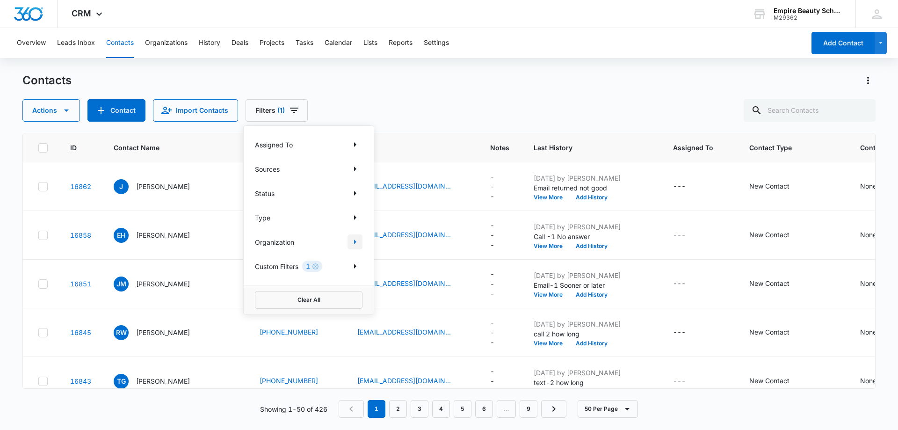
click at [357, 241] on icon "Show Organization filters" at bounding box center [355, 241] width 11 height 11
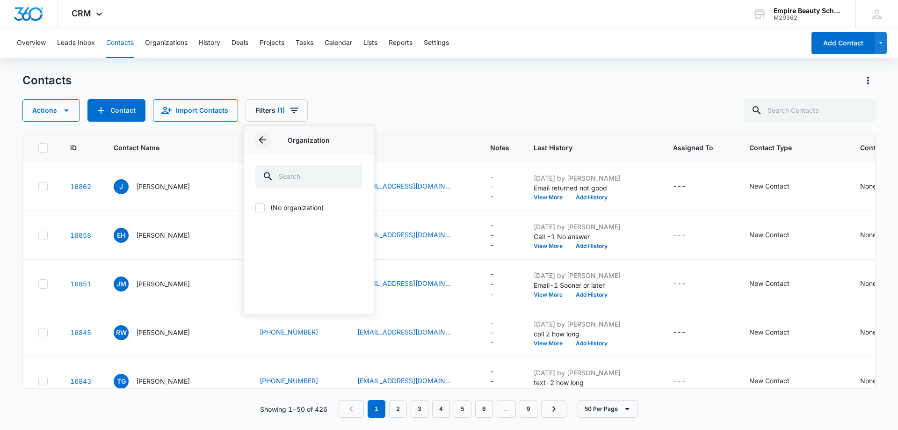
click at [265, 142] on icon "Back" at bounding box center [262, 139] width 11 height 11
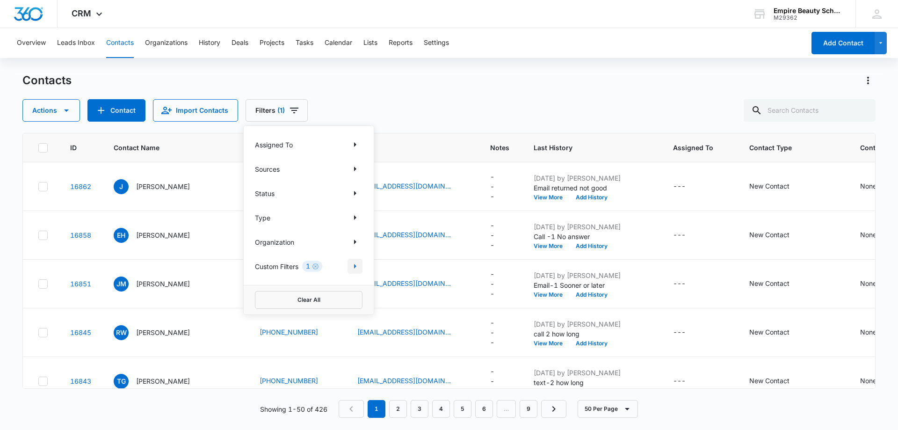
click at [358, 263] on icon "Show Custom Filters filters" at bounding box center [355, 266] width 11 height 11
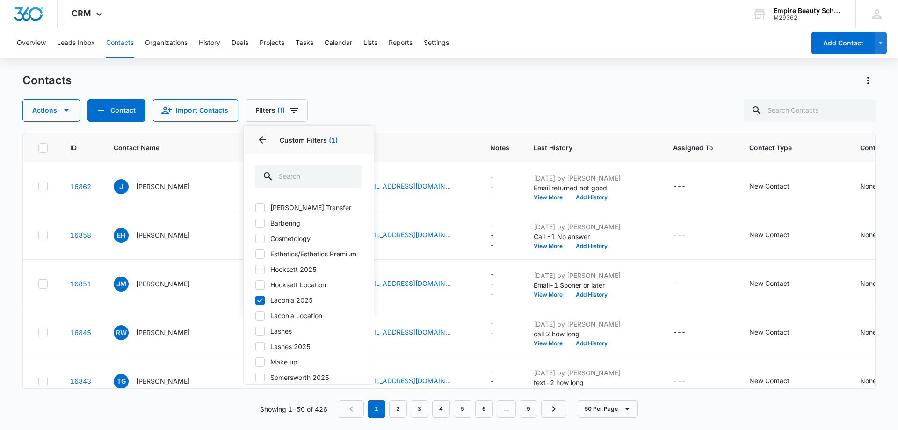
click at [400, 107] on div "Actions Contact Import Contacts Filters (1) Assigned To Sources Status Type Org…" at bounding box center [449, 110] width 854 height 22
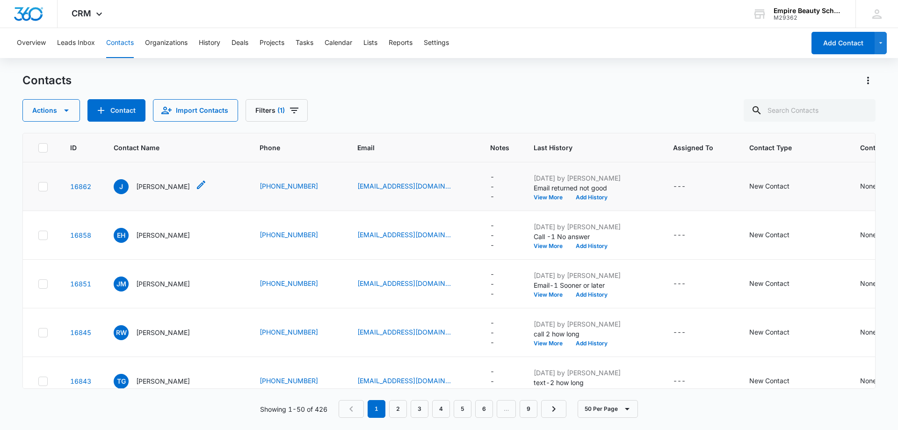
click at [141, 185] on p "Jha" at bounding box center [163, 187] width 54 height 10
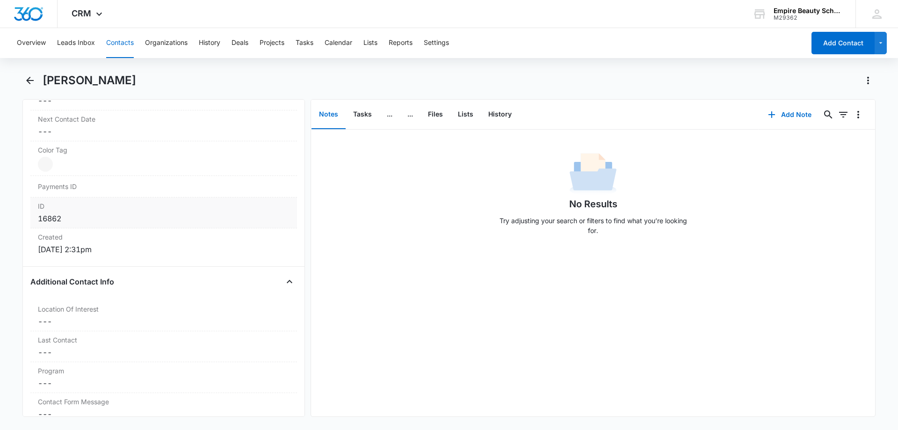
scroll to position [389, 0]
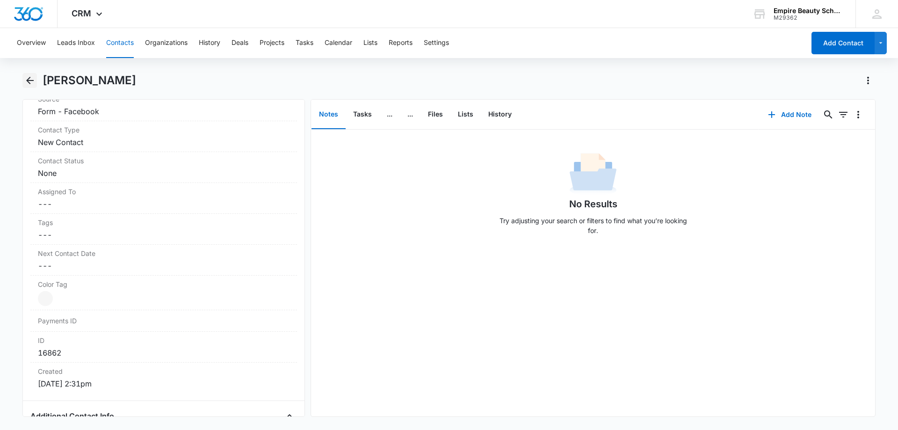
click at [28, 80] on icon "Back" at bounding box center [29, 80] width 7 height 7
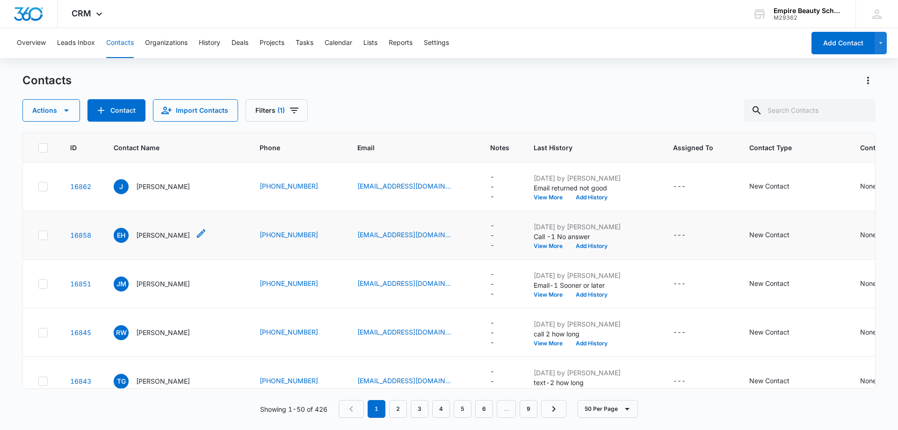
click at [159, 233] on p "Emma Holden" at bounding box center [163, 235] width 54 height 10
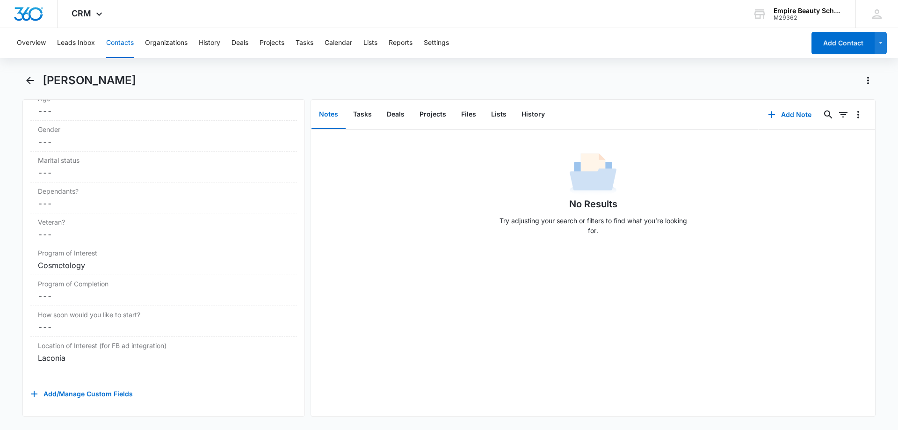
scroll to position [1091, 0]
click at [34, 80] on icon "Back" at bounding box center [29, 80] width 11 height 11
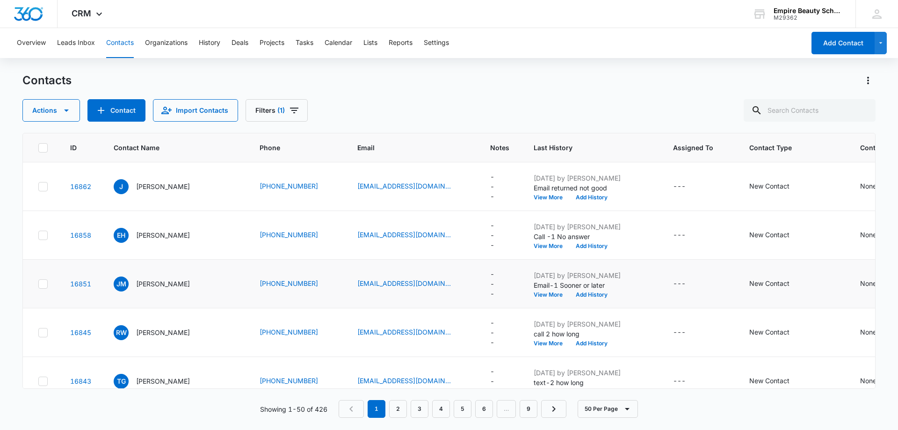
click at [148, 284] on p "Jill Martin" at bounding box center [163, 284] width 54 height 10
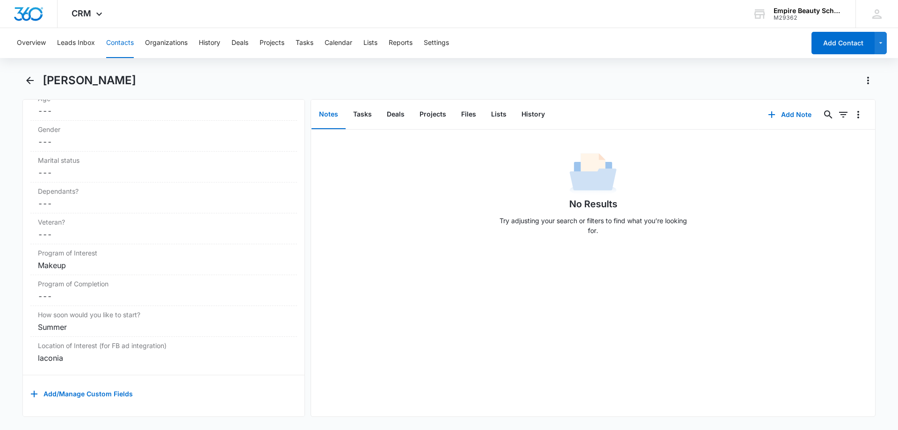
scroll to position [857, 0]
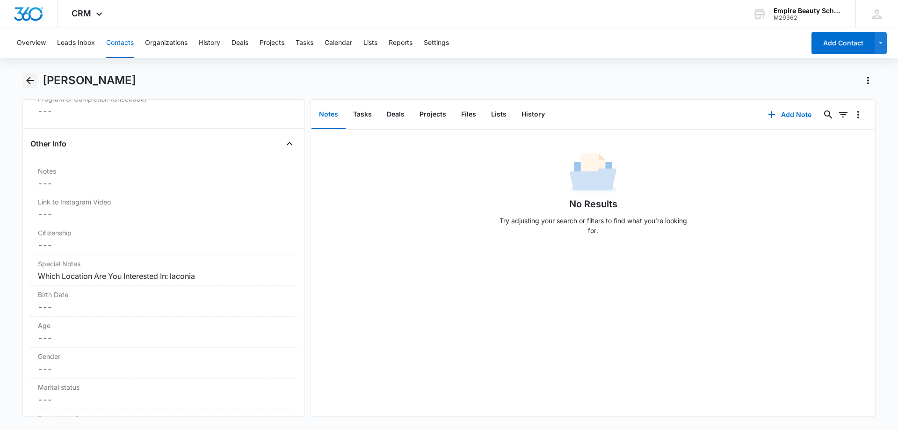
click at [26, 80] on icon "Back" at bounding box center [29, 80] width 11 height 11
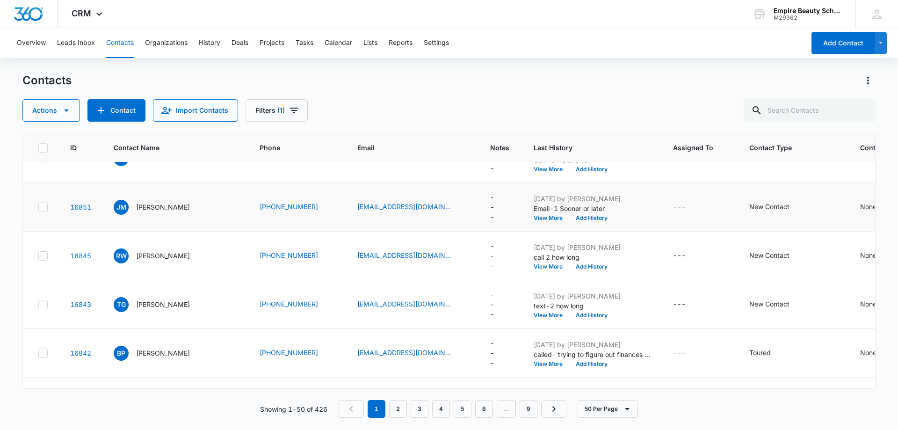
scroll to position [94, 0]
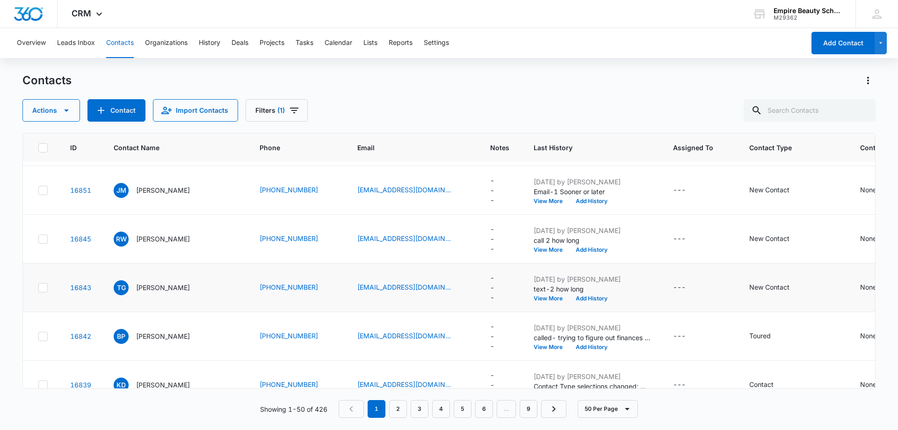
click at [155, 238] on p "Roberta West" at bounding box center [163, 239] width 54 height 10
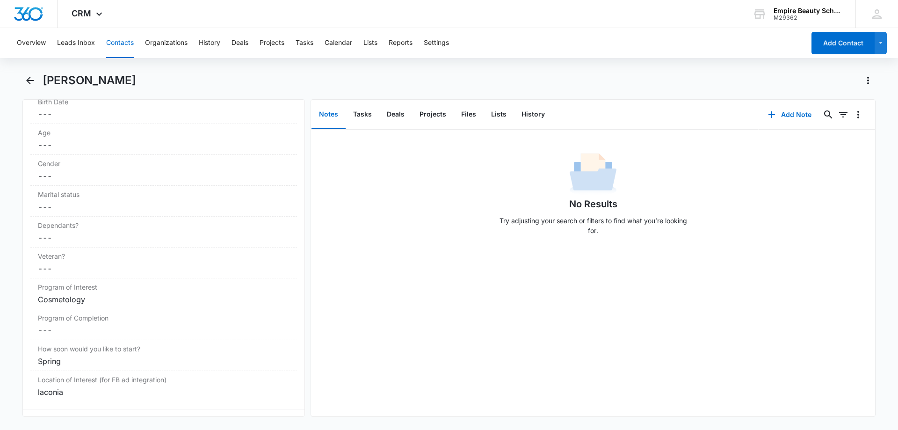
scroll to position [1076, 0]
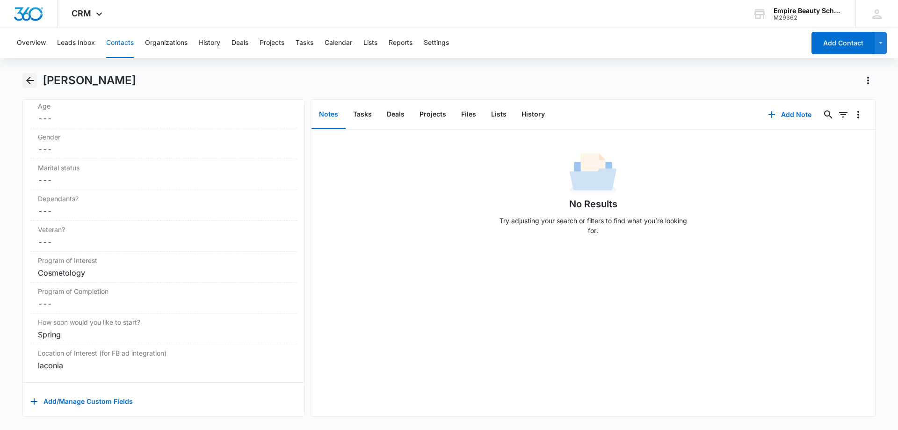
click at [25, 80] on icon "Back" at bounding box center [29, 80] width 11 height 11
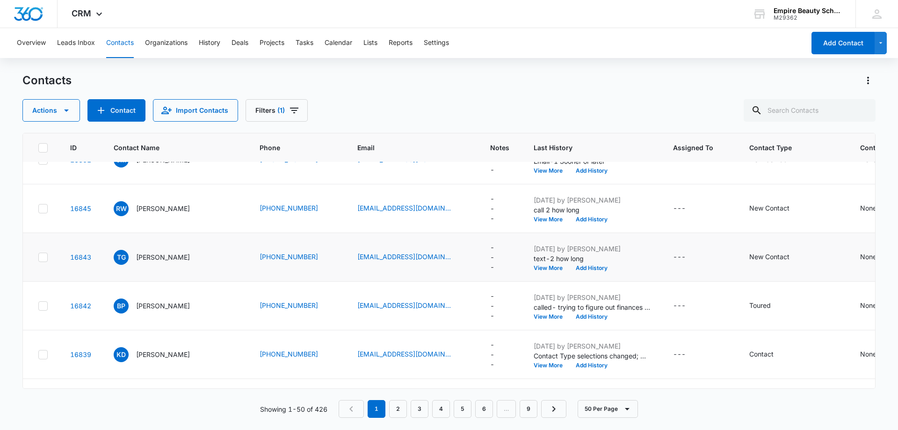
scroll to position [140, 0]
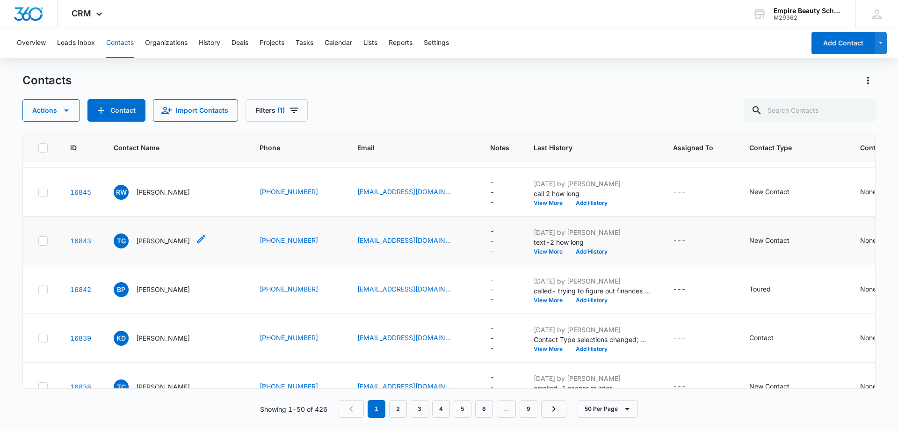
click at [161, 241] on p "Taylor Garrison" at bounding box center [163, 241] width 54 height 10
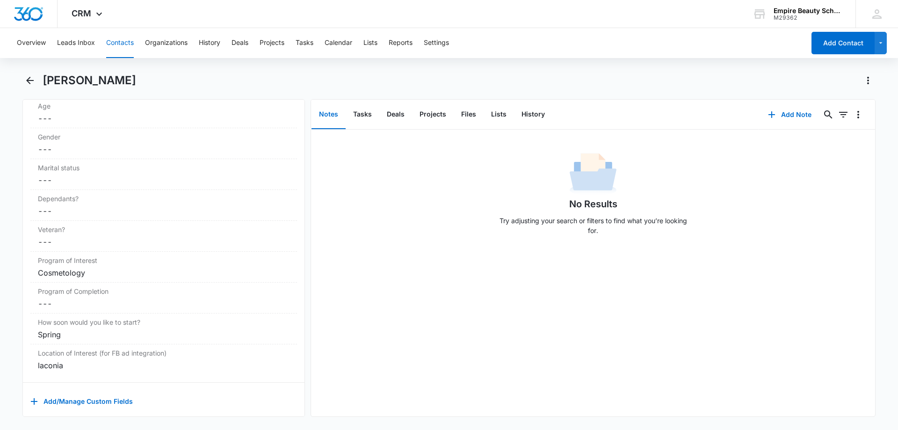
scroll to position [1091, 0]
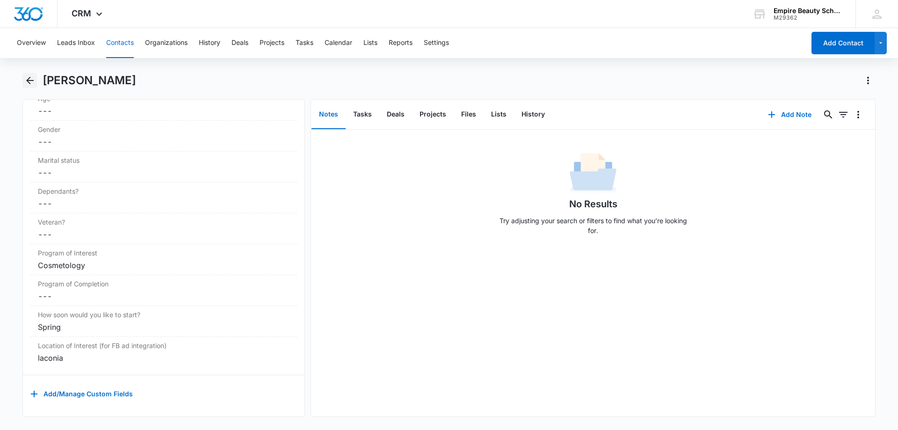
click at [26, 80] on icon "Back" at bounding box center [29, 80] width 11 height 11
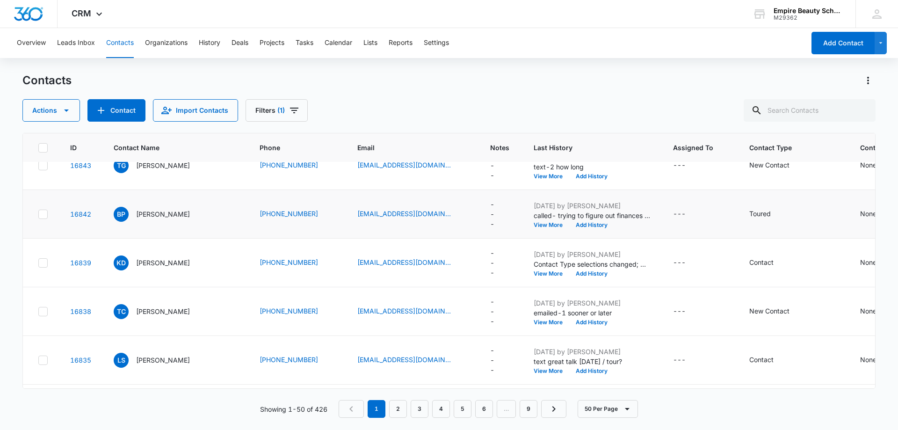
scroll to position [234, 0]
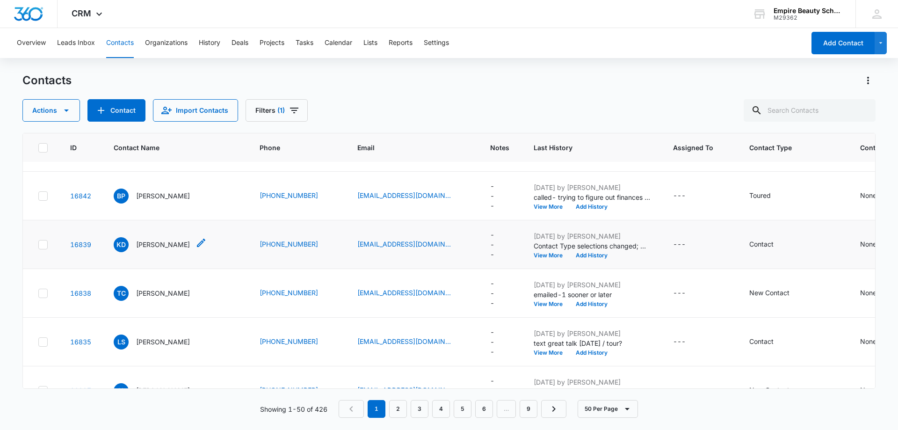
click at [163, 247] on p "[PERSON_NAME]" at bounding box center [163, 245] width 54 height 10
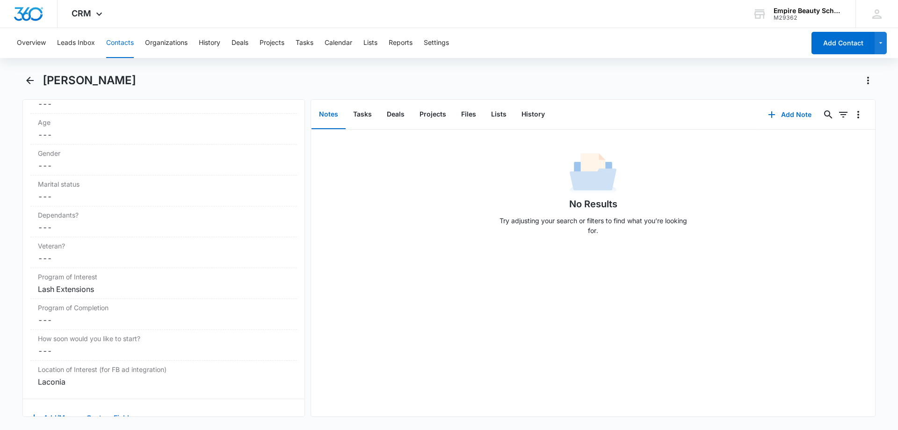
scroll to position [1091, 0]
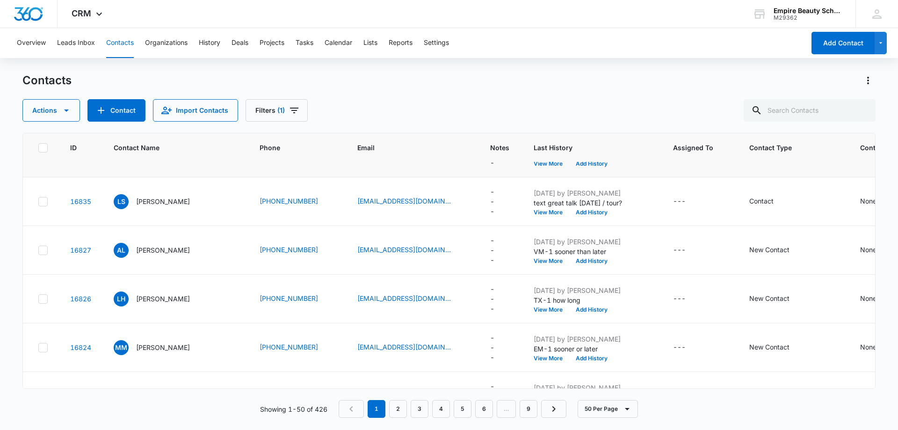
scroll to position [281, 0]
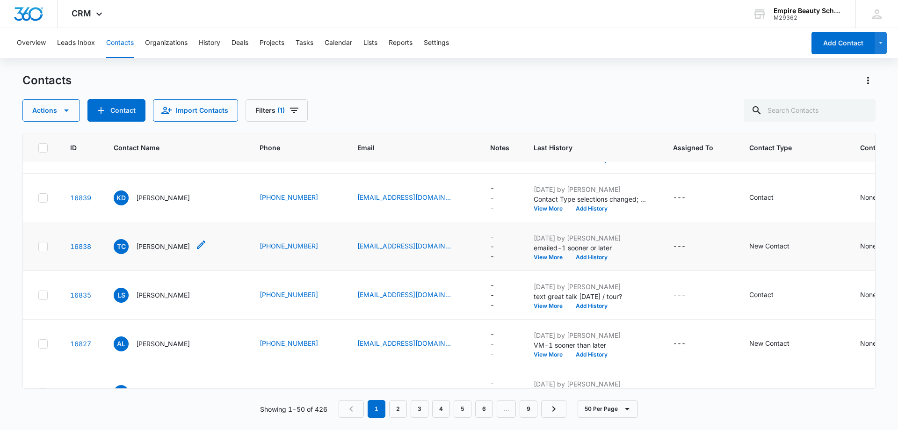
click at [161, 248] on p "Timothy Cote" at bounding box center [163, 246] width 54 height 10
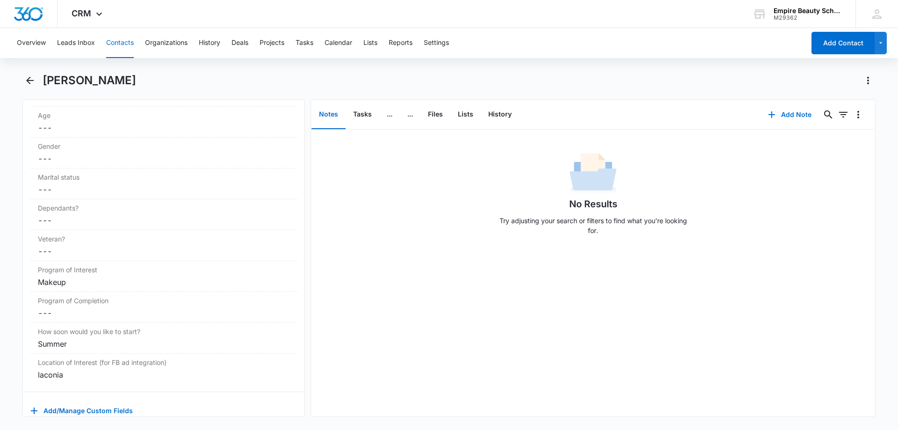
scroll to position [1091, 0]
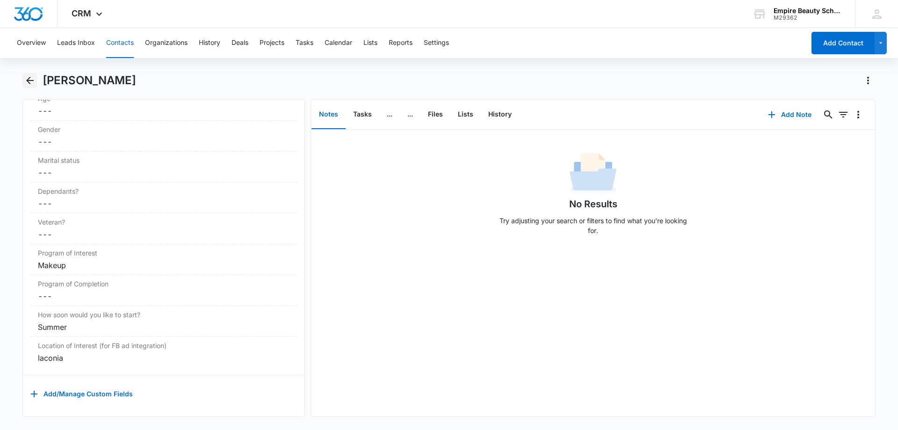
click at [30, 83] on icon "Back" at bounding box center [29, 80] width 11 height 11
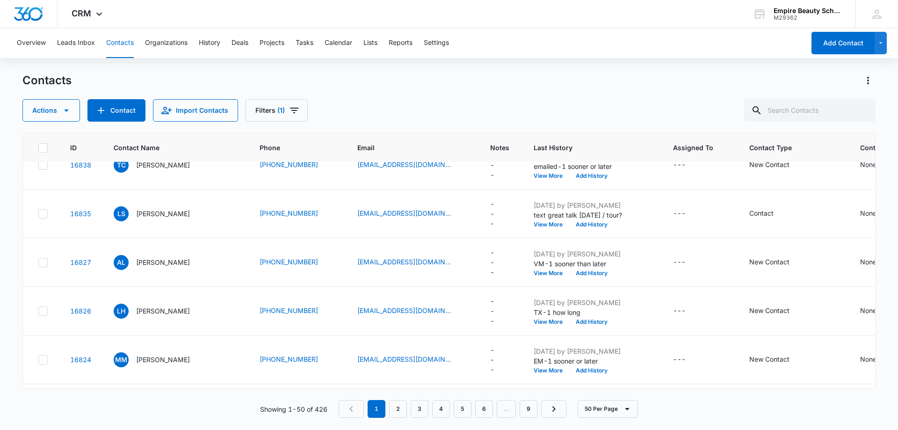
scroll to position [281, 0]
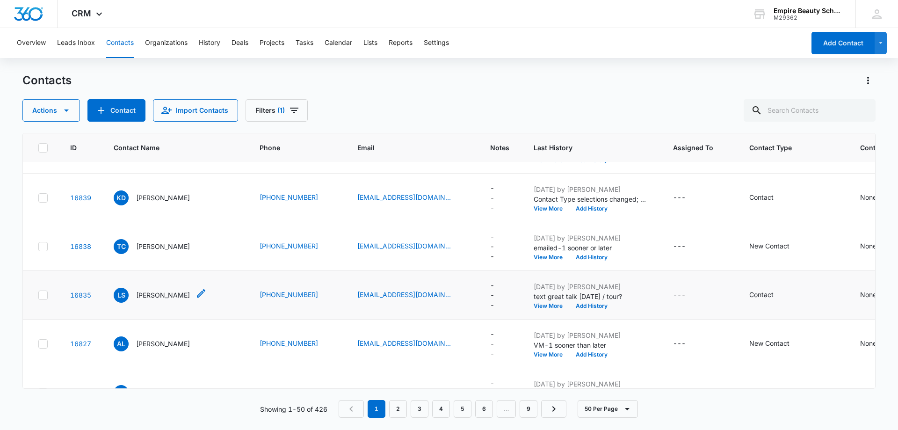
click at [152, 295] on p "Lillian Sumner" at bounding box center [163, 295] width 54 height 10
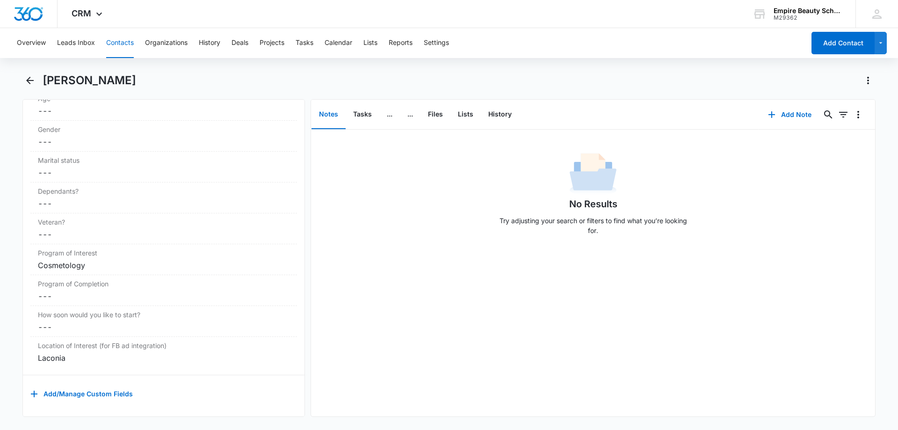
scroll to position [1091, 0]
